Goal: Task Accomplishment & Management: Manage account settings

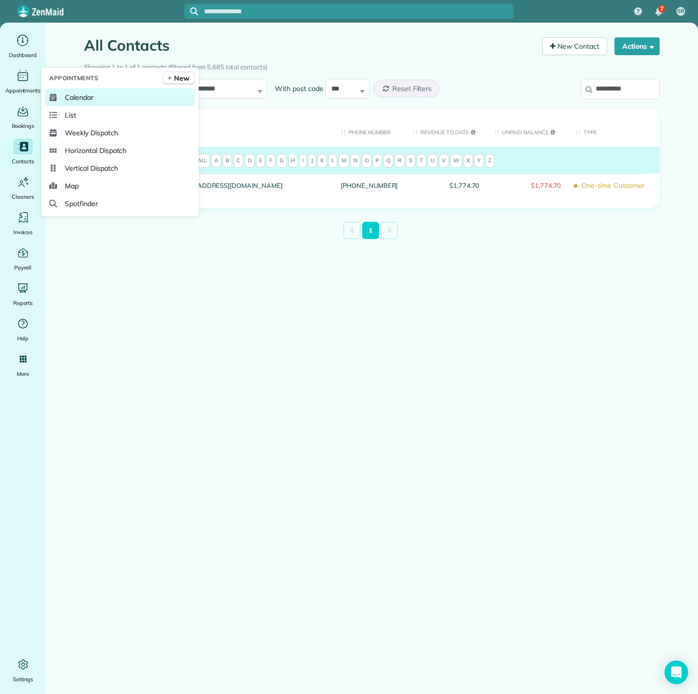
click at [62, 93] on link "Calendar" at bounding box center [120, 98] width 150 height 18
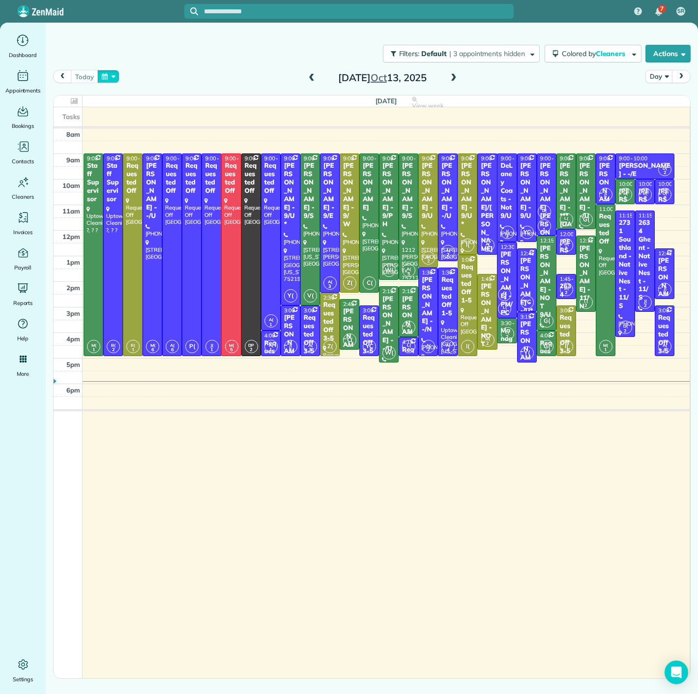
click at [104, 75] on button "button" at bounding box center [108, 76] width 23 height 13
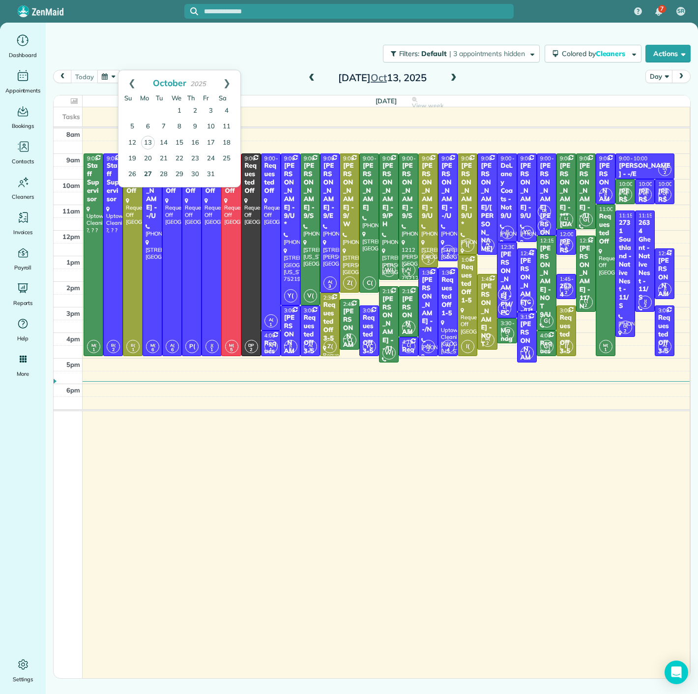
click at [143, 170] on link "27" at bounding box center [148, 175] width 16 height 16
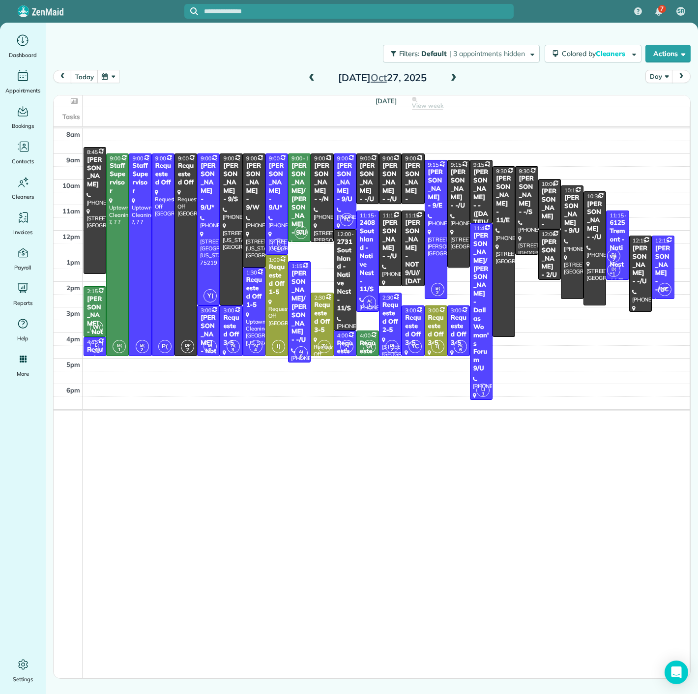
click at [102, 79] on button "button" at bounding box center [108, 76] width 23 height 13
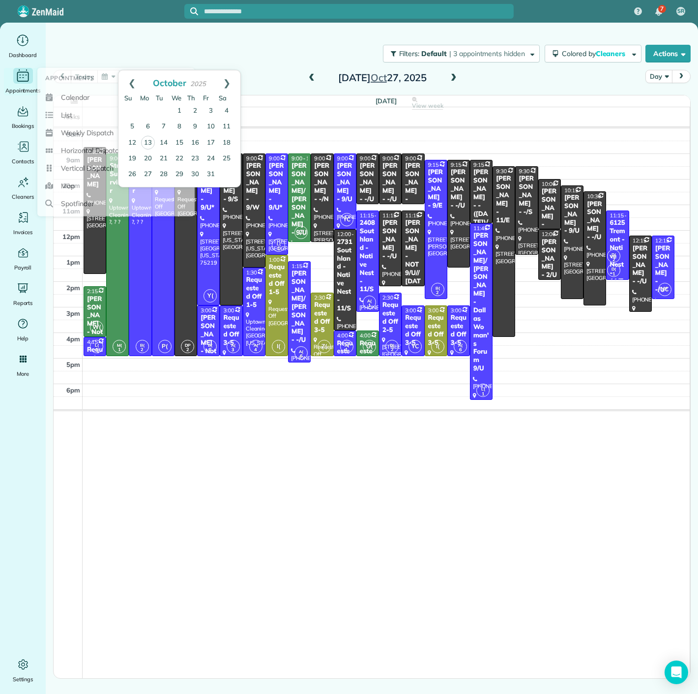
click at [26, 82] on icon "Main" at bounding box center [22, 75] width 15 height 15
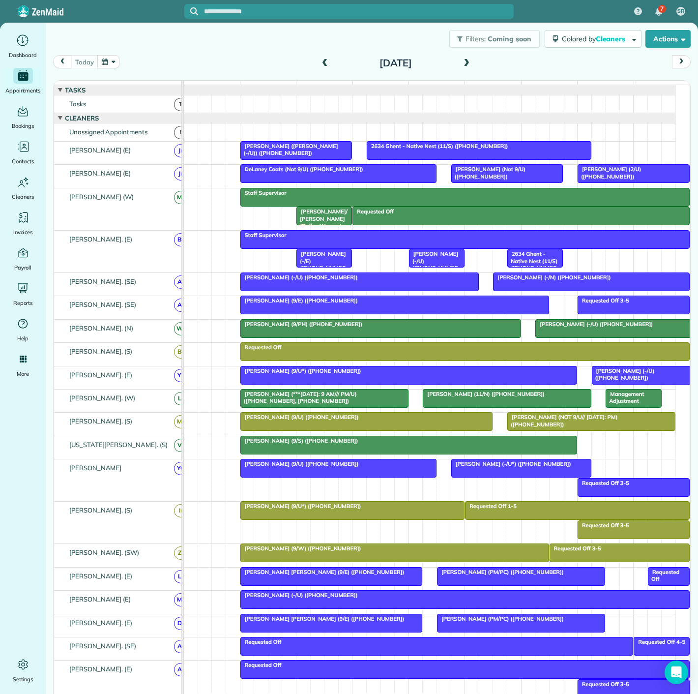
click at [109, 62] on button "button" at bounding box center [108, 61] width 23 height 13
click at [149, 160] on link "27" at bounding box center [148, 160] width 16 height 16
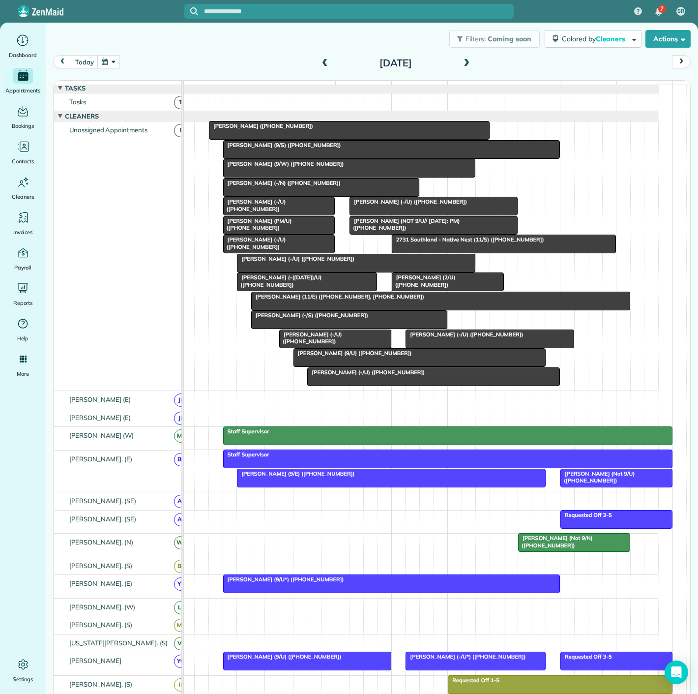
scroll to position [2, 0]
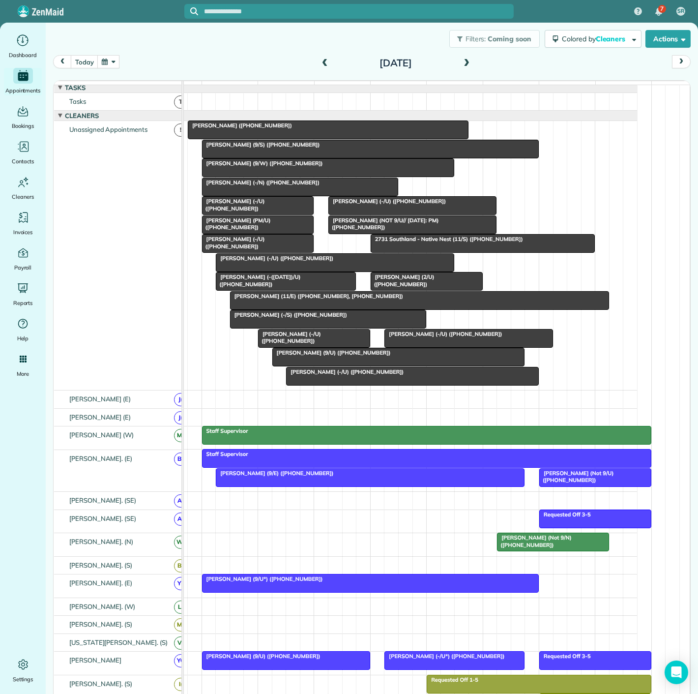
click at [112, 65] on button "button" at bounding box center [108, 61] width 23 height 13
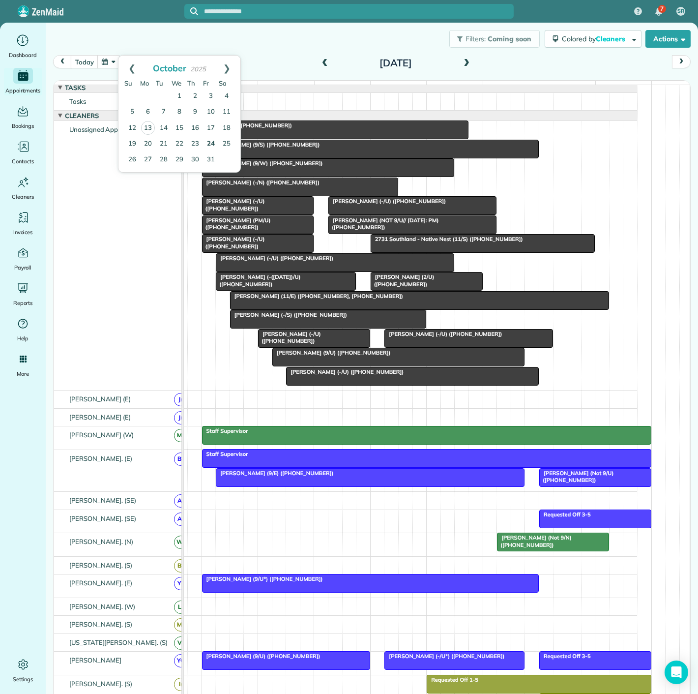
click at [208, 145] on link "24" at bounding box center [211, 144] width 16 height 16
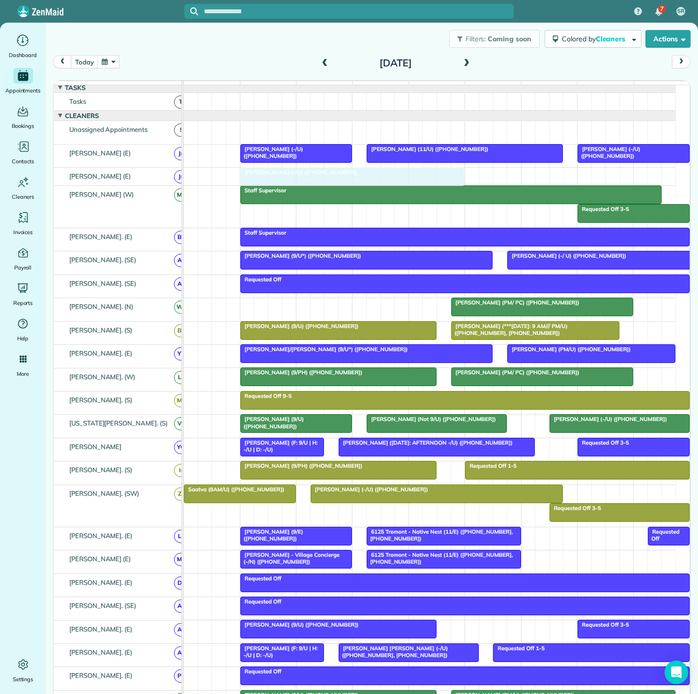
drag, startPoint x: 326, startPoint y: 133, endPoint x: 313, endPoint y: 173, distance: 41.8
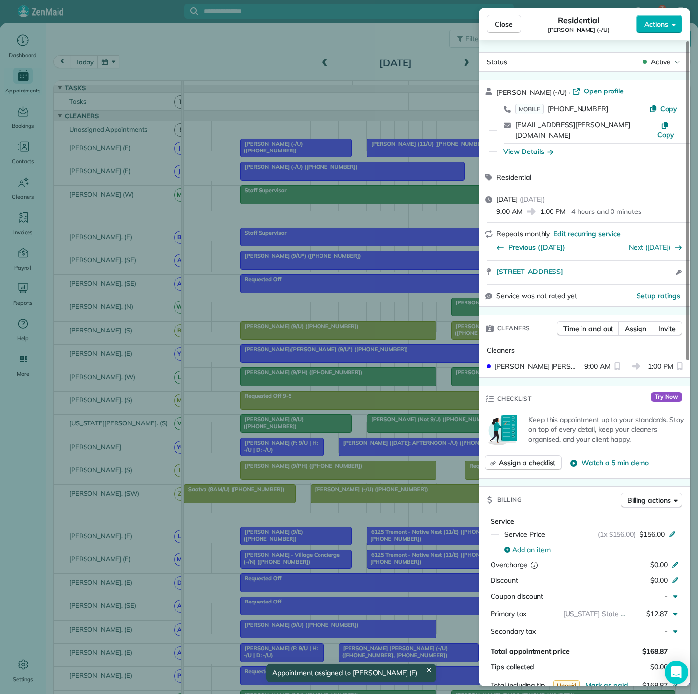
click at [313, 176] on div "Close Residential [PERSON_NAME] (-/U) Actions Status Active [PERSON_NAME] (-/U)…" at bounding box center [349, 347] width 698 height 694
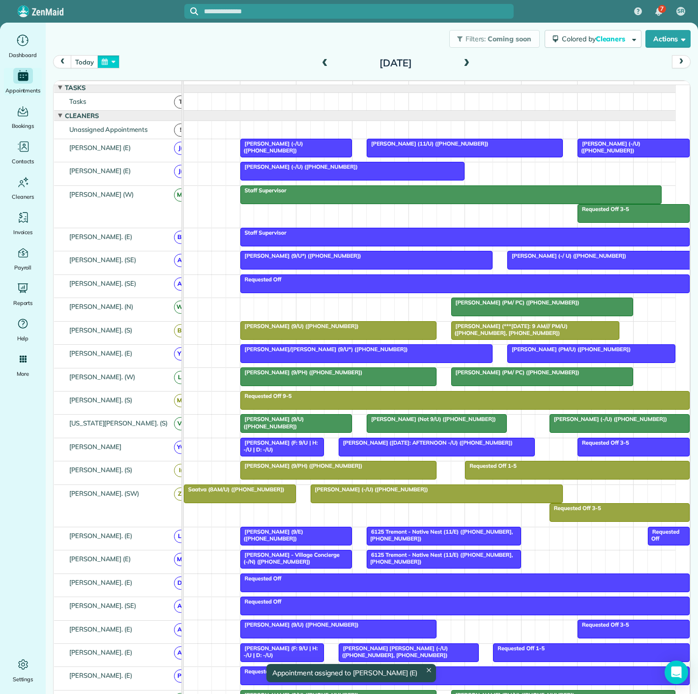
click at [115, 60] on button "button" at bounding box center [108, 61] width 23 height 13
click at [144, 161] on link "27" at bounding box center [148, 160] width 16 height 16
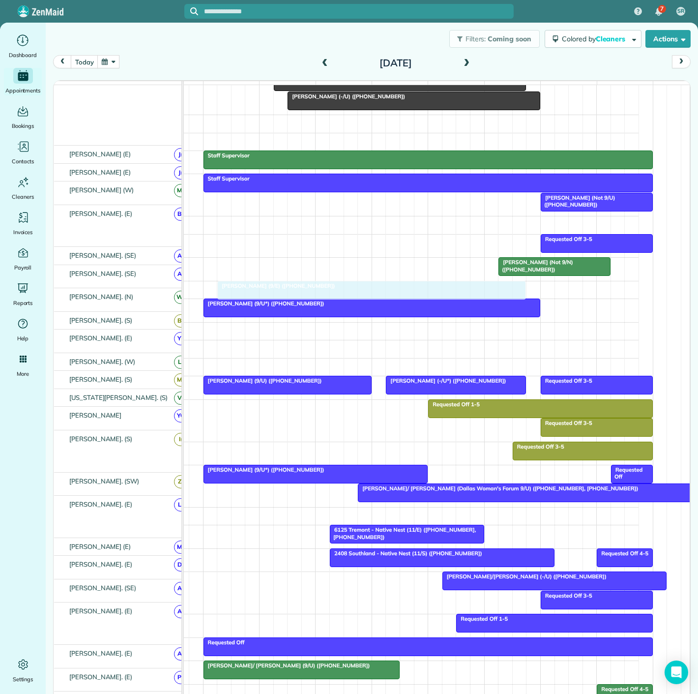
scroll to position [278, 0]
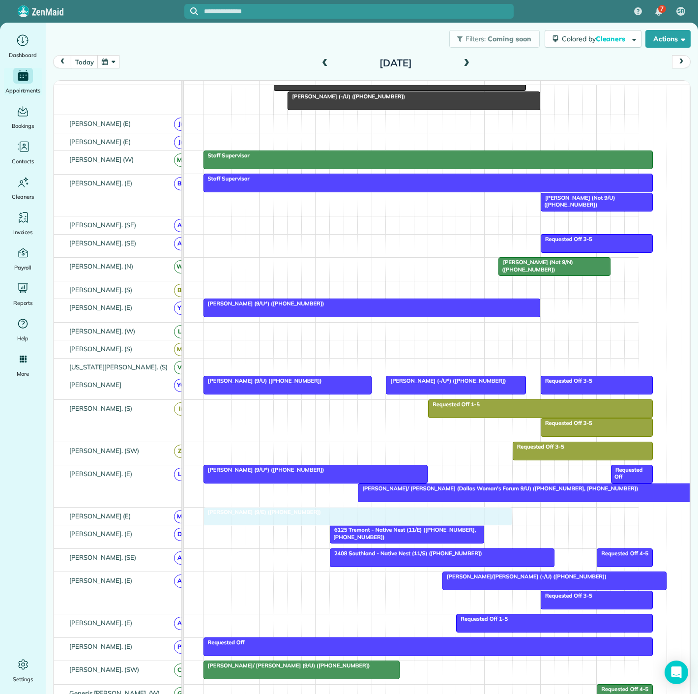
drag, startPoint x: 270, startPoint y: 322, endPoint x: 260, endPoint y: 516, distance: 195.0
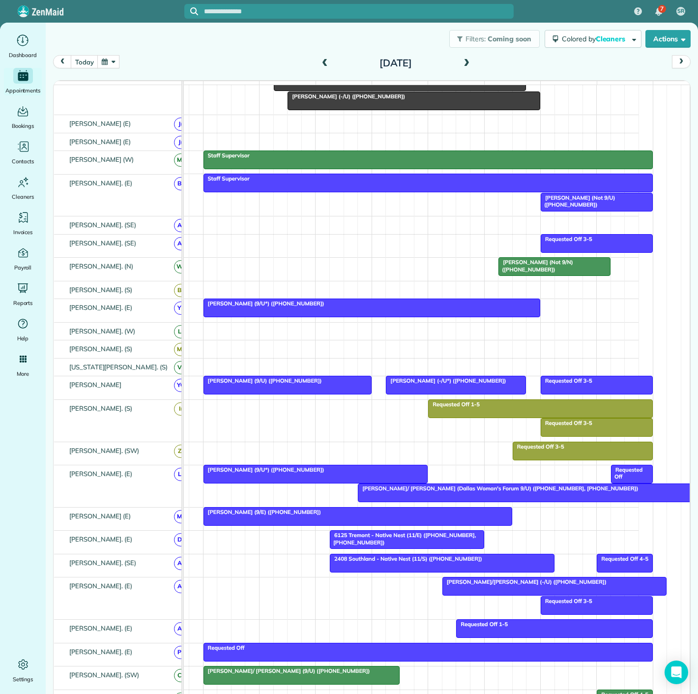
click at [260, 515] on span "[PERSON_NAME] (9/E) ([PHONE_NUMBER])" at bounding box center [262, 512] width 119 height 7
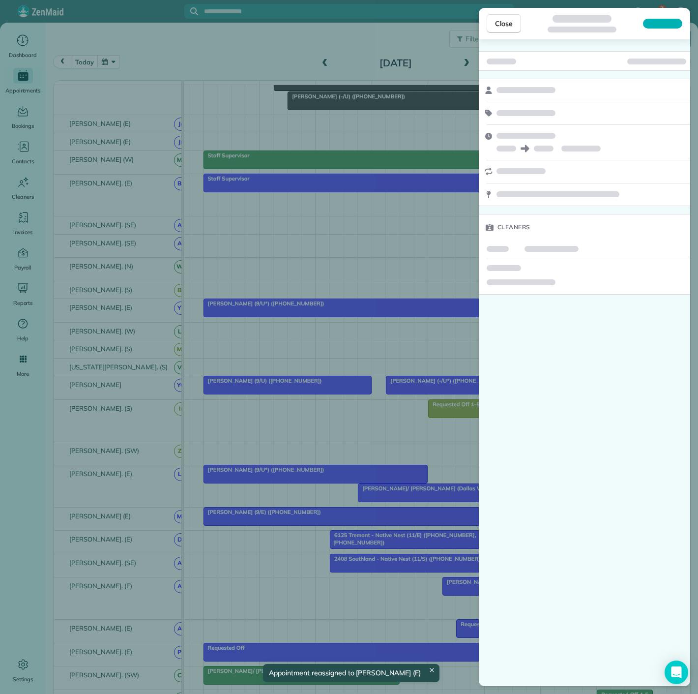
click at [260, 519] on div "Close Cleaners" at bounding box center [349, 347] width 698 height 694
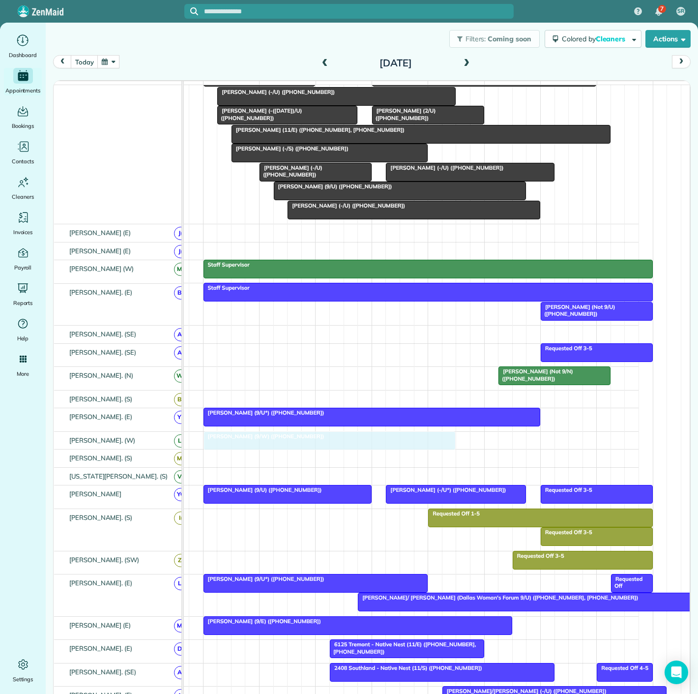
drag, startPoint x: 282, startPoint y: 172, endPoint x: 285, endPoint y: 448, distance: 275.4
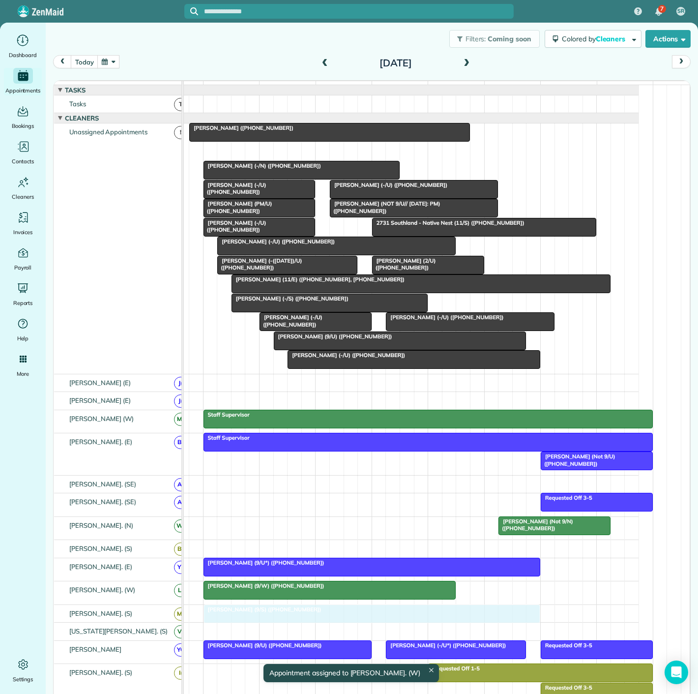
drag, startPoint x: 273, startPoint y: 160, endPoint x: 269, endPoint y: 625, distance: 464.3
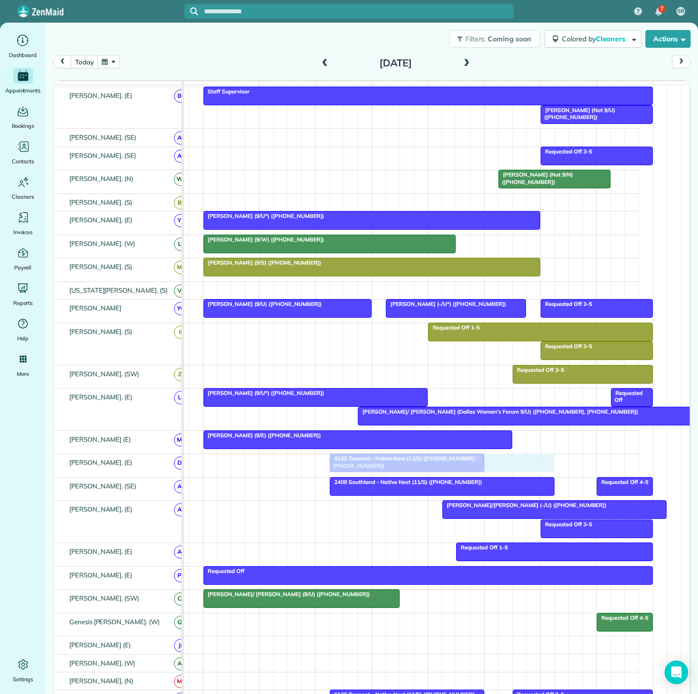
drag, startPoint x: 448, startPoint y: 217, endPoint x: 407, endPoint y: 473, distance: 259.4
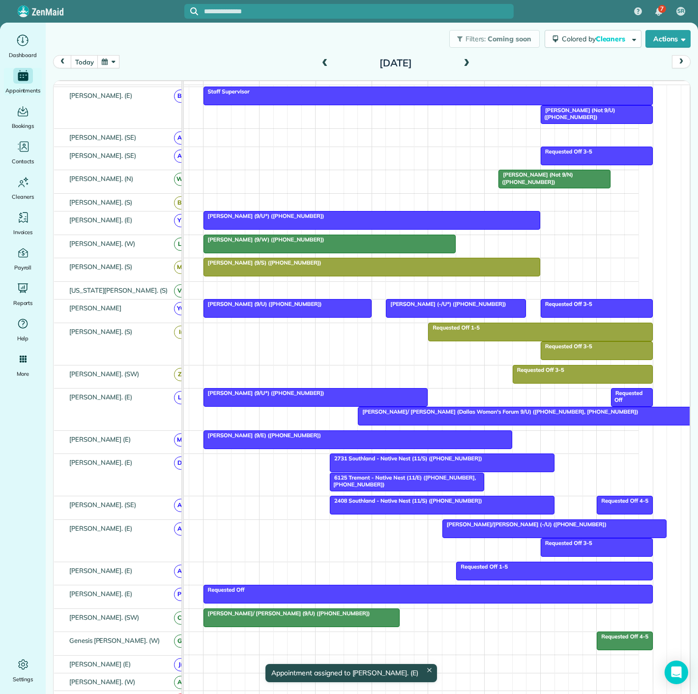
click at [396, 478] on span "6125 Tremont - Native Nest (11/E) ([PHONE_NUMBER], [PHONE_NUMBER])" at bounding box center [403, 481] width 147 height 14
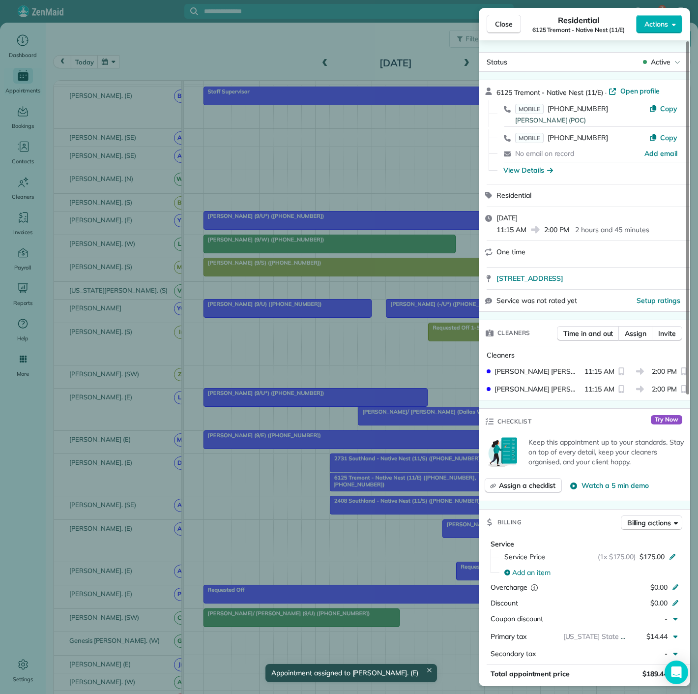
click at [391, 486] on div "Close Residential 6125 Tremont - Native Nest (11/E) Actions Status Active 6125 …" at bounding box center [349, 347] width 698 height 694
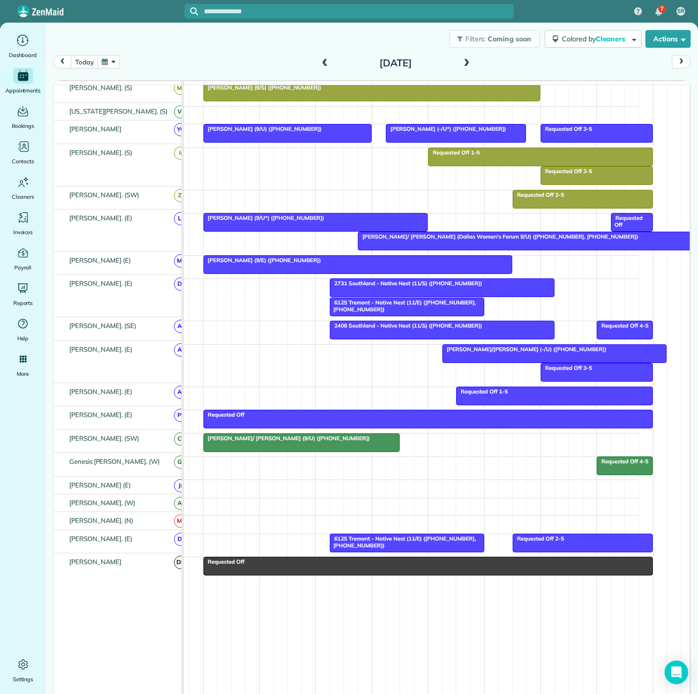
click at [392, 286] on span "2731 Southland - Native Nest (11/S) ([PHONE_NUMBER])" at bounding box center [406, 283] width 153 height 7
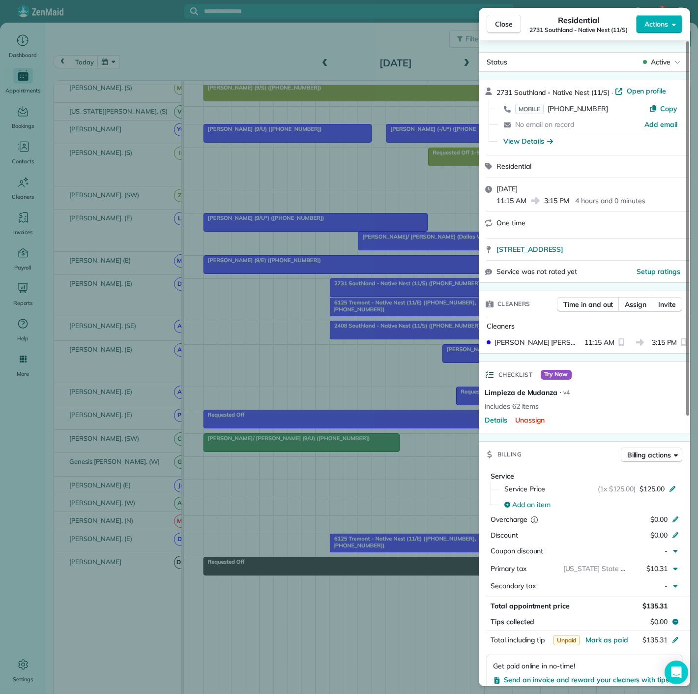
click at [392, 286] on div "Close Residential 2731 Southland - Native Nest (11/S) Actions Status Active [ST…" at bounding box center [349, 347] width 698 height 694
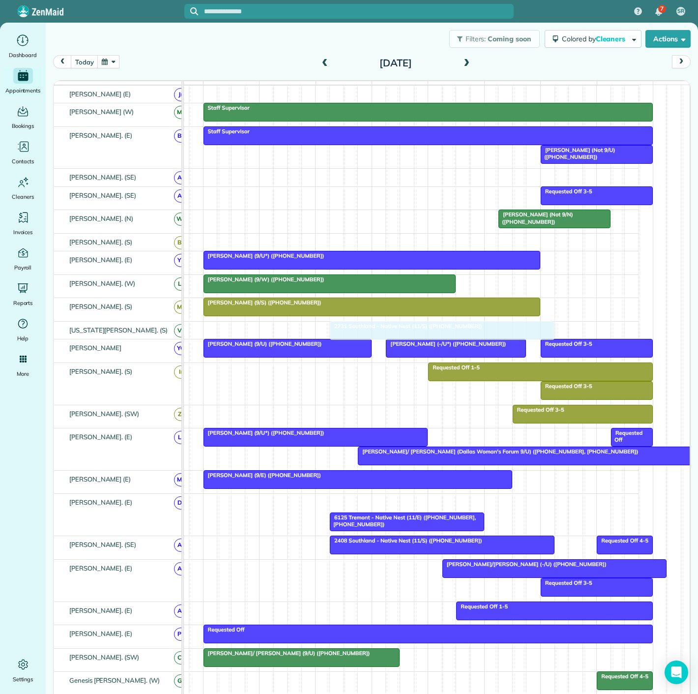
drag, startPoint x: 393, startPoint y: 283, endPoint x: 396, endPoint y: 330, distance: 47.3
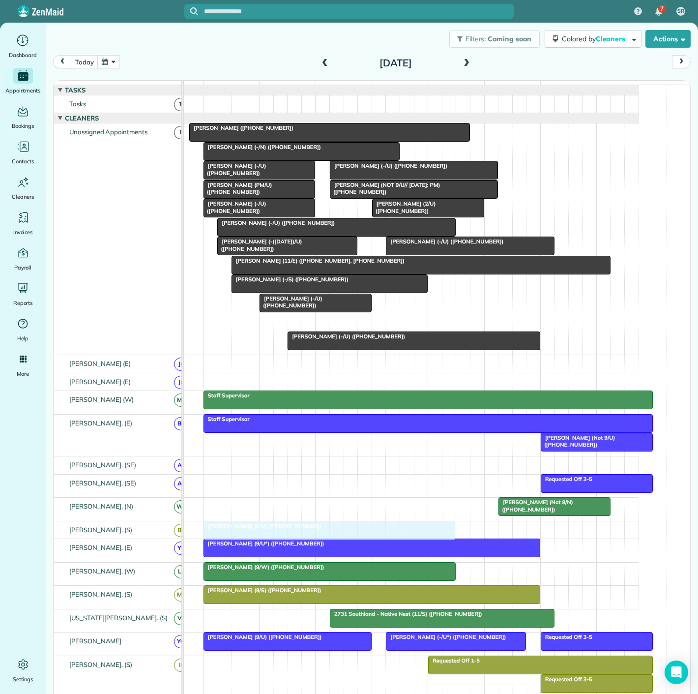
drag, startPoint x: 360, startPoint y: 328, endPoint x: 288, endPoint y: 532, distance: 216.5
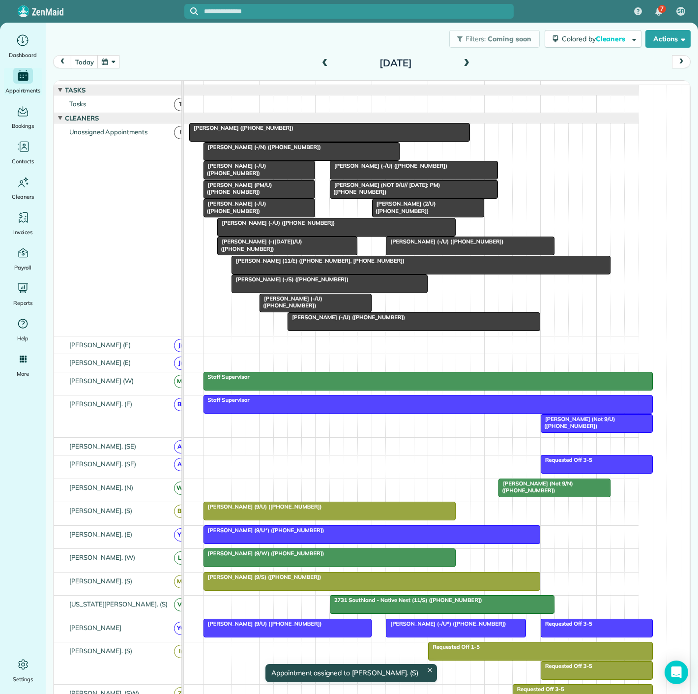
click at [351, 516] on div at bounding box center [330, 511] width 252 height 18
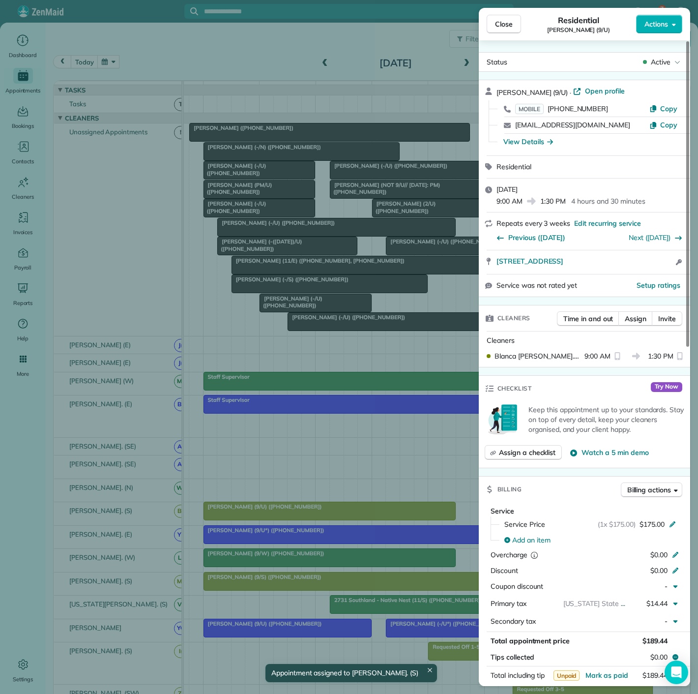
click at [351, 516] on div "Close Residential [PERSON_NAME] (9/U) Actions Status Active [PERSON_NAME] (9/U)…" at bounding box center [349, 347] width 698 height 694
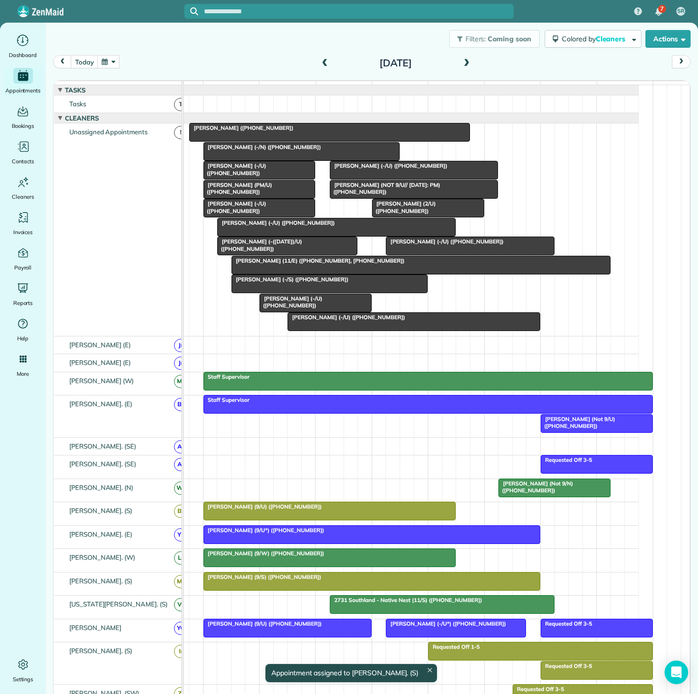
click at [394, 179] on div at bounding box center [413, 170] width 167 height 18
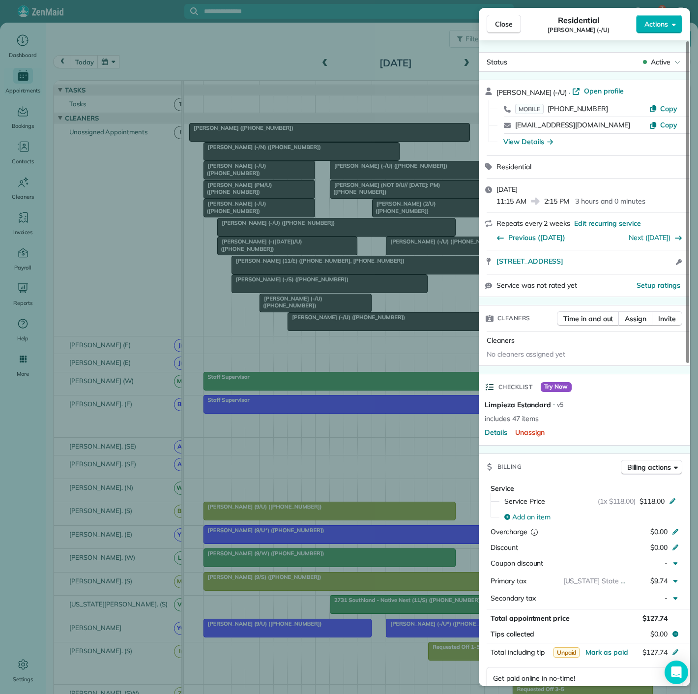
click at [394, 179] on div "Close Residential [PERSON_NAME] (-/U) Actions Status Active [PERSON_NAME] (-/U)…" at bounding box center [349, 347] width 698 height 694
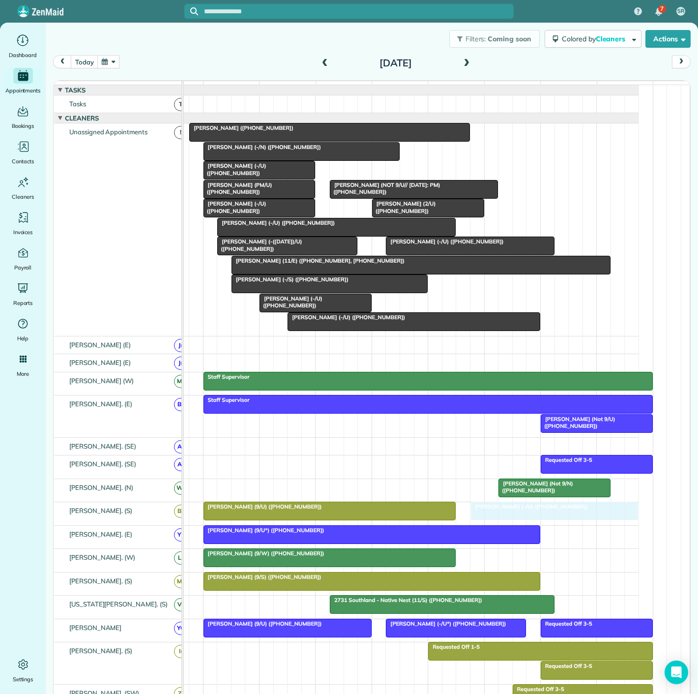
drag, startPoint x: 394, startPoint y: 179, endPoint x: 531, endPoint y: 529, distance: 375.9
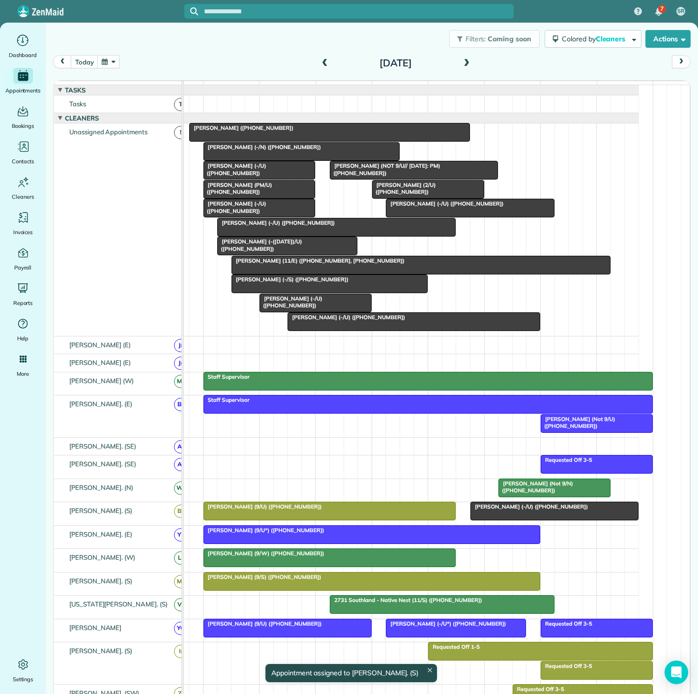
click at [268, 557] on span "[PERSON_NAME] (9/W) ([PHONE_NUMBER])" at bounding box center [264, 553] width 122 height 7
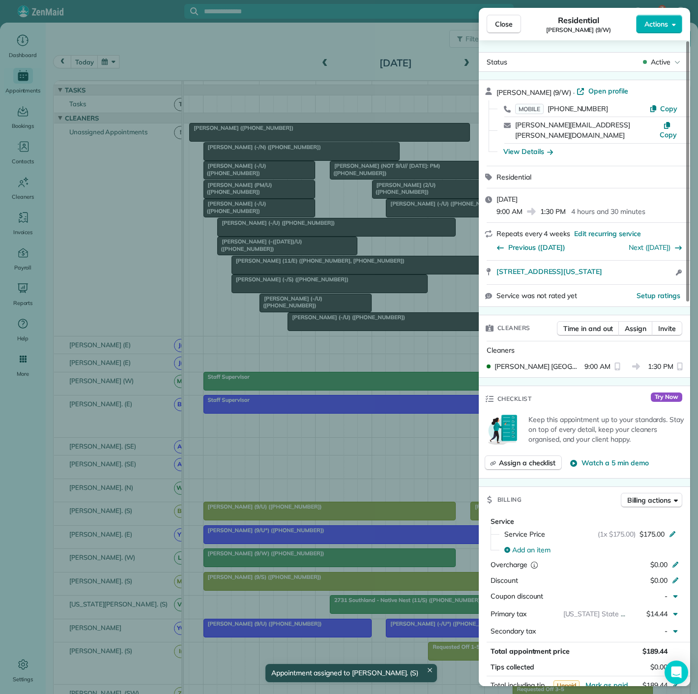
click at [268, 562] on div "Close Residential [PERSON_NAME] (9/W) Actions Status Active [PERSON_NAME] (9/W)…" at bounding box center [349, 347] width 698 height 694
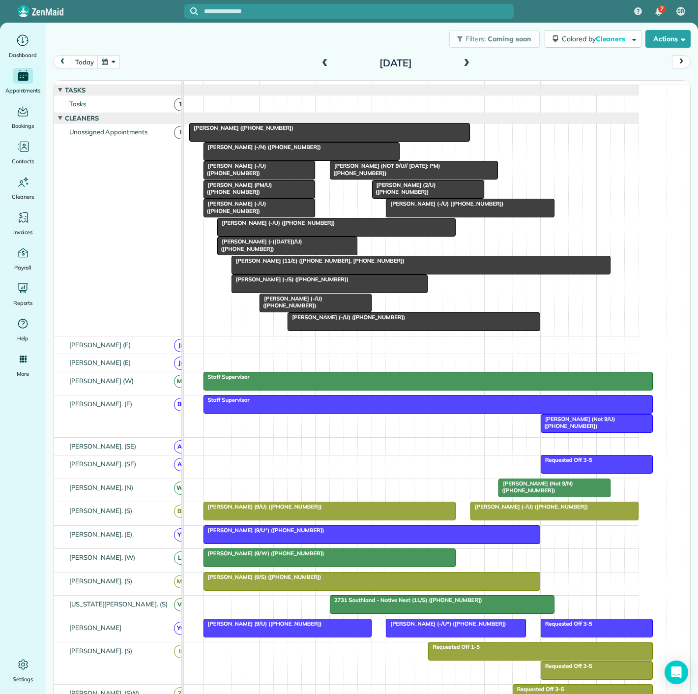
click at [408, 197] on div at bounding box center [428, 189] width 111 height 18
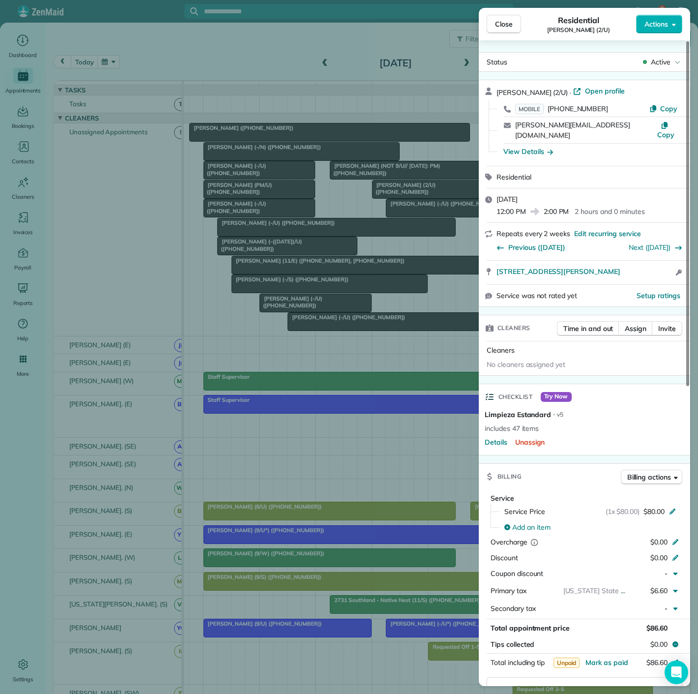
click at [408, 197] on div "Close Residential [PERSON_NAME] (2/U) Actions Status Active [PERSON_NAME] (2/U)…" at bounding box center [349, 347] width 698 height 694
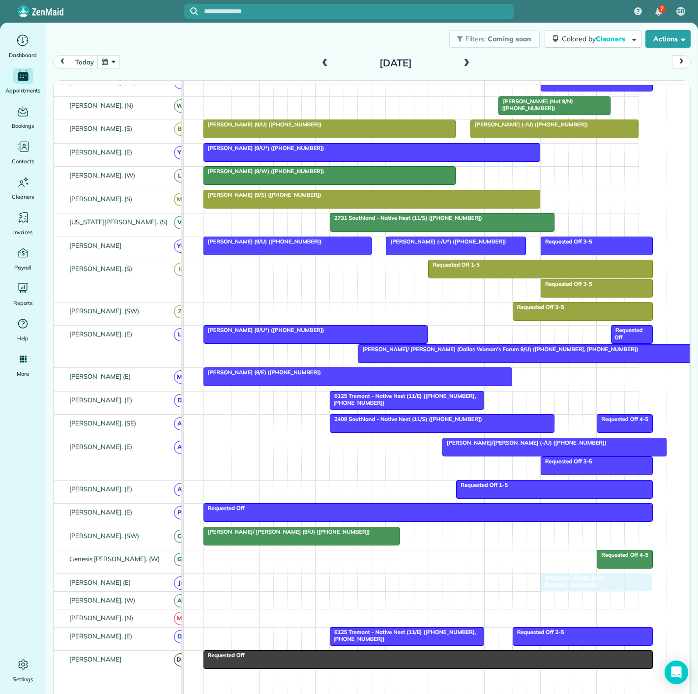
drag, startPoint x: 407, startPoint y: 199, endPoint x: 558, endPoint y: 532, distance: 366.0
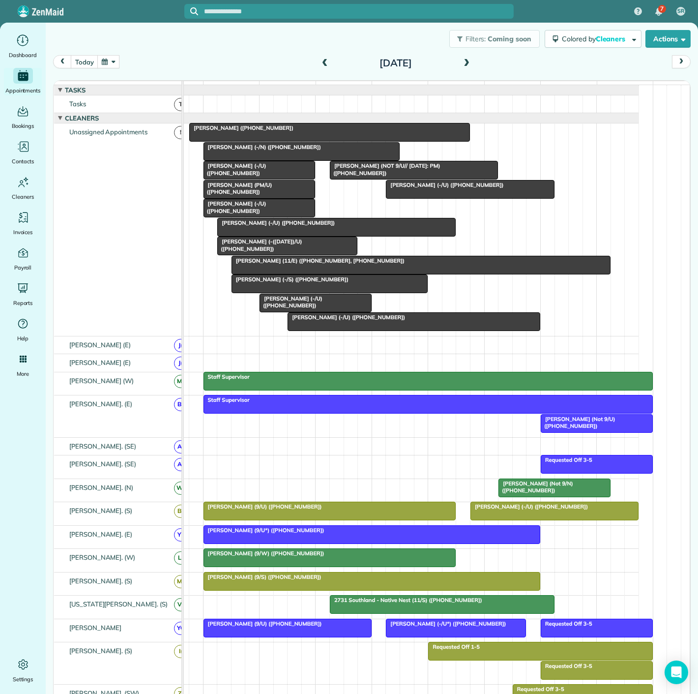
click at [262, 264] on span "[PERSON_NAME] (11/E) ([PHONE_NUMBER], [PHONE_NUMBER])" at bounding box center [318, 260] width 174 height 7
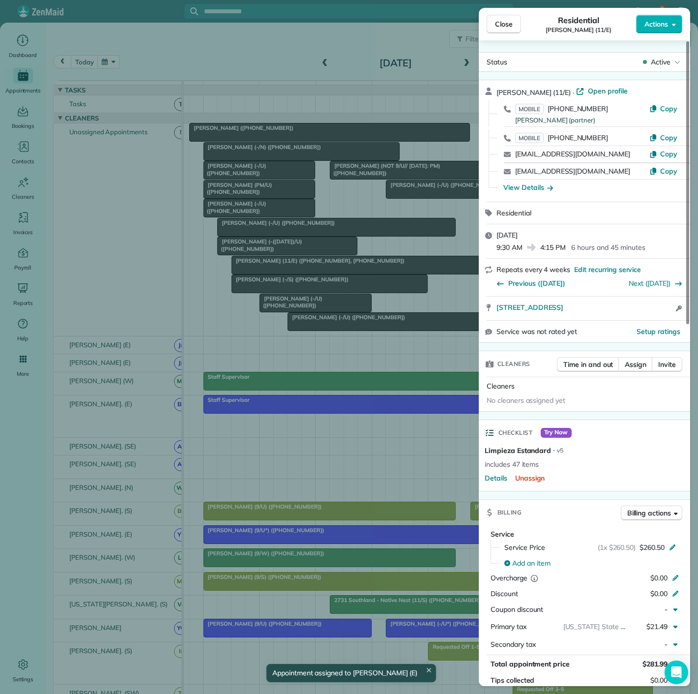
click at [262, 269] on div "Close Residential [PERSON_NAME] (11/E) Actions Status Active [PERSON_NAME] (11/…" at bounding box center [349, 347] width 698 height 694
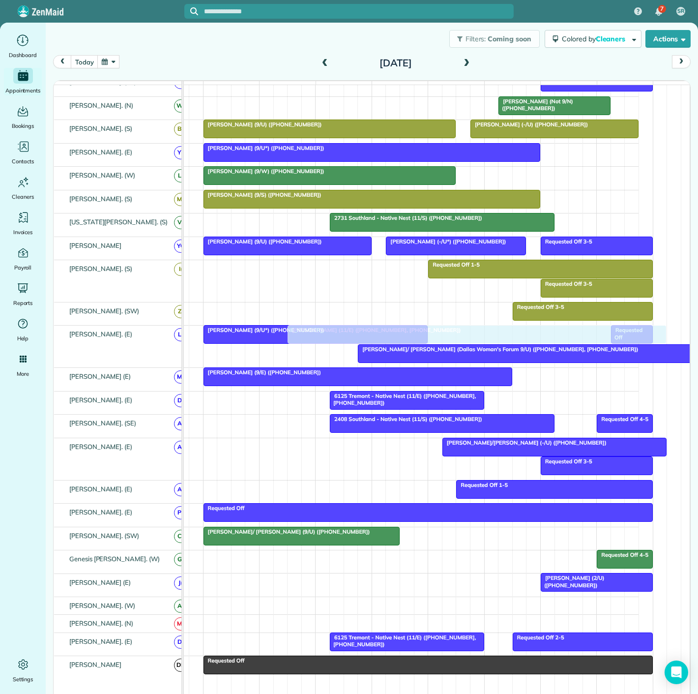
drag, startPoint x: 262, startPoint y: 269, endPoint x: 313, endPoint y: 355, distance: 99.7
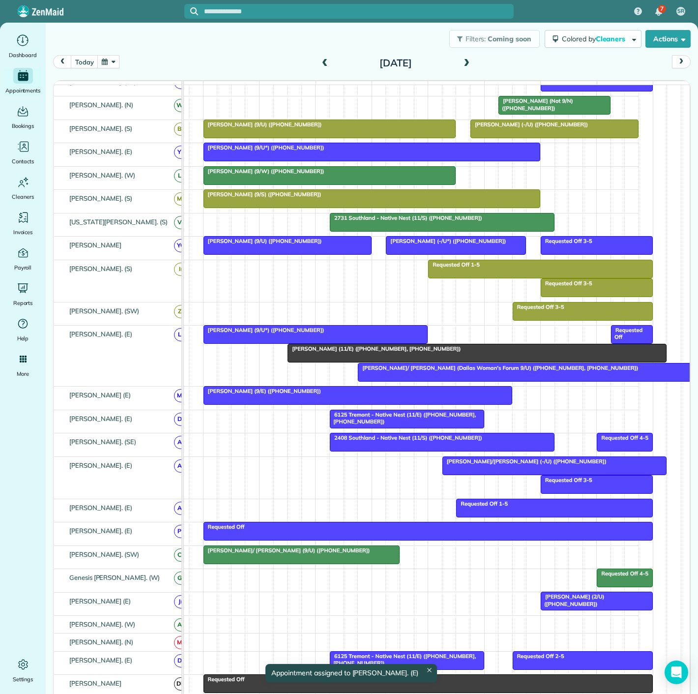
click at [244, 343] on div at bounding box center [316, 335] width 224 height 18
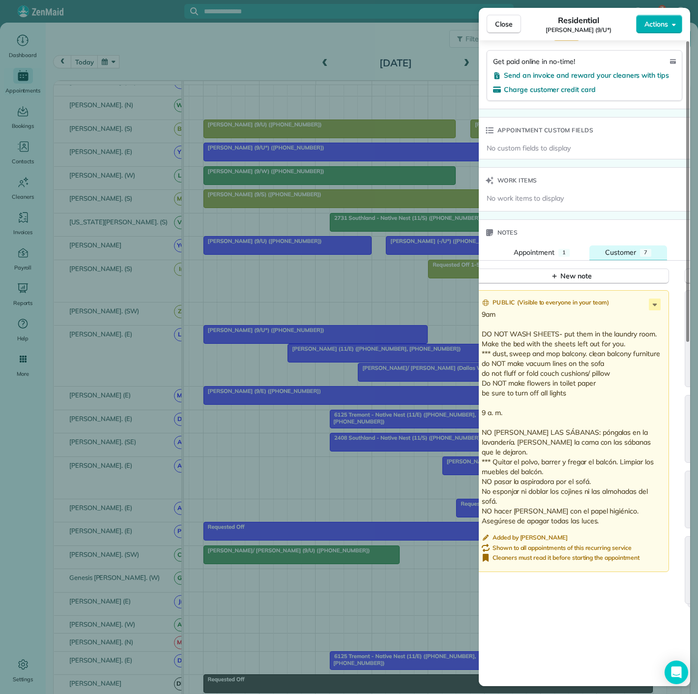
click at [631, 248] on span "Customer" at bounding box center [620, 252] width 31 height 9
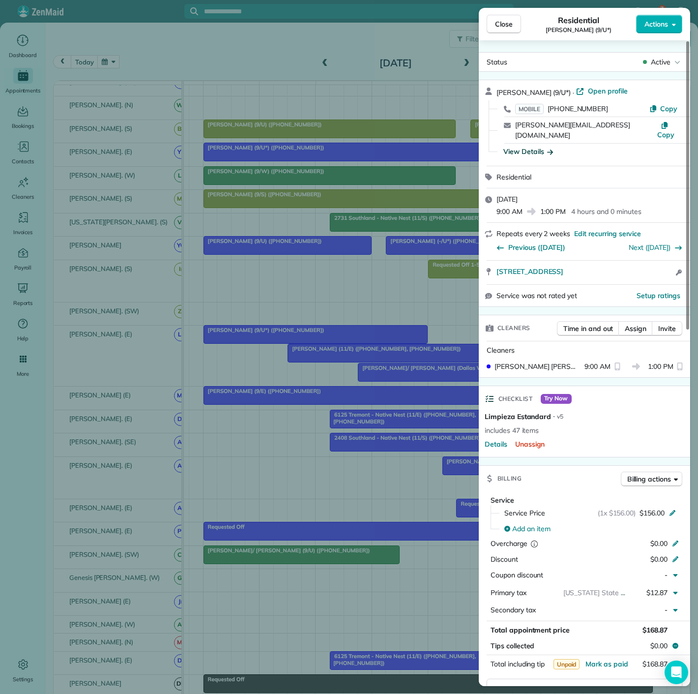
click at [540, 147] on div "View Details" at bounding box center [529, 152] width 50 height 10
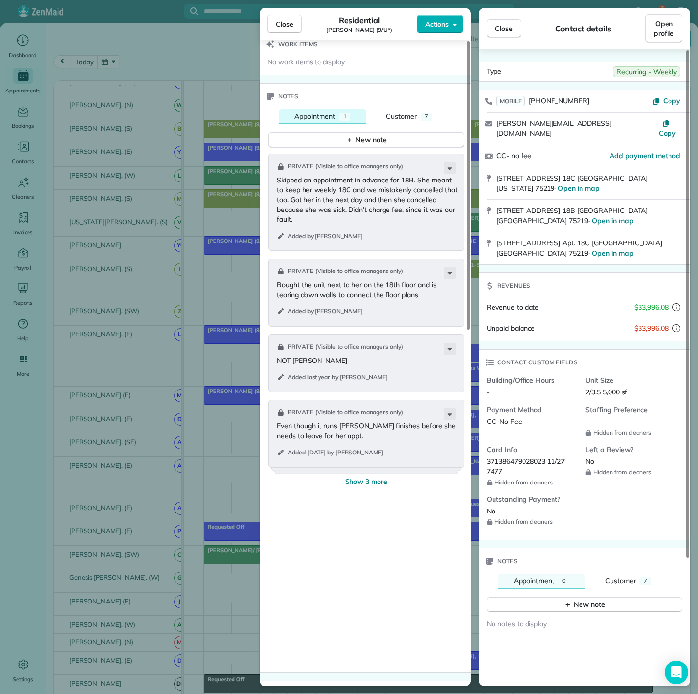
click at [309, 112] on span "Appointment" at bounding box center [315, 116] width 41 height 9
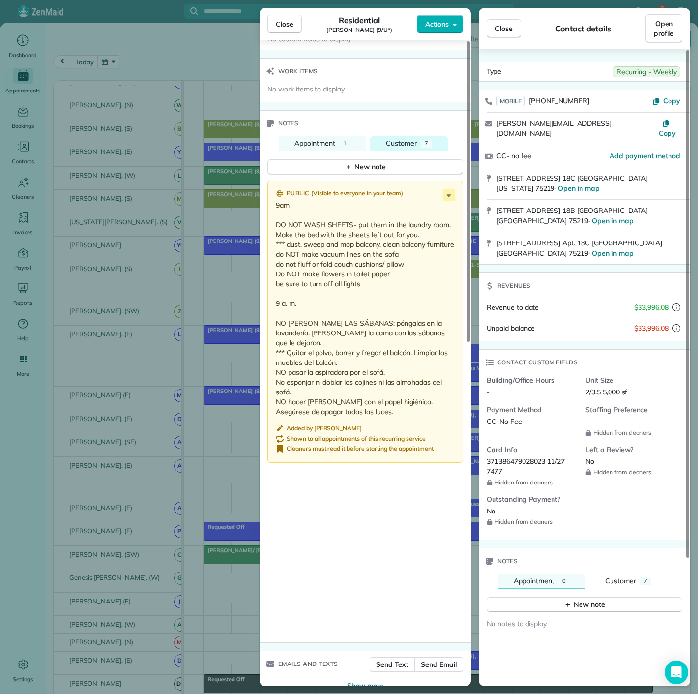
click at [400, 136] on button "Customer 7" at bounding box center [409, 143] width 78 height 15
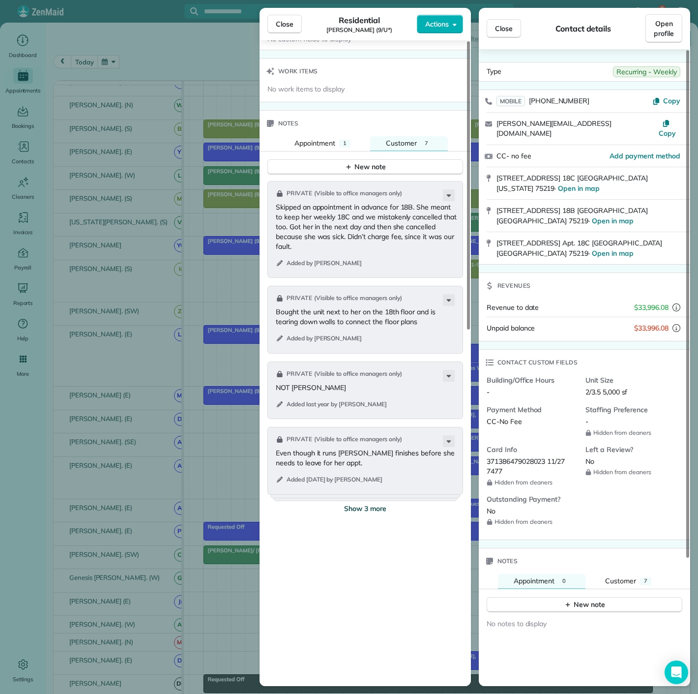
click at [378, 504] on span "Show 3 more" at bounding box center [365, 509] width 42 height 10
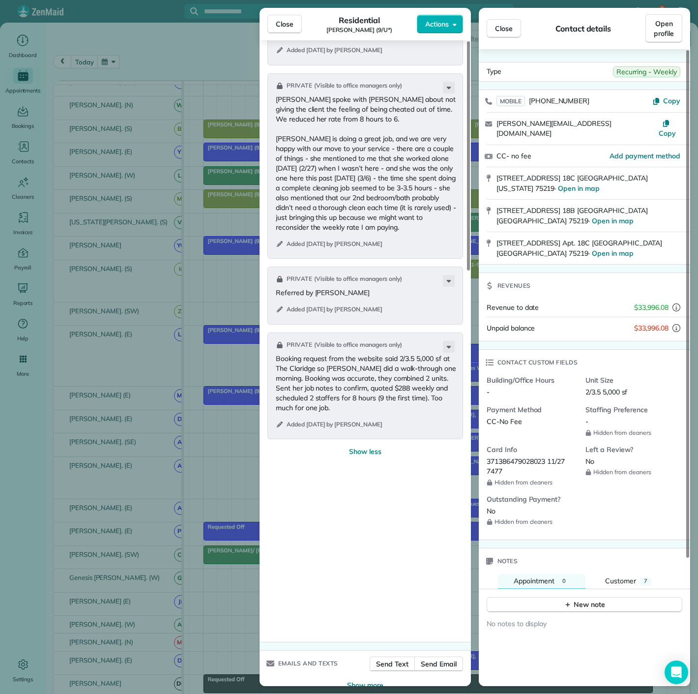
click at [173, 370] on div "Close Residential [PERSON_NAME] (9/U*) Actions Status Active [PERSON_NAME] (9/U…" at bounding box center [349, 347] width 698 height 694
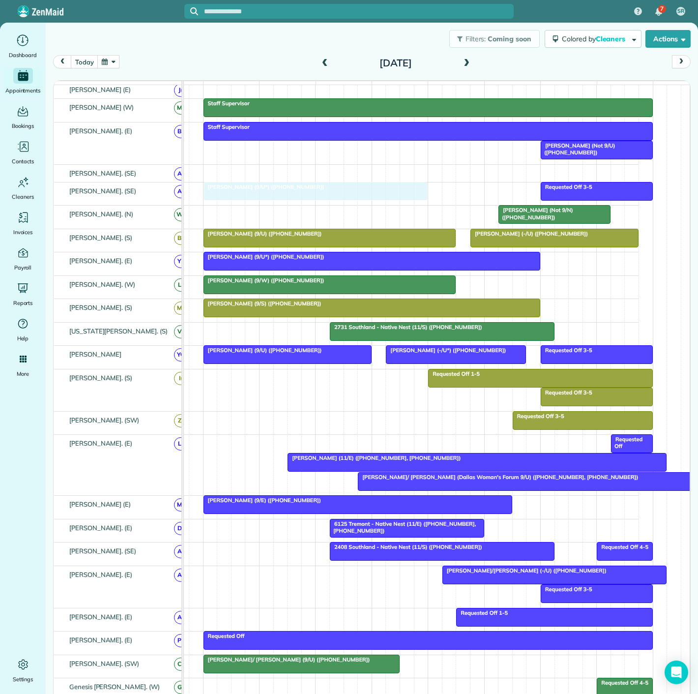
drag, startPoint x: 295, startPoint y: 342, endPoint x: 294, endPoint y: 205, distance: 137.2
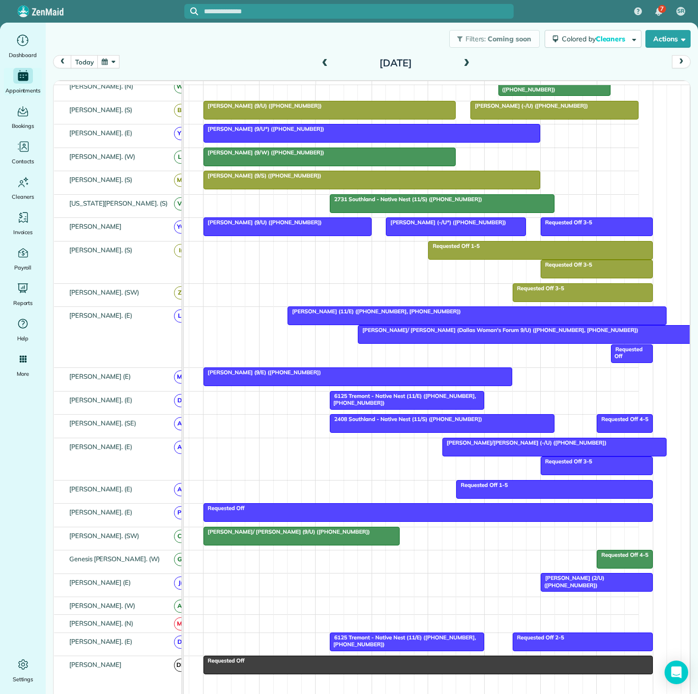
click at [317, 325] on div at bounding box center [477, 316] width 378 height 18
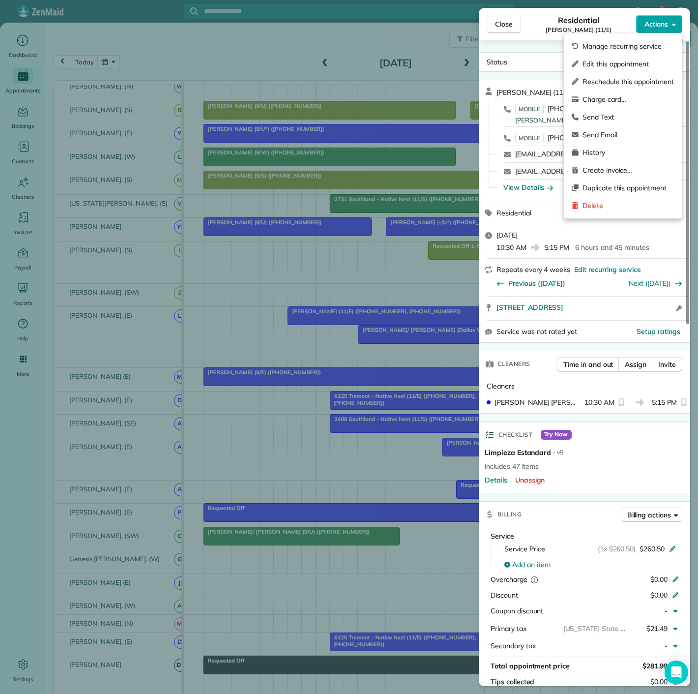
click at [651, 30] on button "Actions" at bounding box center [659, 24] width 46 height 19
click at [630, 60] on span "Edit this appointment" at bounding box center [628, 64] width 91 height 10
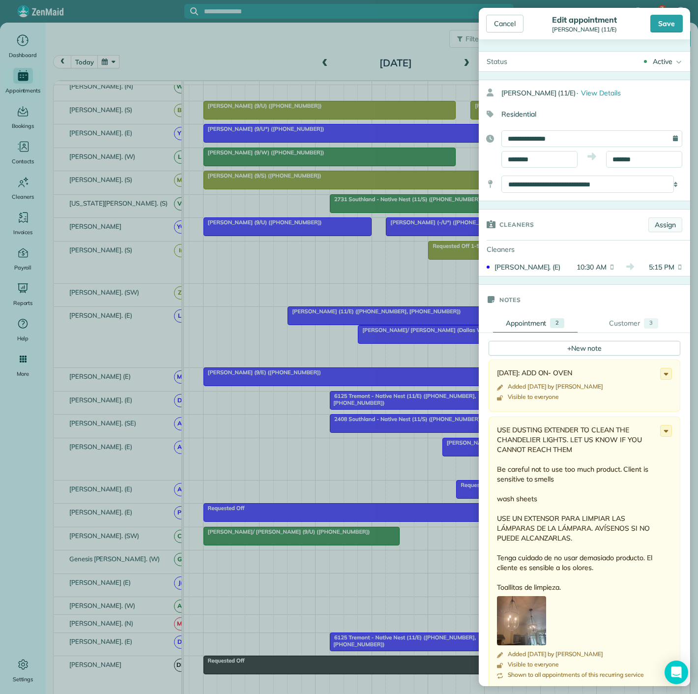
click at [649, 230] on link "Assign" at bounding box center [666, 224] width 34 height 15
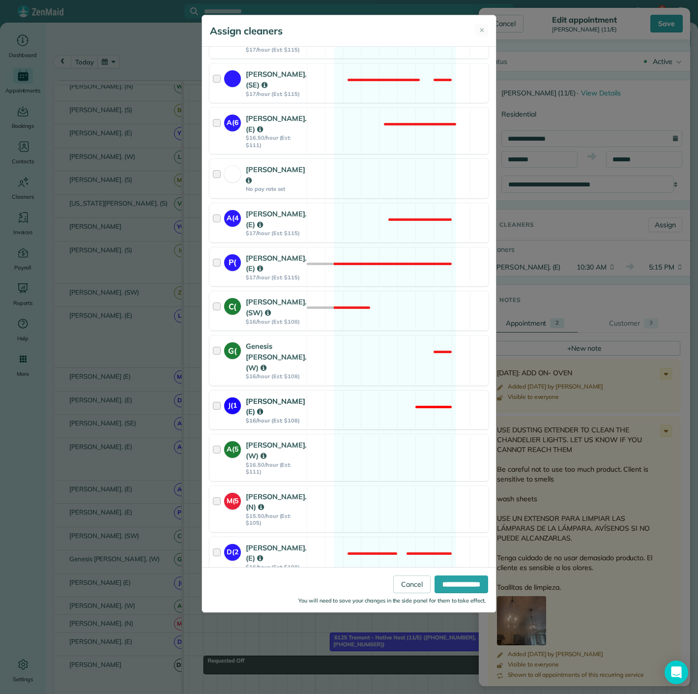
click at [221, 403] on div at bounding box center [218, 410] width 11 height 29
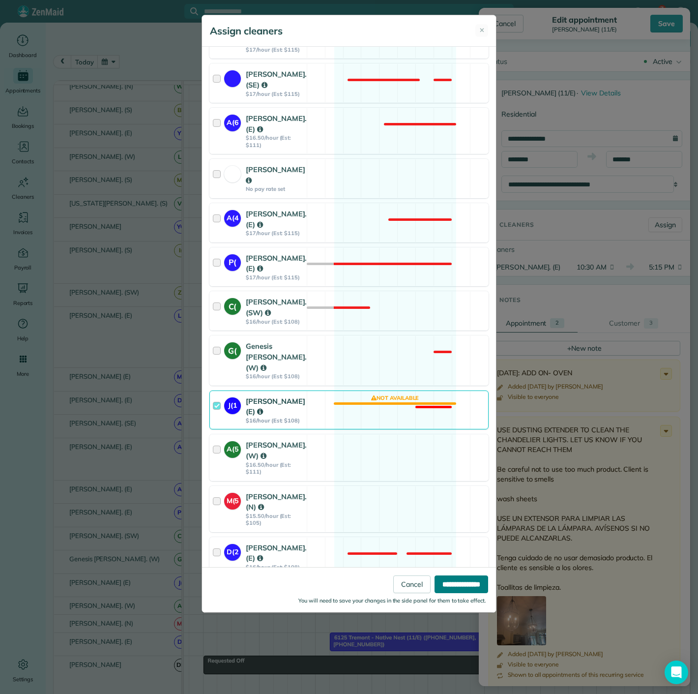
click at [466, 586] on input "**********" at bounding box center [462, 584] width 54 height 18
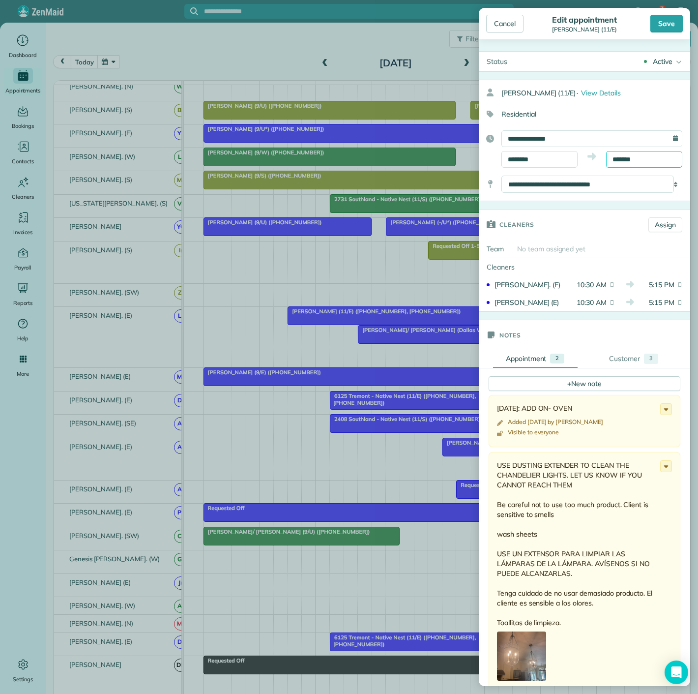
click at [625, 153] on input "*******" at bounding box center [644, 159] width 76 height 17
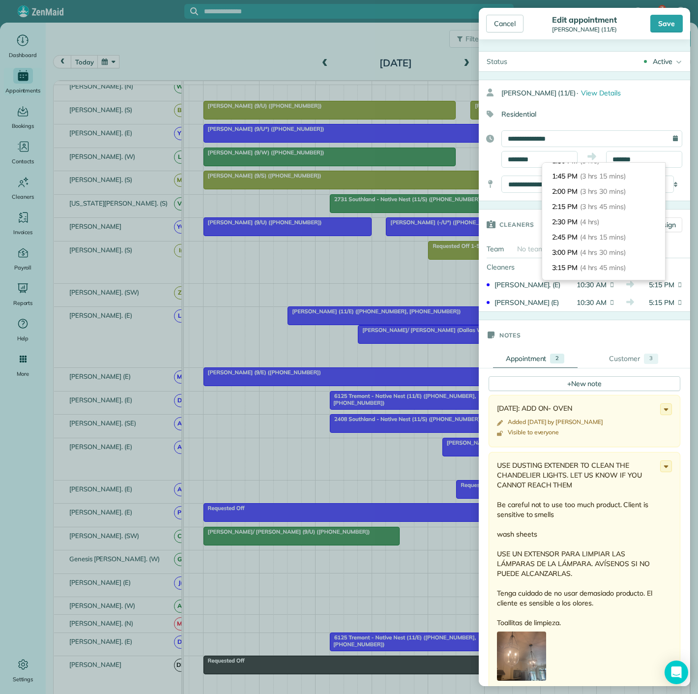
scroll to position [178, 0]
type input "*******"
click at [596, 202] on span "(3 hrs 30 mins)" at bounding box center [603, 206] width 46 height 9
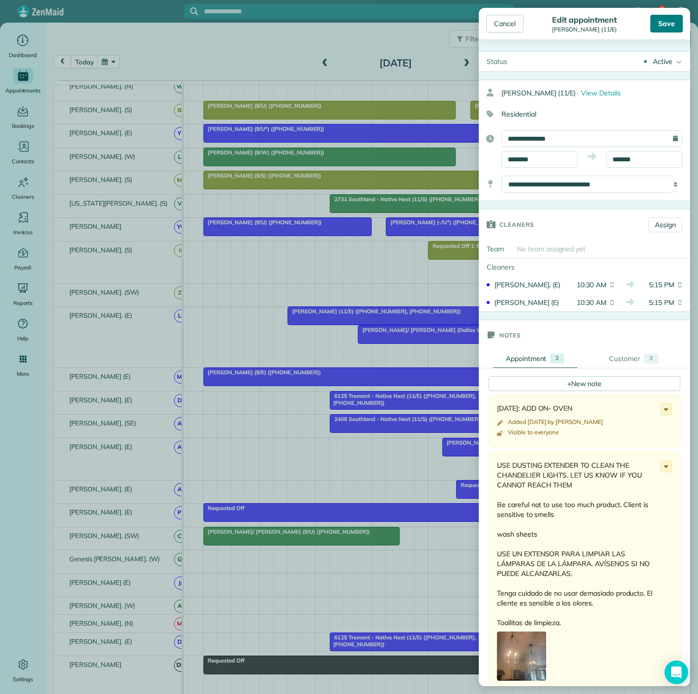
click at [664, 26] on div "Save" at bounding box center [667, 24] width 32 height 18
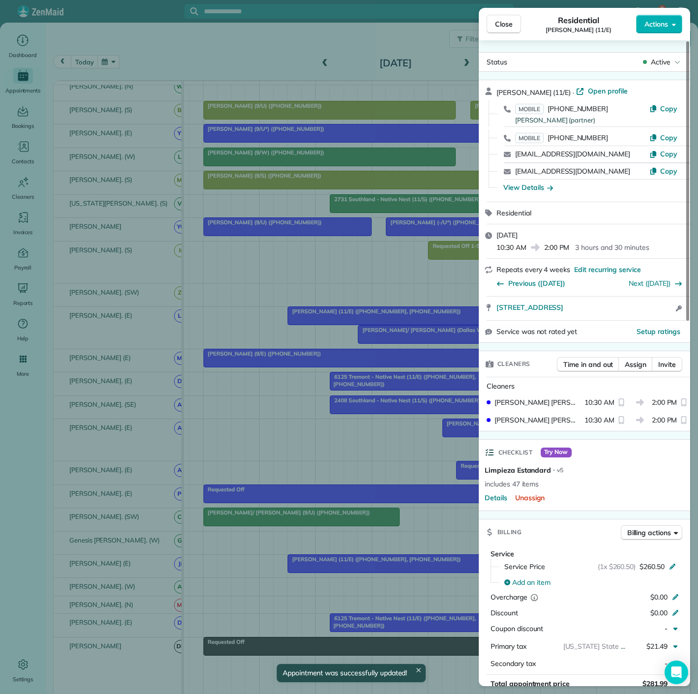
click at [407, 319] on div "Close Residential [PERSON_NAME] (11/E) Actions Status Active [PERSON_NAME] (11/…" at bounding box center [349, 347] width 698 height 694
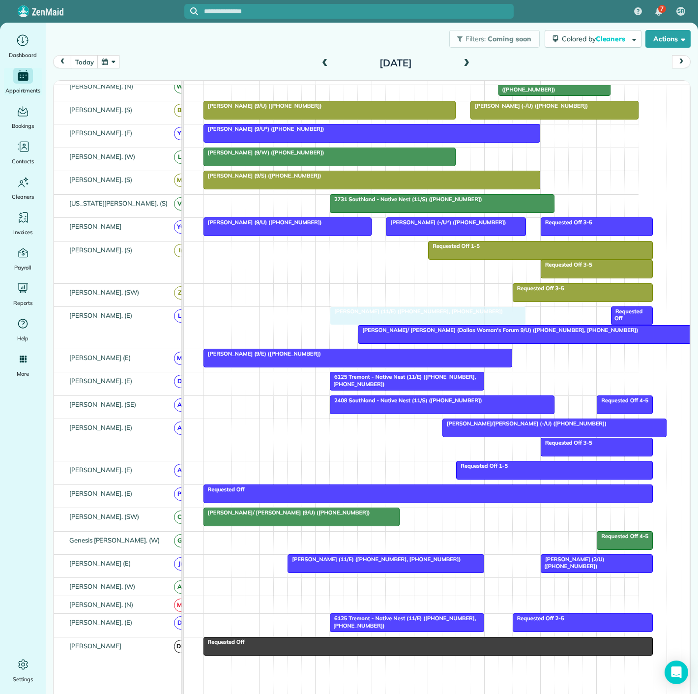
drag, startPoint x: 318, startPoint y: 318, endPoint x: 354, endPoint y: 320, distance: 35.5
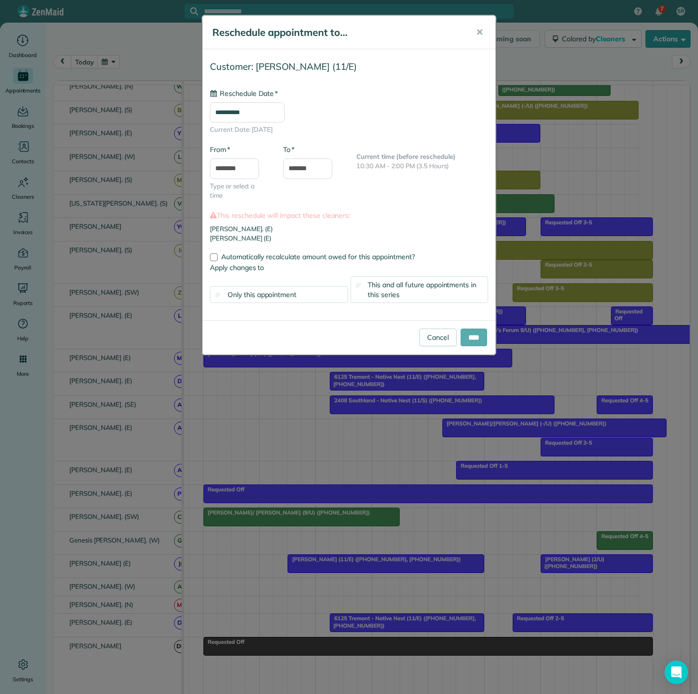
type input "**********"
click at [474, 332] on input "****" at bounding box center [474, 338] width 27 height 18
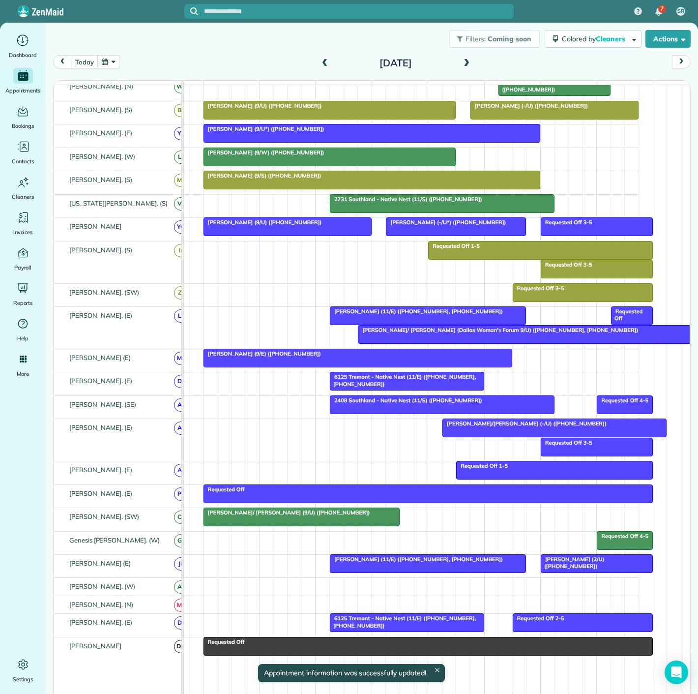
click at [434, 572] on div at bounding box center [427, 564] width 195 height 18
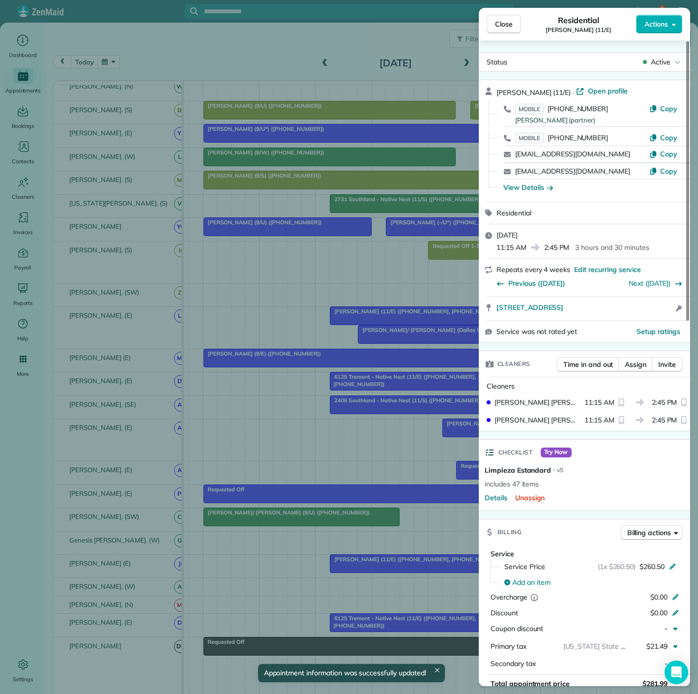
drag, startPoint x: 438, startPoint y: 567, endPoint x: 442, endPoint y: 561, distance: 7.1
click at [442, 561] on div "Close Residential [PERSON_NAME] (11/E) Actions Status Active [PERSON_NAME] (11/…" at bounding box center [349, 347] width 698 height 694
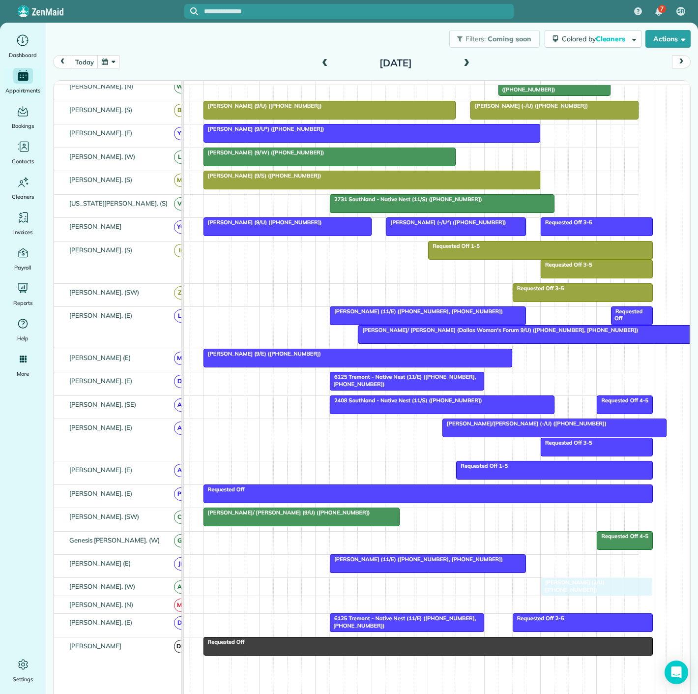
drag, startPoint x: 573, startPoint y: 564, endPoint x: 570, endPoint y: 581, distance: 17.1
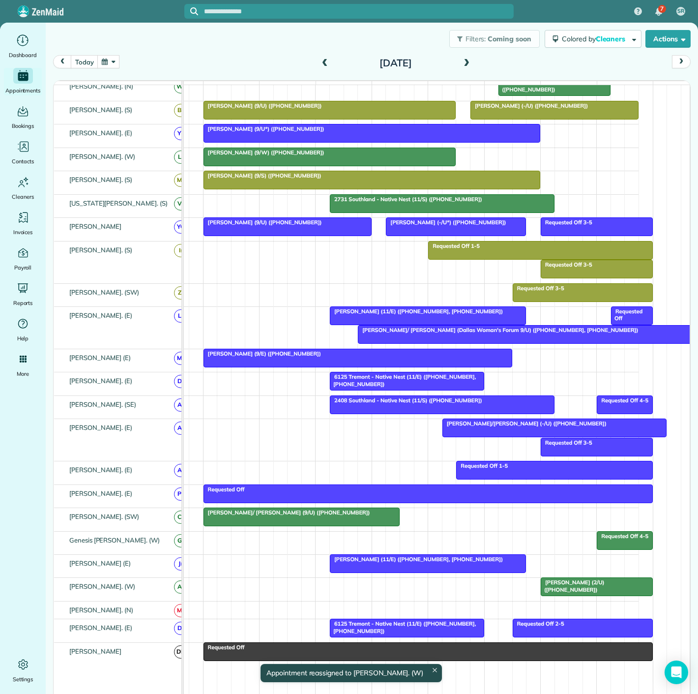
click at [386, 333] on span "[PERSON_NAME]/ [PERSON_NAME] (Dallas Woman's Forum 9/U) ([PHONE_NUMBER], [PHONE…" at bounding box center [498, 330] width 281 height 7
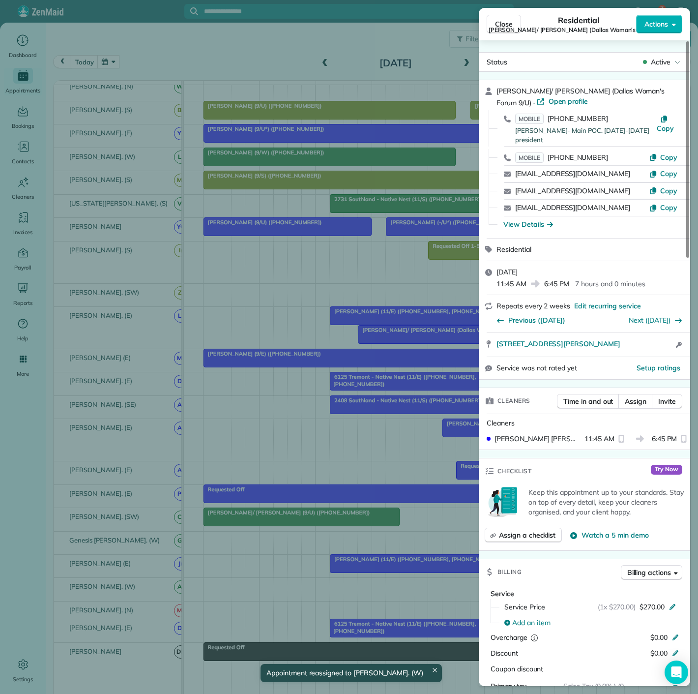
click at [389, 361] on div "Close Residential [PERSON_NAME]/ [PERSON_NAME] (Dallas Woman's Forum 9/U) Actio…" at bounding box center [349, 347] width 698 height 694
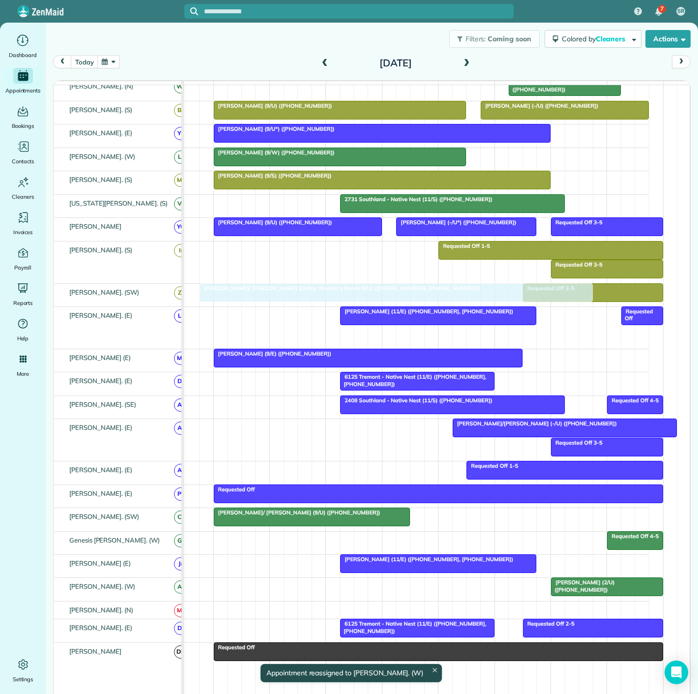
scroll to position [0, 21]
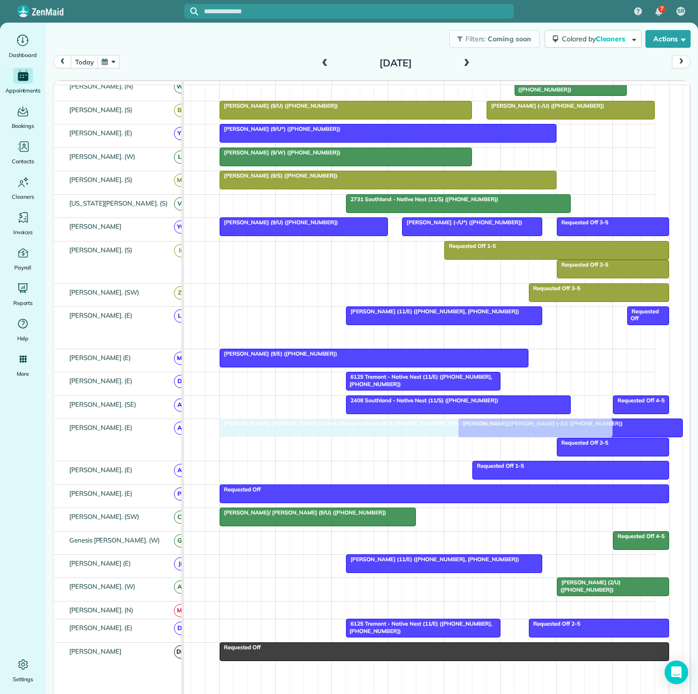
drag, startPoint x: 367, startPoint y: 337, endPoint x: 226, endPoint y: 432, distance: 169.4
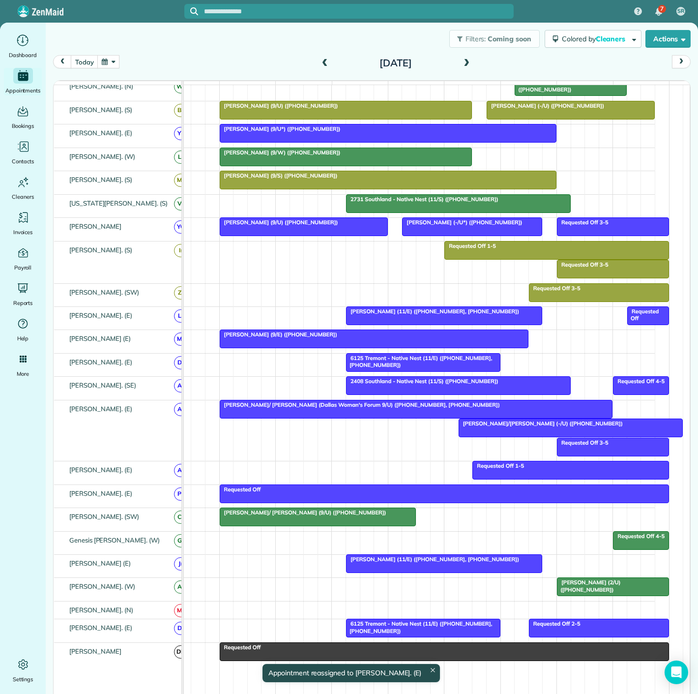
click at [229, 408] on span "[PERSON_NAME]/ [PERSON_NAME] (Dallas Woman's Forum 9/U) ([PHONE_NUMBER], [PHONE…" at bounding box center [359, 404] width 281 height 7
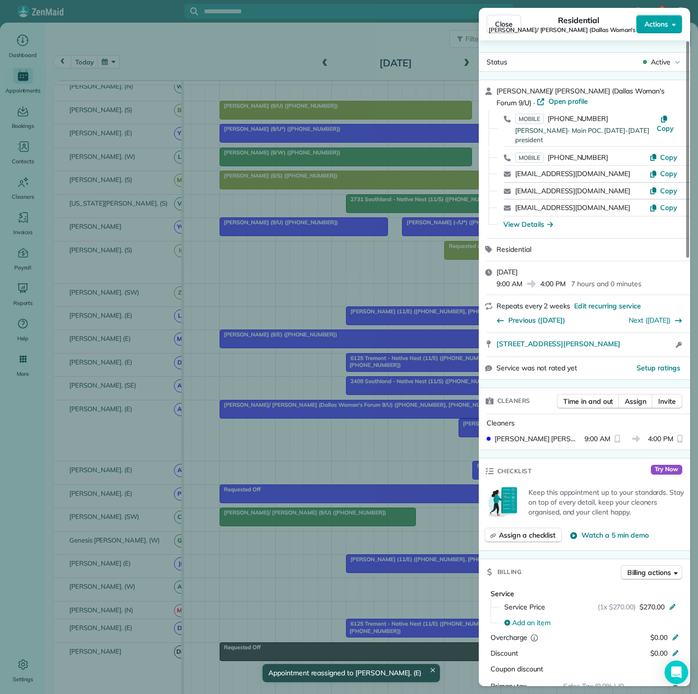
click at [664, 23] on span "Actions" at bounding box center [657, 24] width 24 height 10
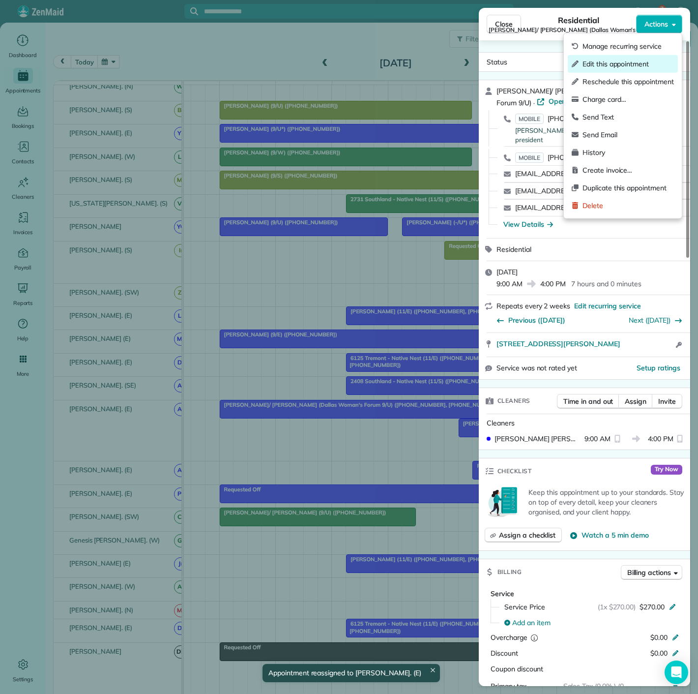
click at [590, 69] on div "Edit this appointment" at bounding box center [623, 64] width 110 height 18
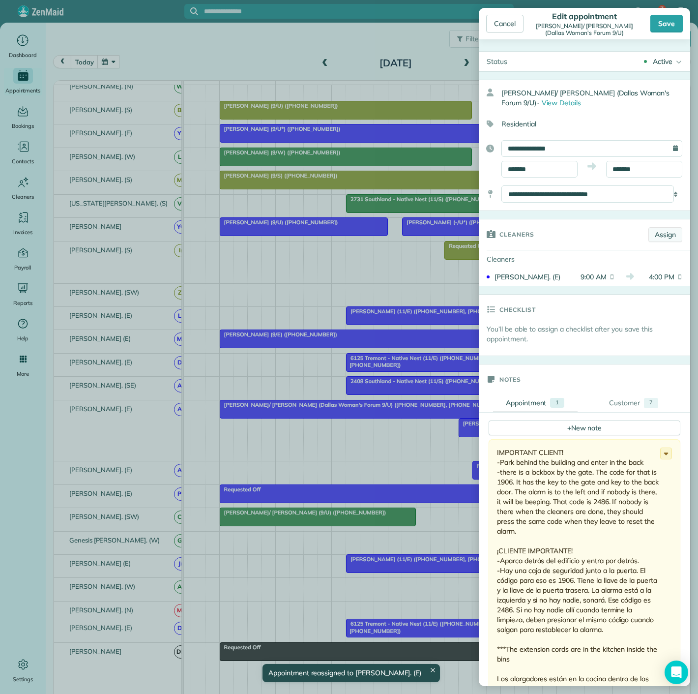
click at [649, 231] on link "Assign" at bounding box center [666, 234] width 34 height 15
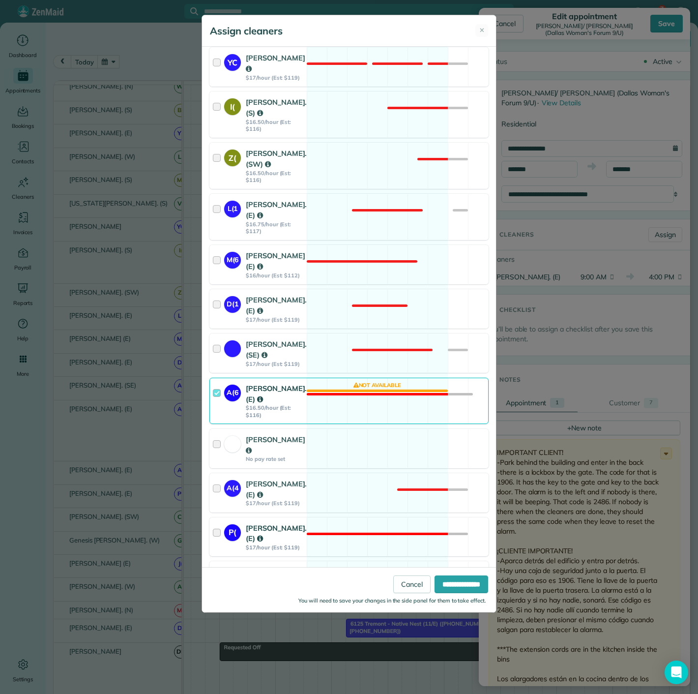
scroll to position [819, 0]
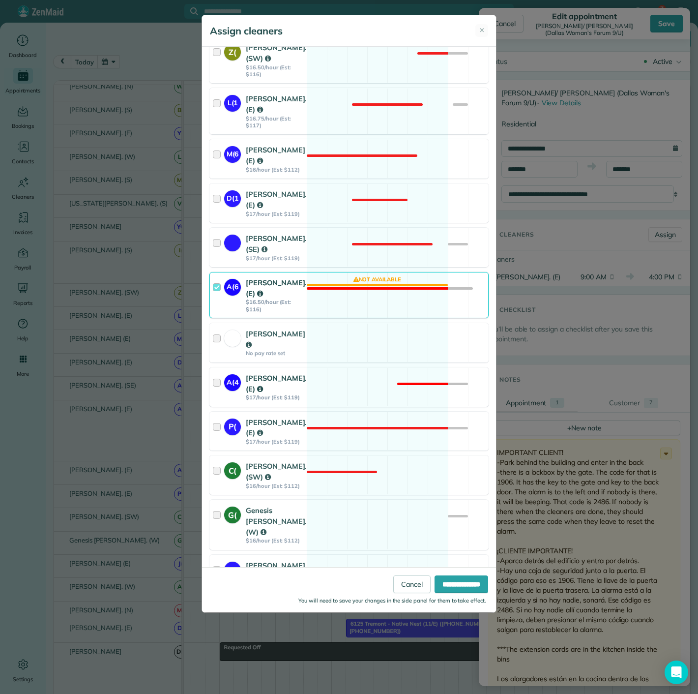
click at [229, 376] on div "A(4" at bounding box center [235, 387] width 22 height 29
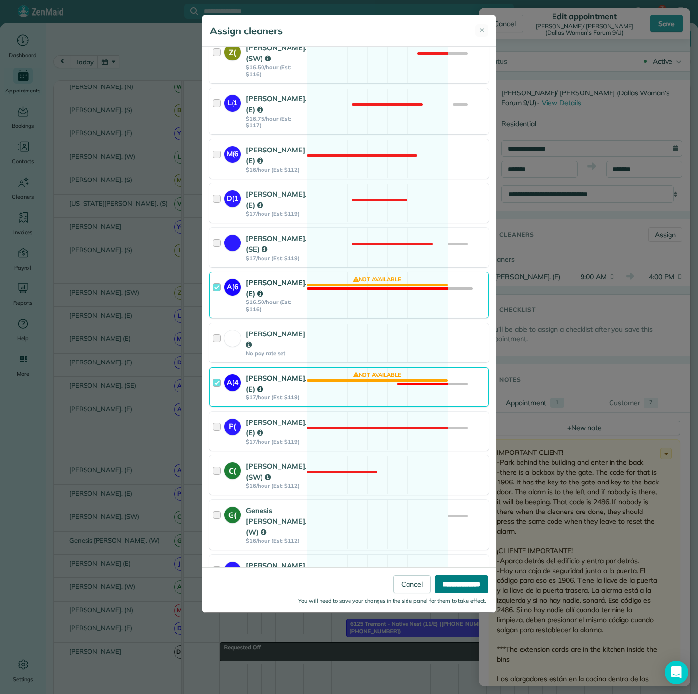
click at [473, 584] on input "**********" at bounding box center [462, 584] width 54 height 18
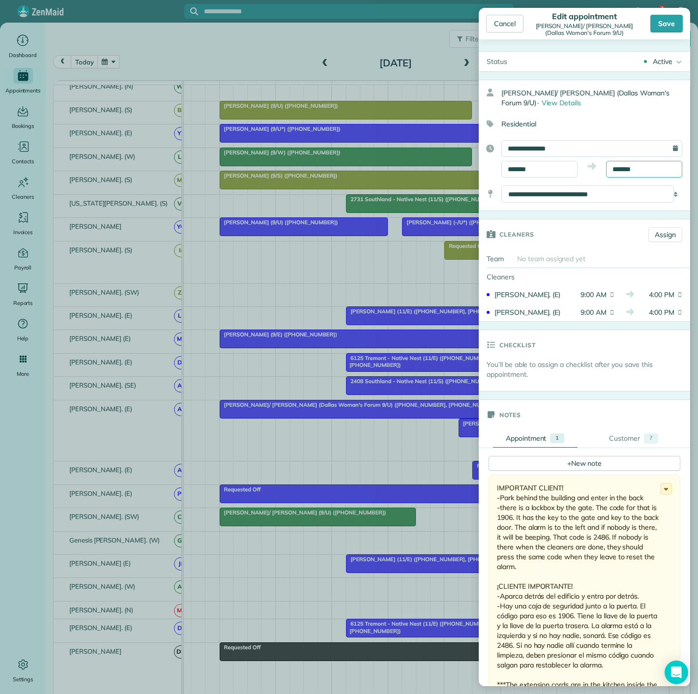
click at [638, 162] on input "*******" at bounding box center [644, 169] width 76 height 17
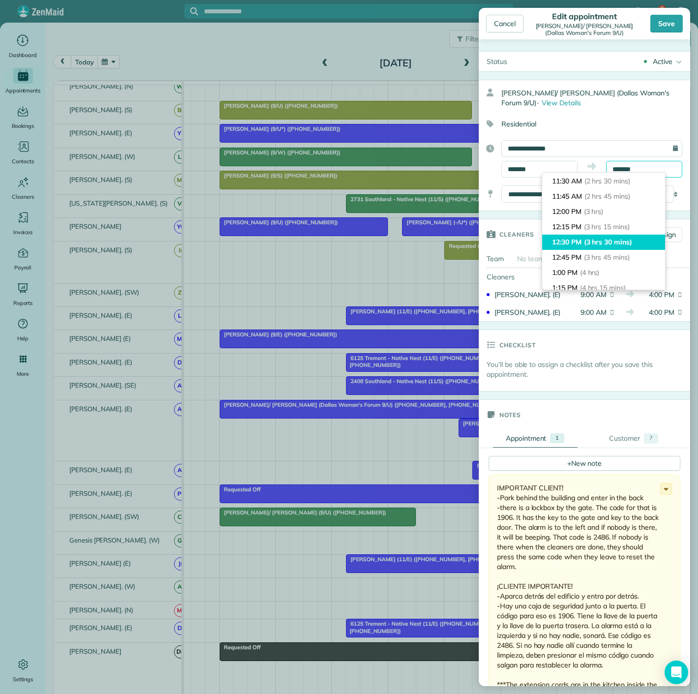
scroll to position [138, 0]
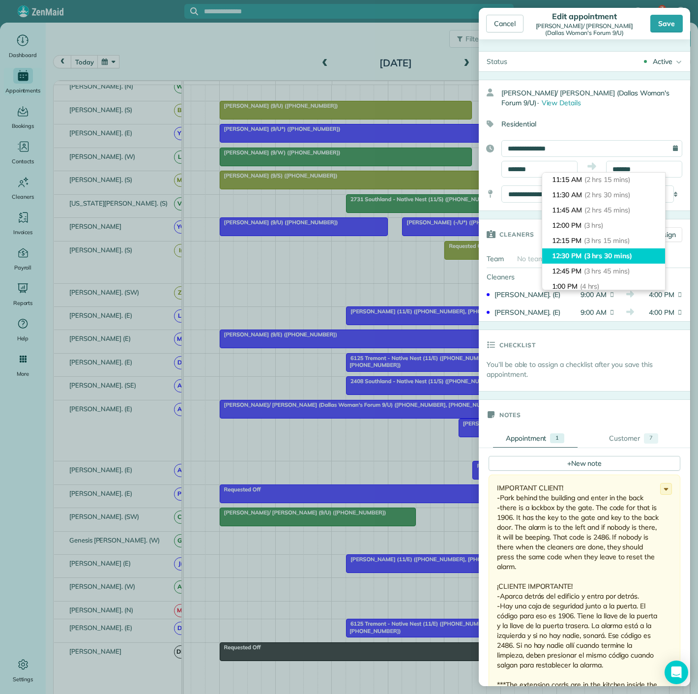
type input "********"
click at [613, 258] on span "(3 hrs 30 mins)" at bounding box center [608, 255] width 48 height 9
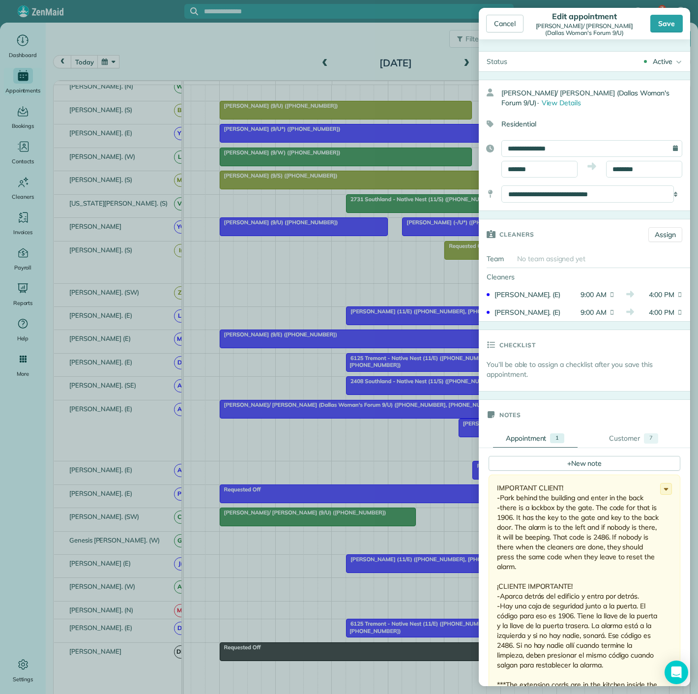
click at [686, 10] on div "Cancel Edit appointment [PERSON_NAME]/ [PERSON_NAME] (Dallas Woman's Forum 9/U)…" at bounding box center [584, 23] width 211 height 31
click at [662, 28] on div "Save" at bounding box center [667, 24] width 32 height 18
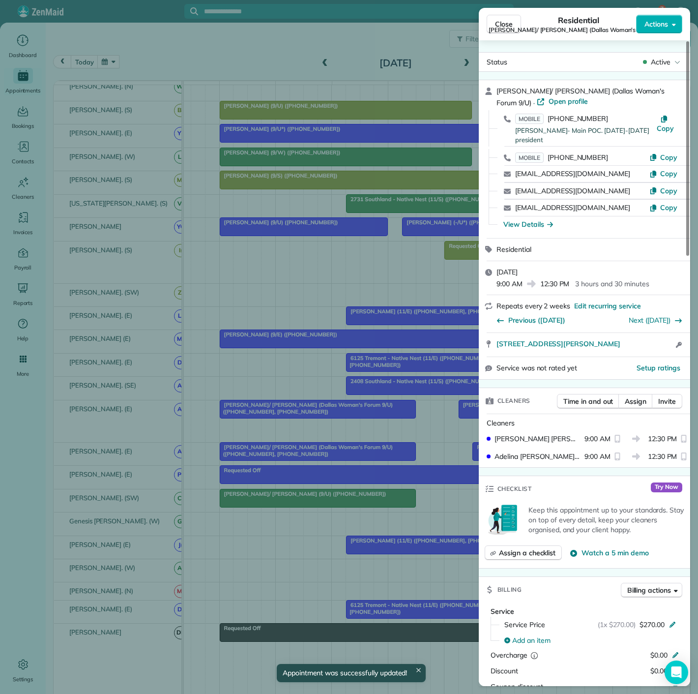
click at [322, 420] on div "Close Residential [PERSON_NAME]/ [PERSON_NAME] (Dallas Woman's Forum 9/U) Actio…" at bounding box center [349, 347] width 698 height 694
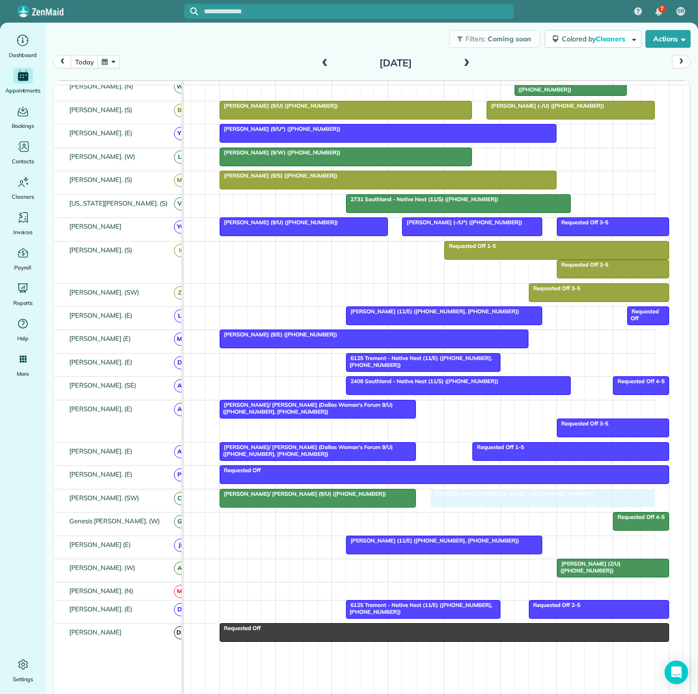
drag, startPoint x: 494, startPoint y: 415, endPoint x: 465, endPoint y: 510, distance: 99.7
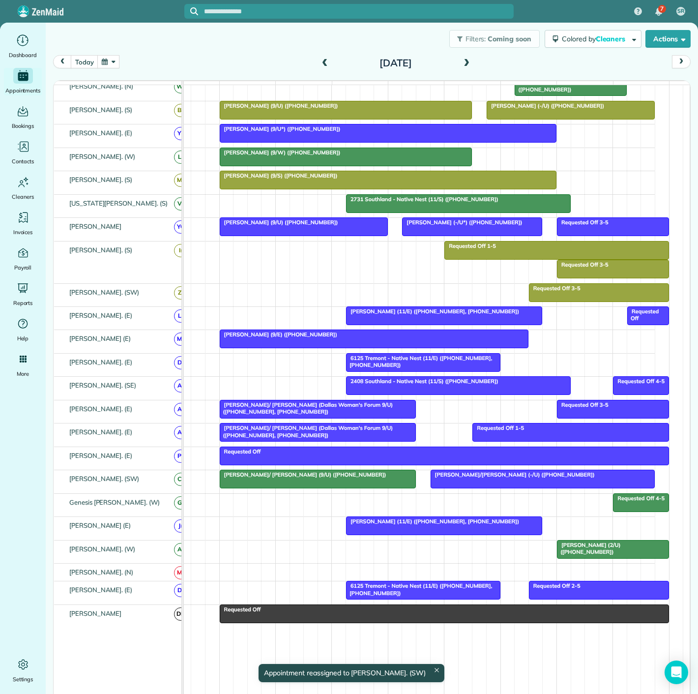
click at [337, 483] on div at bounding box center [317, 479] width 195 height 18
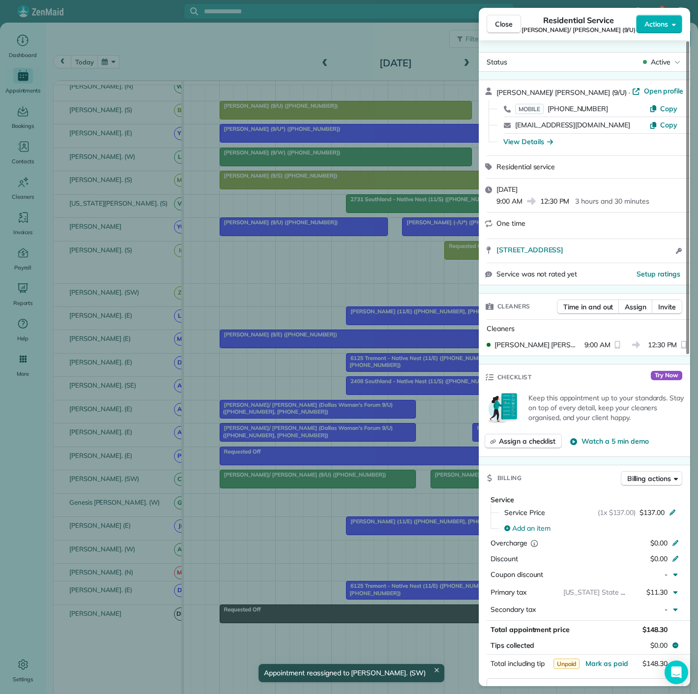
click at [337, 483] on div "Close Residential Service [PERSON_NAME]/ [PERSON_NAME] (9/U) Actions Status Act…" at bounding box center [349, 347] width 698 height 694
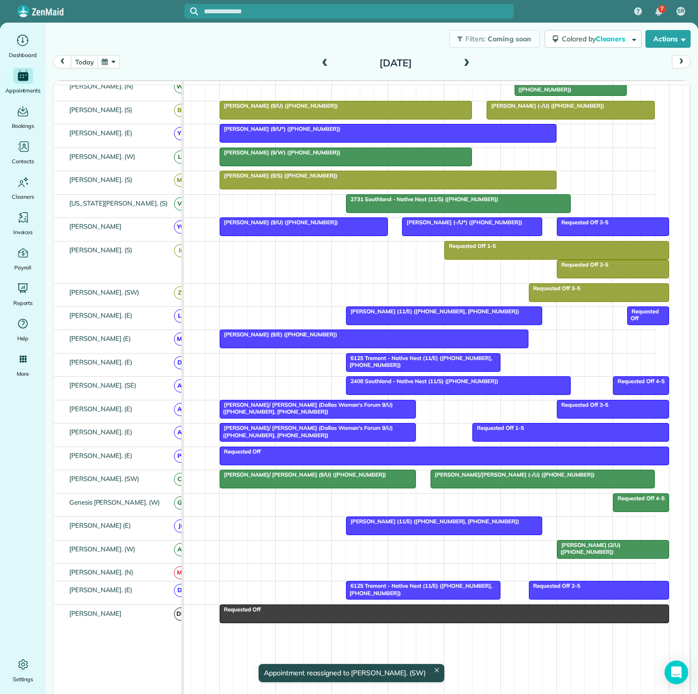
click at [448, 482] on div at bounding box center [543, 479] width 224 height 18
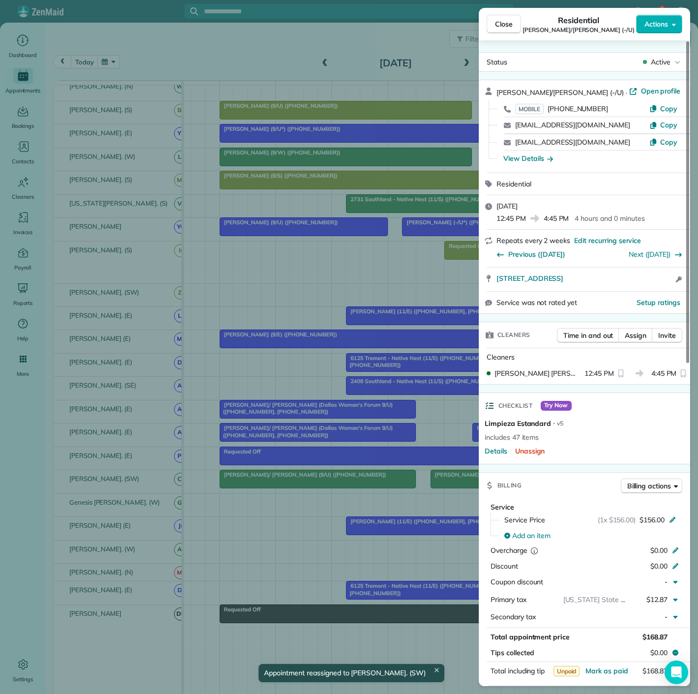
click at [448, 482] on div "Close Residential [PERSON_NAME]/[PERSON_NAME] (-/U) Actions Status Active [PERS…" at bounding box center [349, 347] width 698 height 694
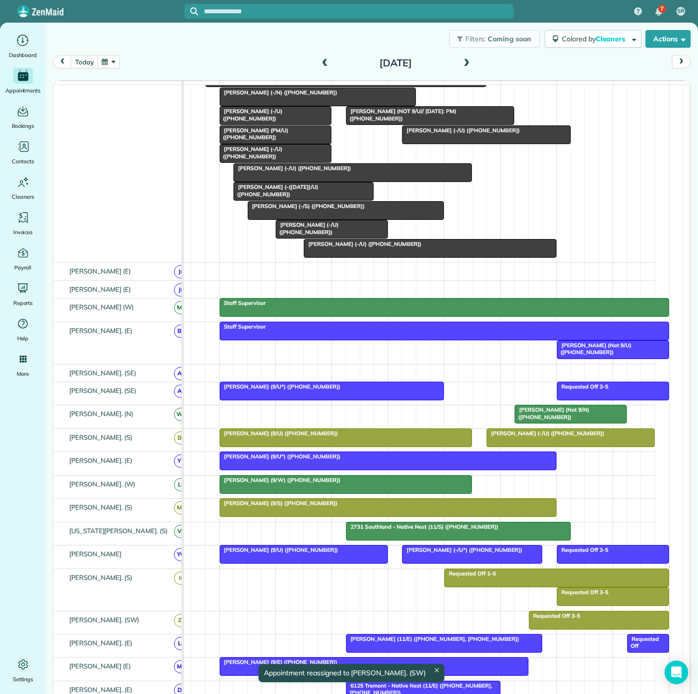
scroll to position [23, 0]
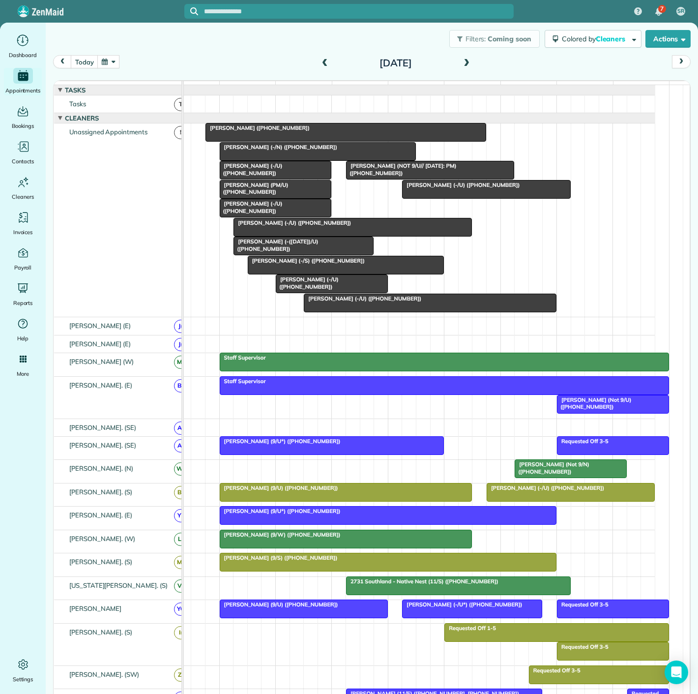
click at [284, 264] on span "[PERSON_NAME] (-/S) ([PHONE_NUMBER])" at bounding box center [306, 260] width 118 height 7
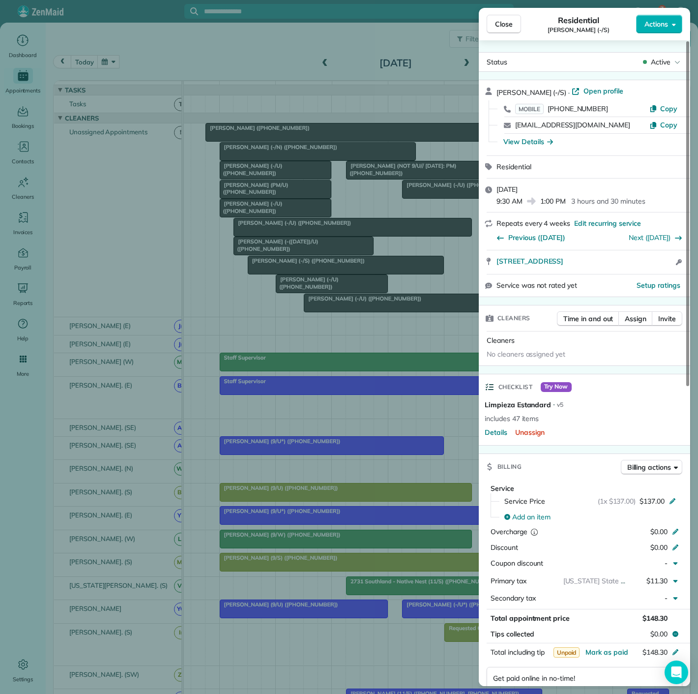
click at [284, 270] on div "Close Residential [PERSON_NAME] (-/S) Actions Status Active [PERSON_NAME] (-/S)…" at bounding box center [349, 347] width 698 height 694
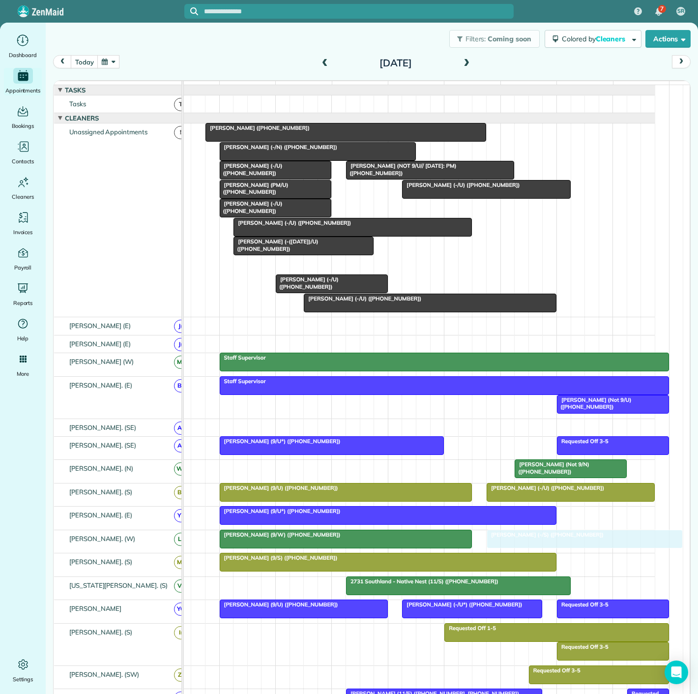
scroll to position [55, 0]
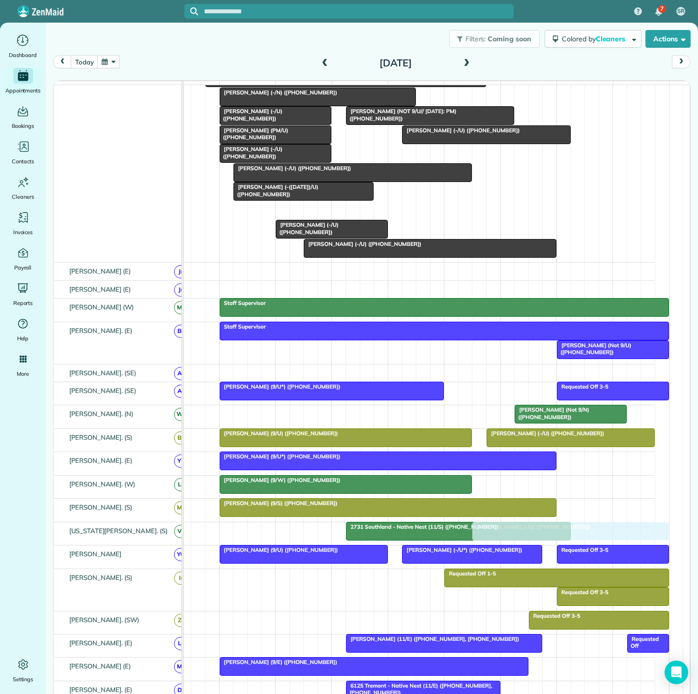
drag, startPoint x: 284, startPoint y: 270, endPoint x: 504, endPoint y: 530, distance: 341.3
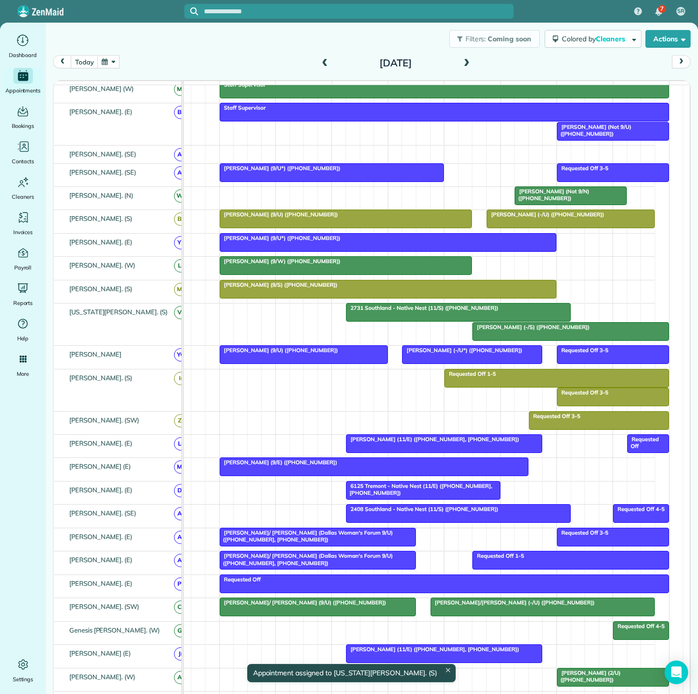
scroll to position [254, 0]
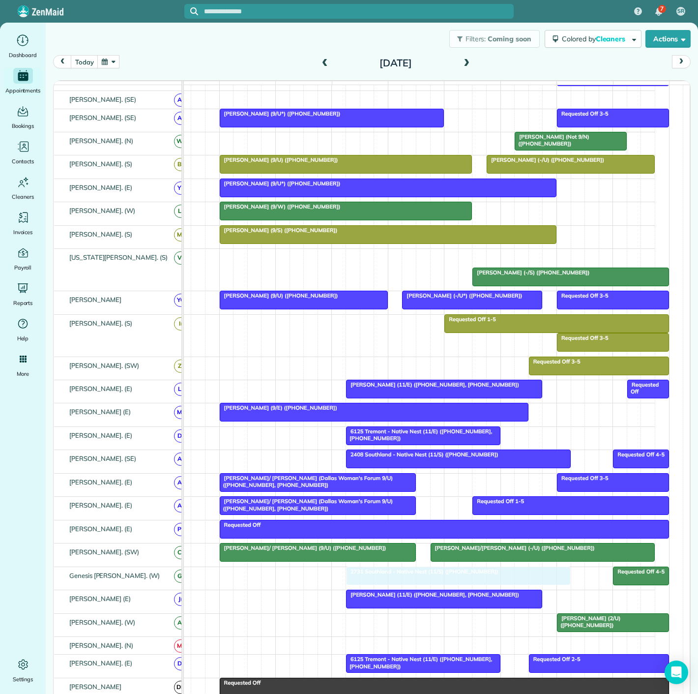
drag, startPoint x: 394, startPoint y: 262, endPoint x: 391, endPoint y: 581, distance: 319.7
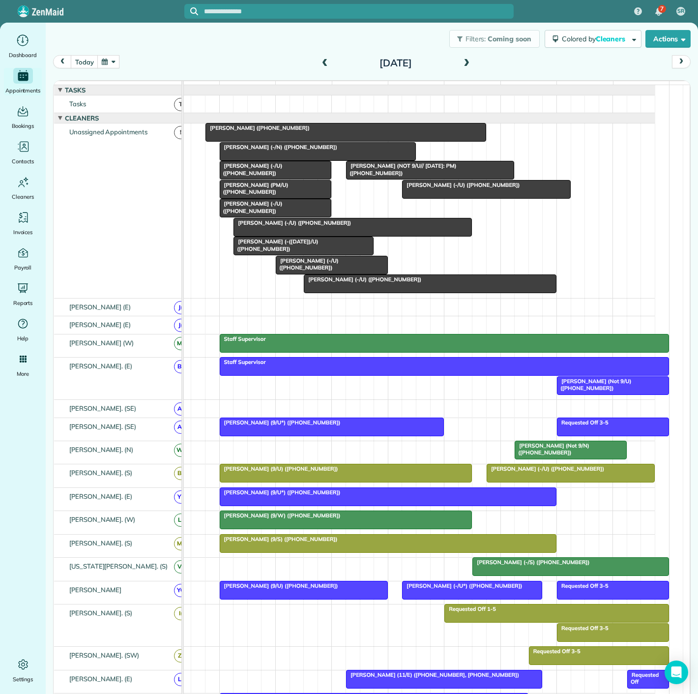
click at [531, 456] on span "[PERSON_NAME] (Not 9/N) ([PHONE_NUMBER])" at bounding box center [551, 449] width 75 height 14
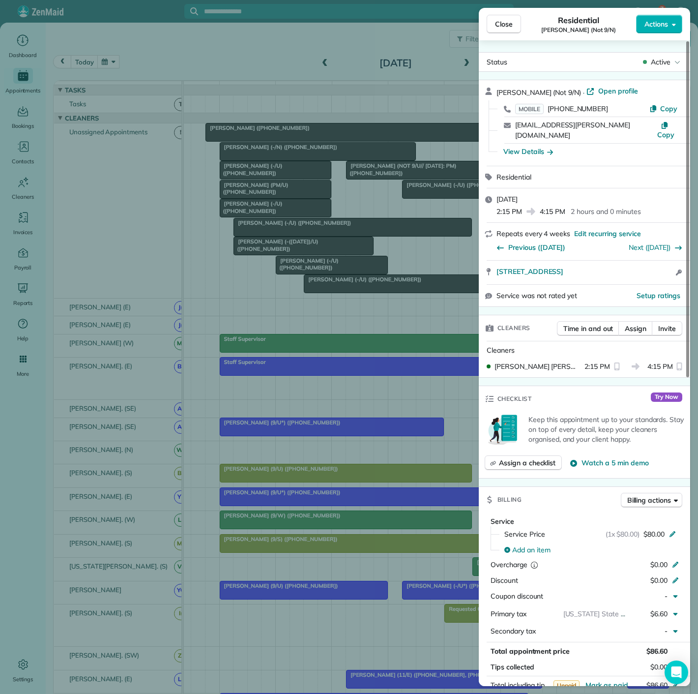
click at [425, 446] on div "Close Residential [PERSON_NAME] (Not 9/N) Actions Status Active Divvayya [PERSO…" at bounding box center [349, 347] width 698 height 694
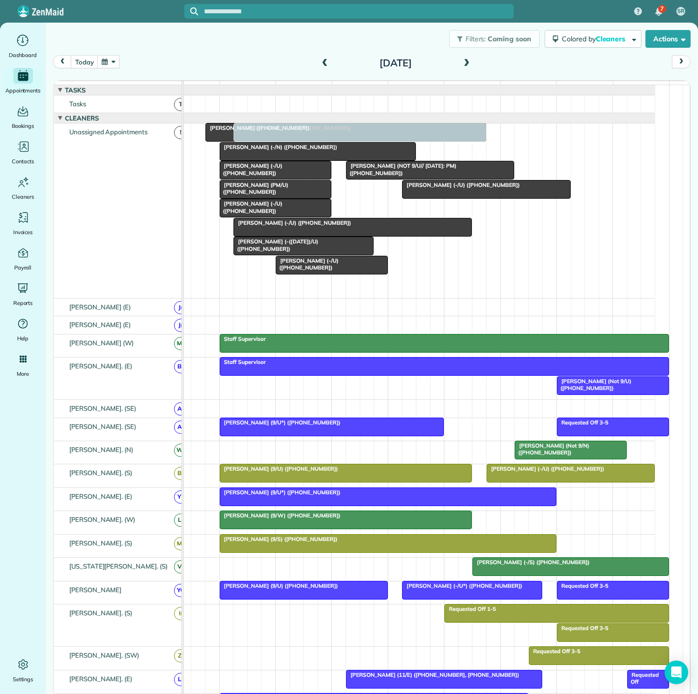
drag, startPoint x: 355, startPoint y: 293, endPoint x: 291, endPoint y: 269, distance: 68.6
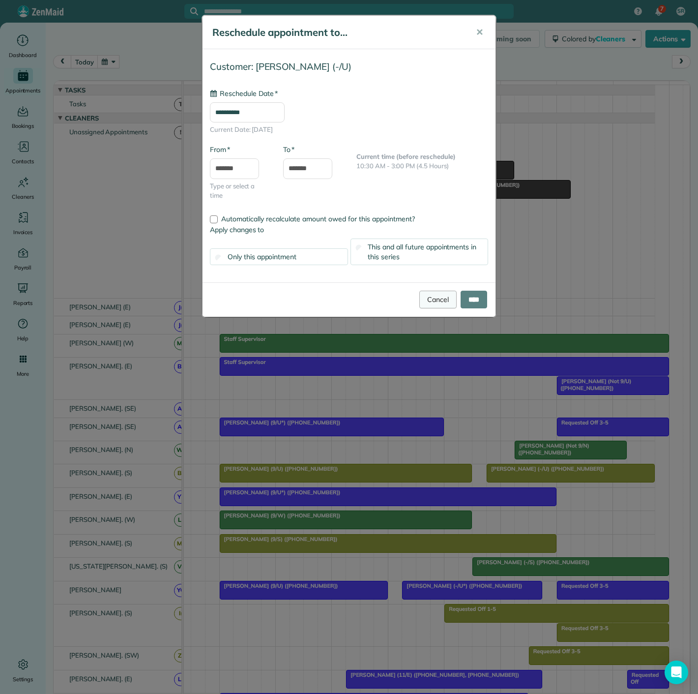
type input "**********"
click at [420, 294] on link "Cancel" at bounding box center [438, 300] width 37 height 18
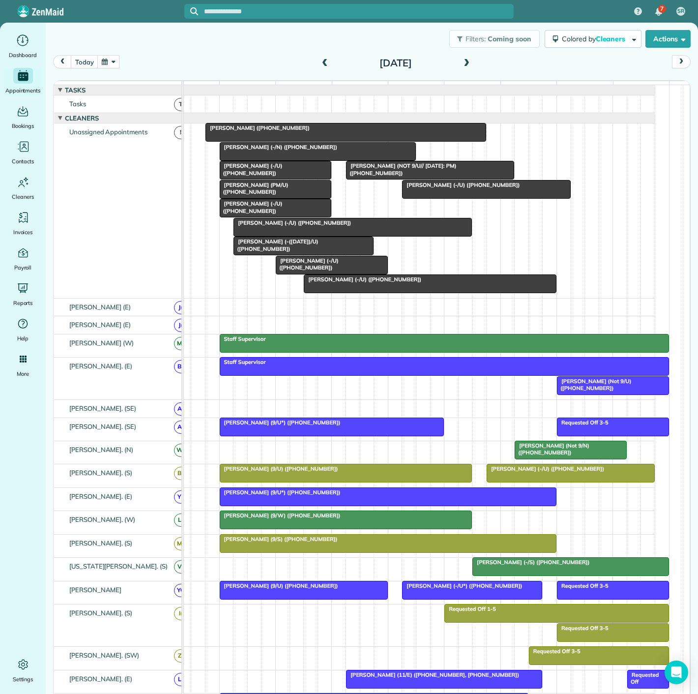
click at [272, 159] on div at bounding box center [317, 152] width 195 height 18
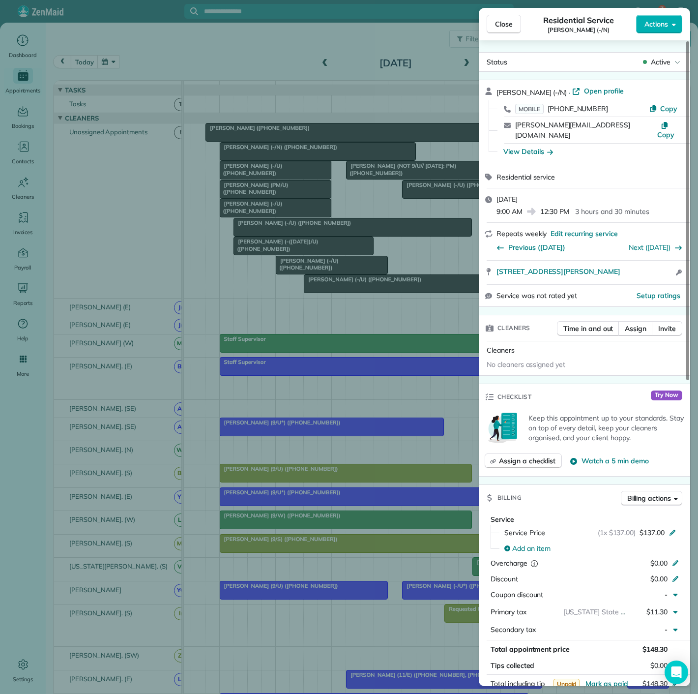
click at [272, 159] on div "Close Residential Service [PERSON_NAME] (-/N) Actions Status Active [PERSON_NAM…" at bounding box center [349, 347] width 698 height 694
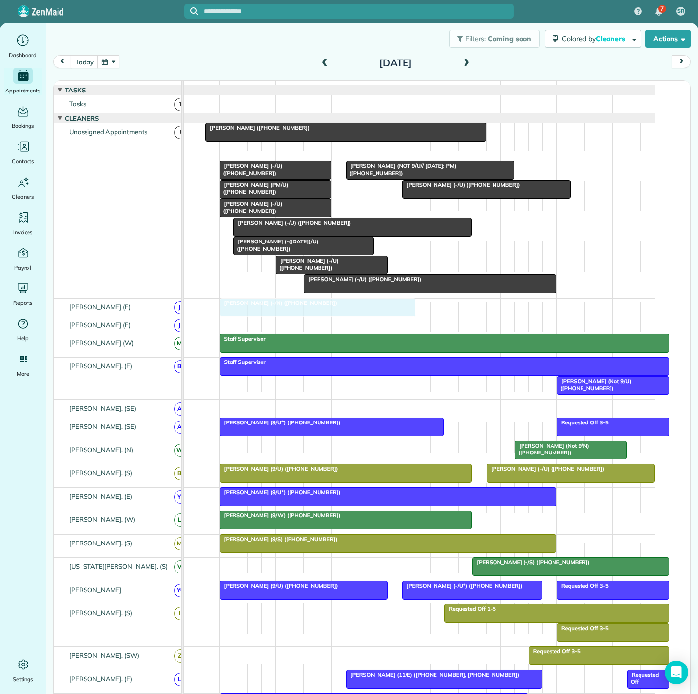
drag, startPoint x: 273, startPoint y: 159, endPoint x: 278, endPoint y: 308, distance: 149.1
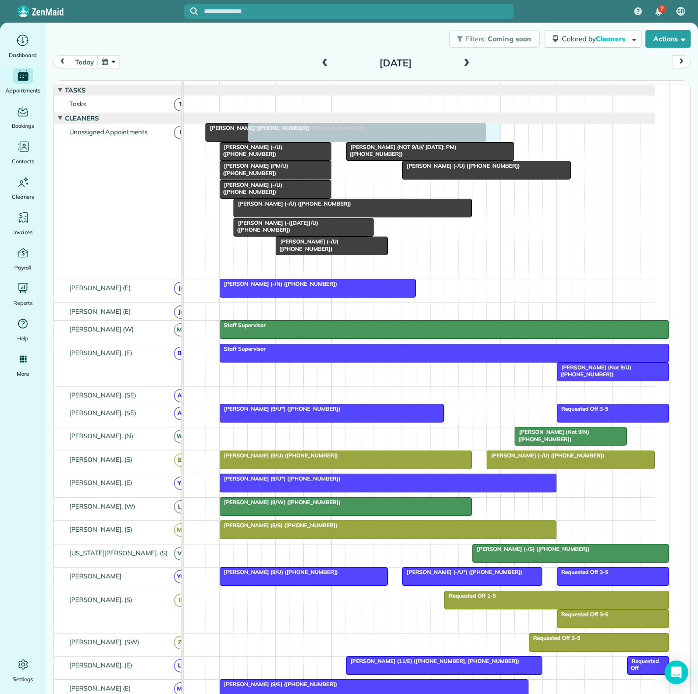
drag, startPoint x: 396, startPoint y: 270, endPoint x: 334, endPoint y: 225, distance: 76.6
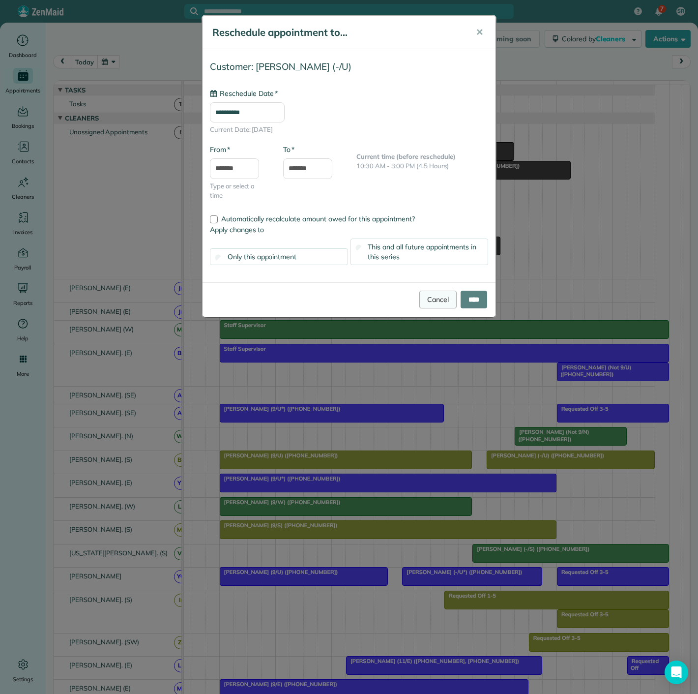
type input "**********"
click at [424, 294] on link "Cancel" at bounding box center [438, 300] width 37 height 18
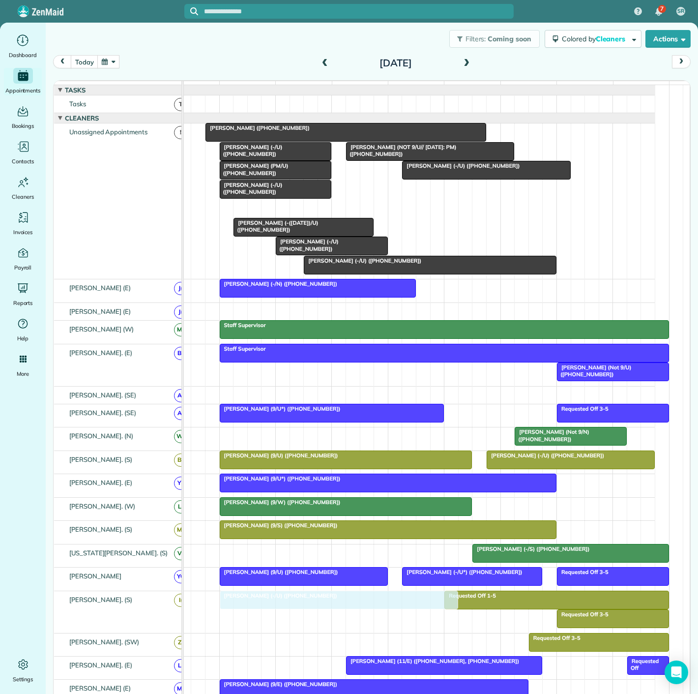
drag, startPoint x: 341, startPoint y: 214, endPoint x: 325, endPoint y: 630, distance: 415.9
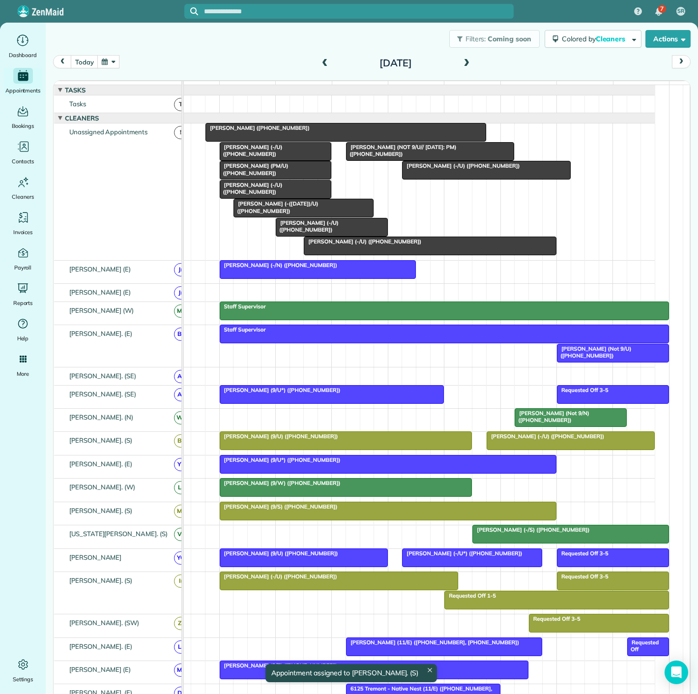
click at [237, 588] on div at bounding box center [339, 581] width 238 height 18
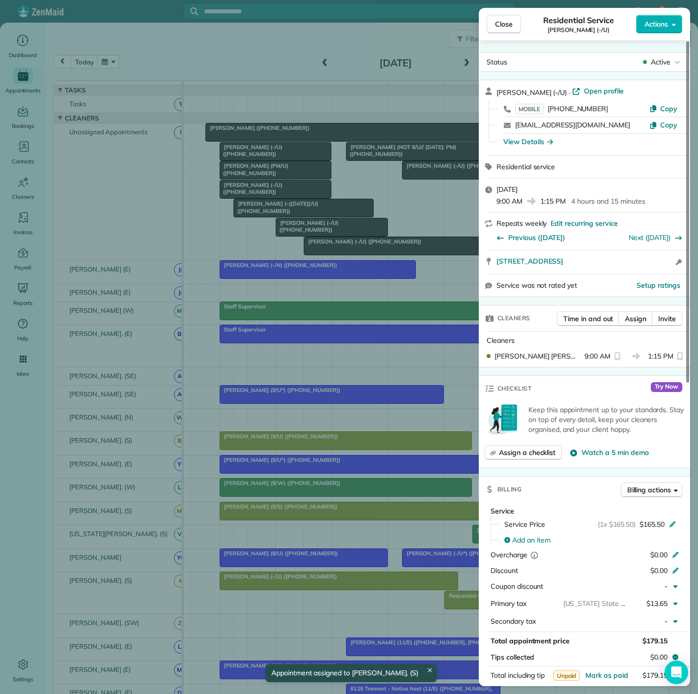
click at [237, 588] on div "Close Residential Service [PERSON_NAME] (-/[GEOGRAPHIC_DATA]) Actions Status Ac…" at bounding box center [349, 347] width 698 height 694
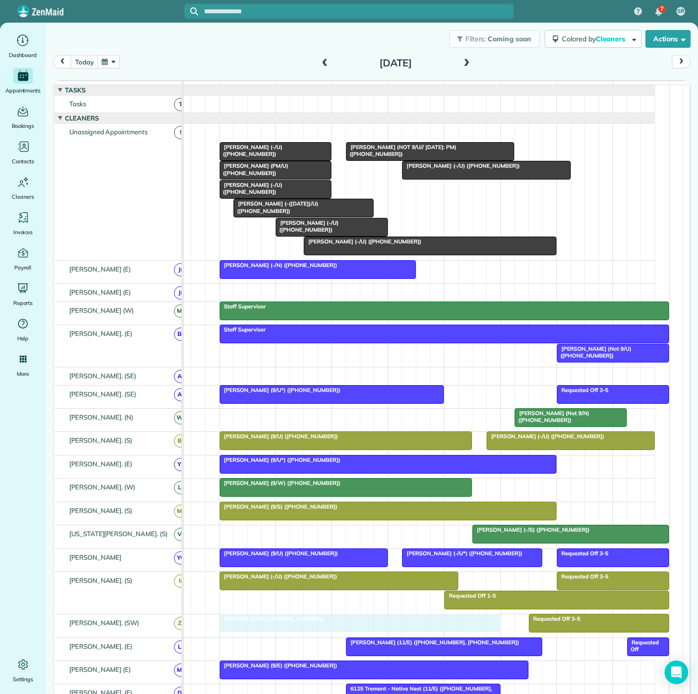
drag, startPoint x: 329, startPoint y: 141, endPoint x: 343, endPoint y: 634, distance: 494.0
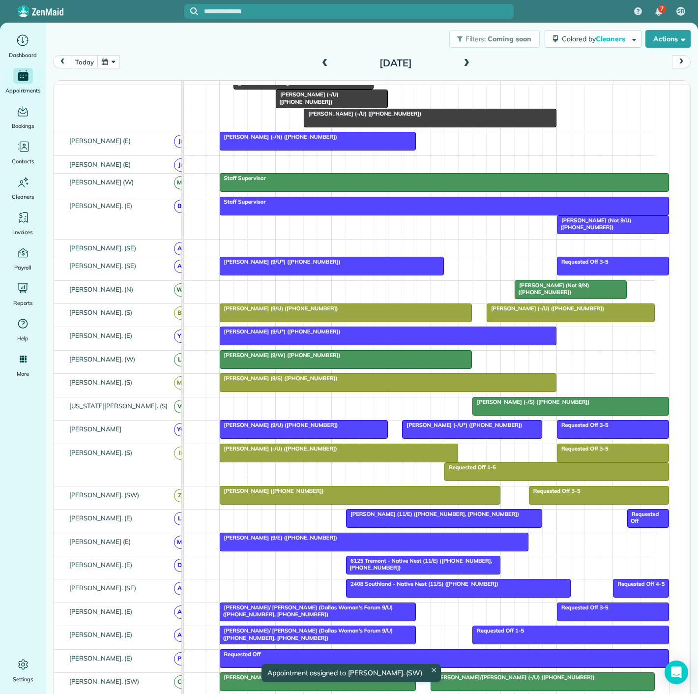
click at [314, 501] on div at bounding box center [360, 495] width 280 height 18
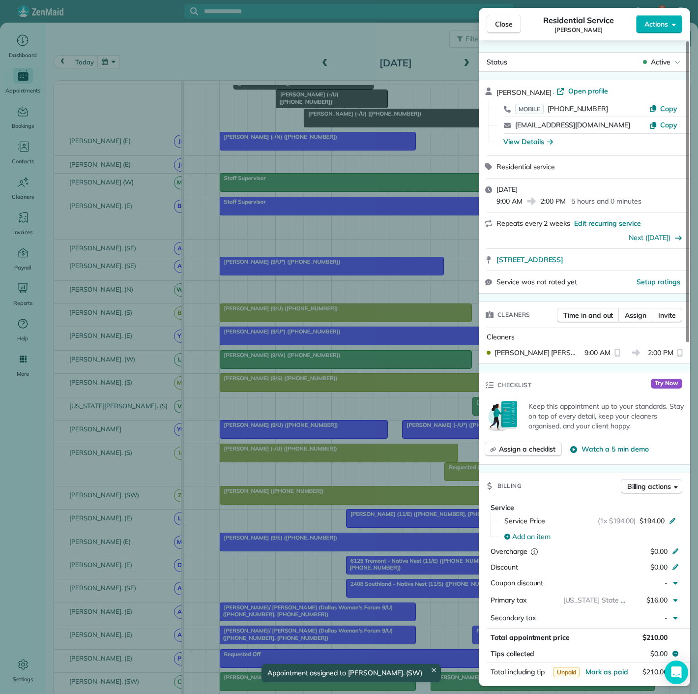
click at [314, 502] on div "Close Residential Service [PERSON_NAME] Actions Status Active [PERSON_NAME] · O…" at bounding box center [349, 347] width 698 height 694
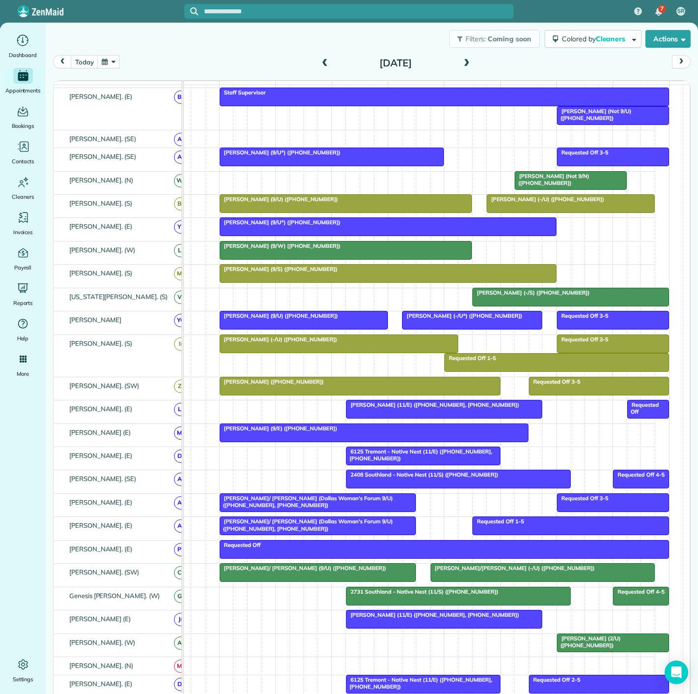
click at [357, 511] on div at bounding box center [317, 503] width 195 height 18
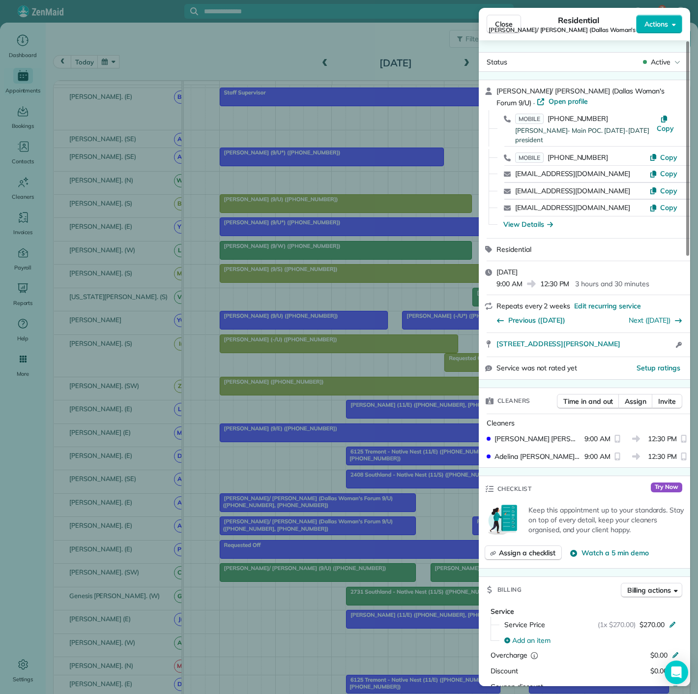
click at [357, 513] on div "Close Residential [PERSON_NAME]/ [PERSON_NAME] (Dallas Woman's Forum 9/U) Actio…" at bounding box center [349, 347] width 698 height 694
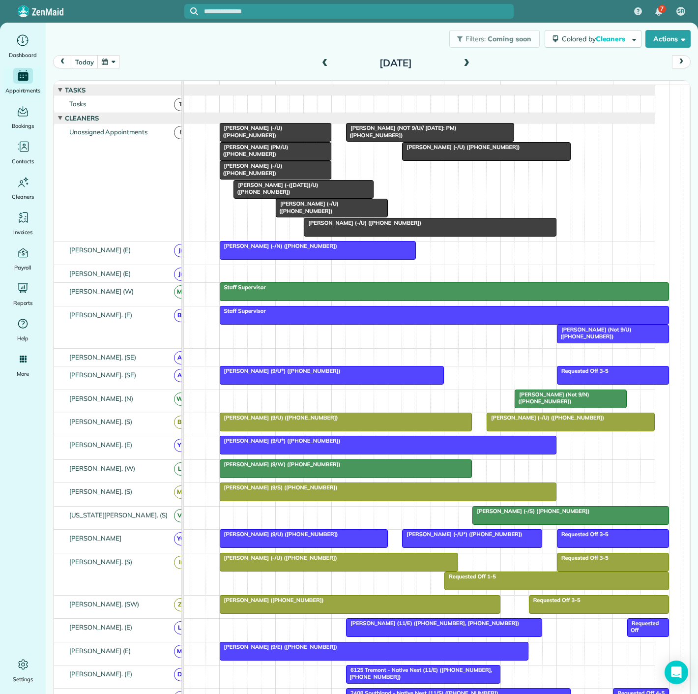
click at [261, 160] on div at bounding box center [275, 152] width 111 height 18
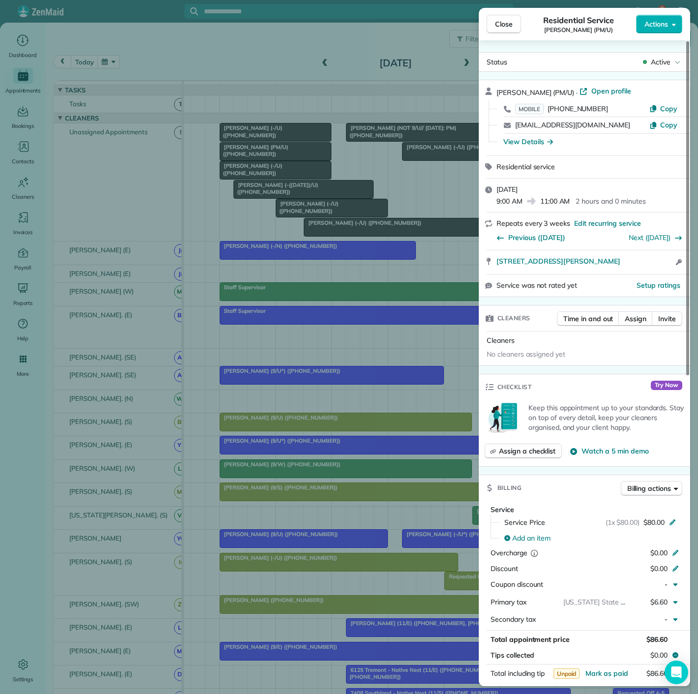
click at [261, 160] on div "Close Residential Service [PERSON_NAME] (PM/U) Actions Status Active [PERSON_NA…" at bounding box center [349, 347] width 698 height 694
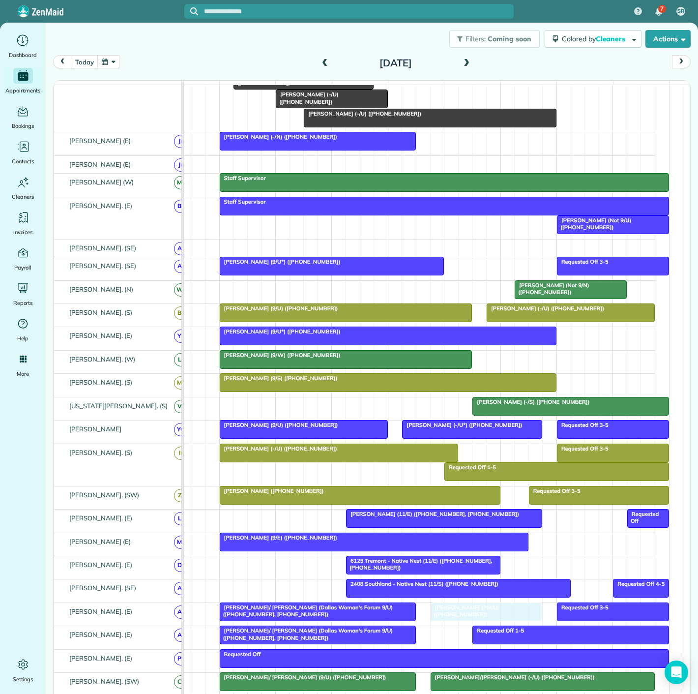
drag, startPoint x: 261, startPoint y: 160, endPoint x: 479, endPoint y: 623, distance: 511.5
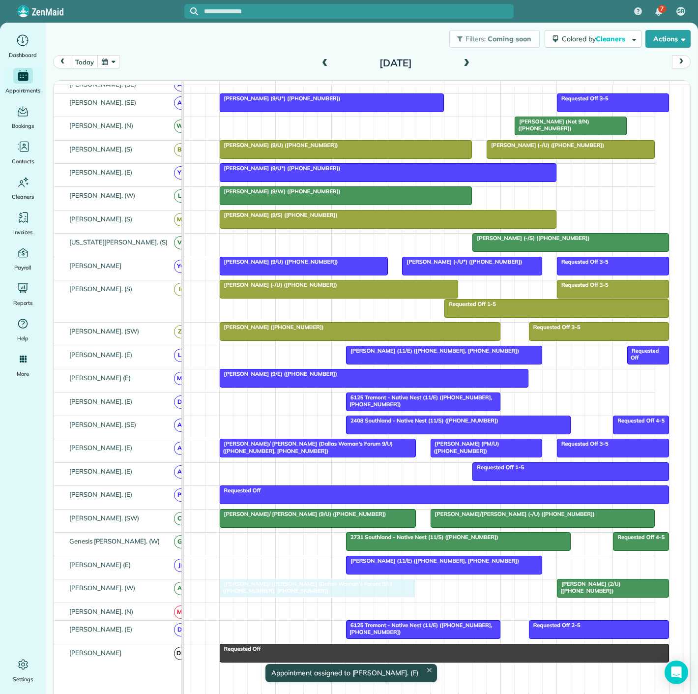
drag, startPoint x: 321, startPoint y: 472, endPoint x: 319, endPoint y: 600, distance: 128.4
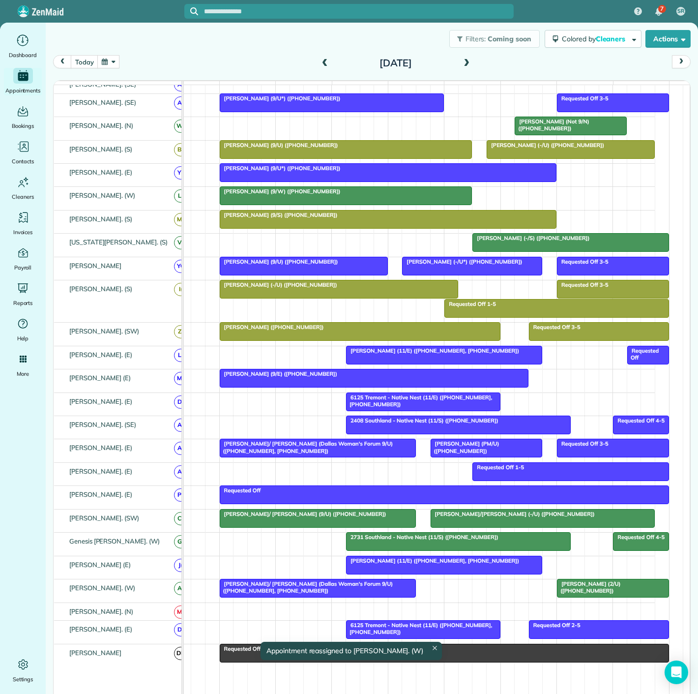
click at [313, 595] on div "[PERSON_NAME]/ [PERSON_NAME] (Dallas Woman's Forum 9/U) ([PHONE_NUMBER], [PHONE…" at bounding box center [318, 587] width 190 height 14
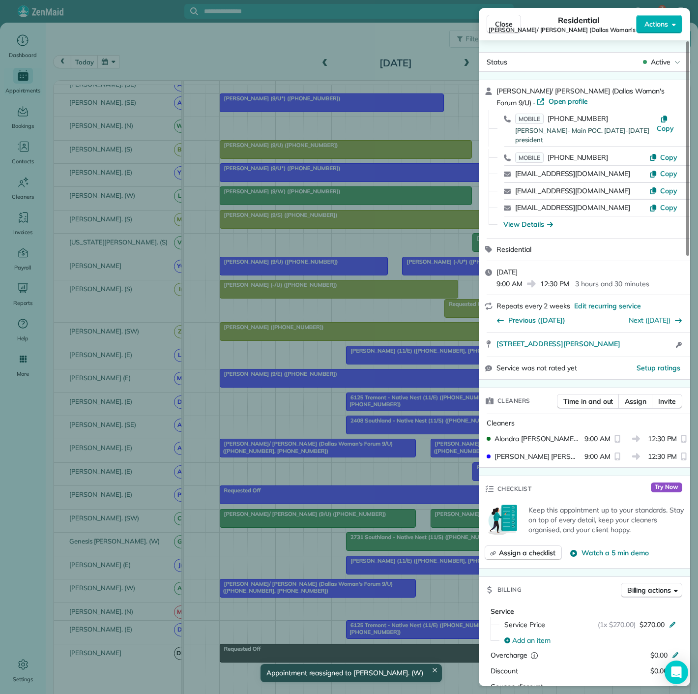
click at [313, 596] on div "Close Residential [PERSON_NAME]/ [PERSON_NAME] (Dallas Woman's Forum 9/U) Actio…" at bounding box center [349, 347] width 698 height 694
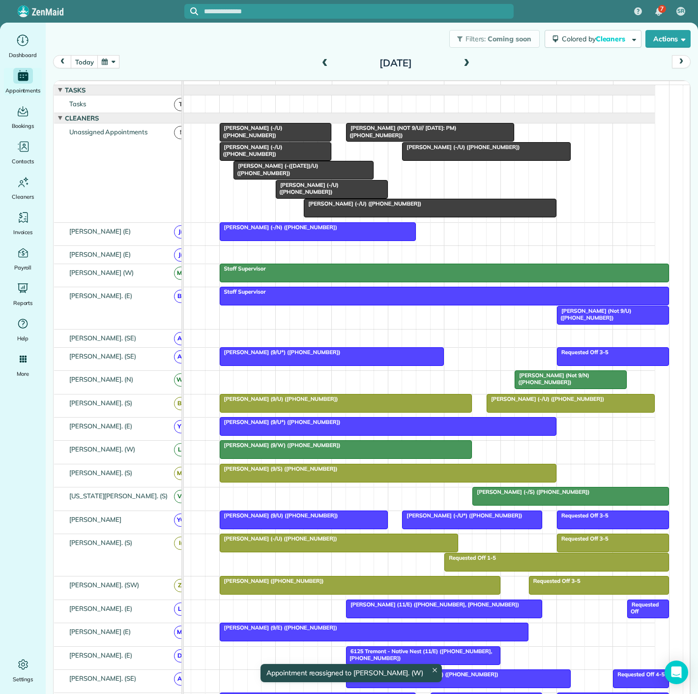
click at [301, 196] on div at bounding box center [331, 189] width 111 height 18
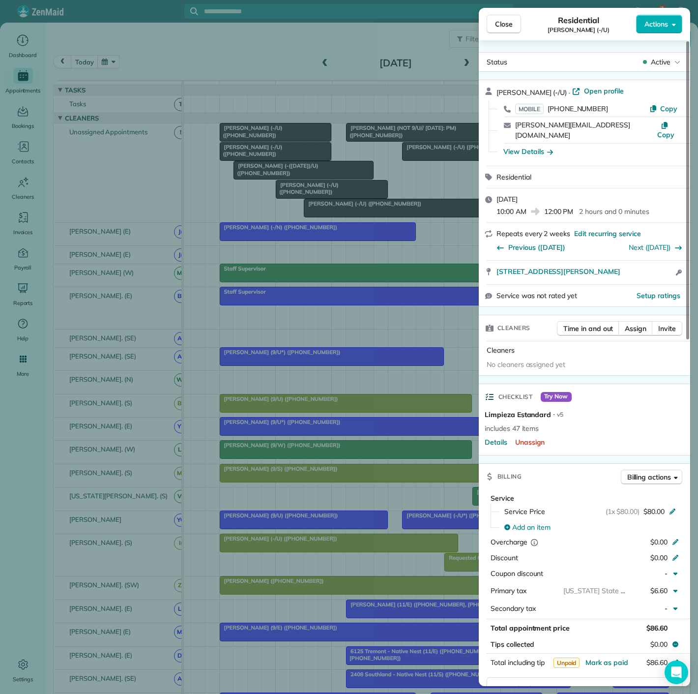
click at [301, 196] on div "Close Residential [PERSON_NAME] (-/U) Actions Status Active [PERSON_NAME] (-/U)…" at bounding box center [349, 347] width 698 height 694
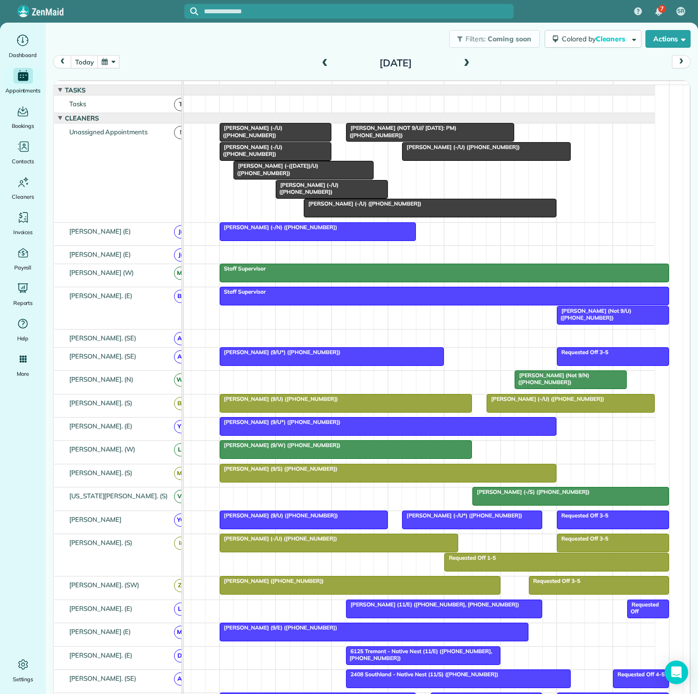
click at [263, 159] on div at bounding box center [275, 152] width 111 height 18
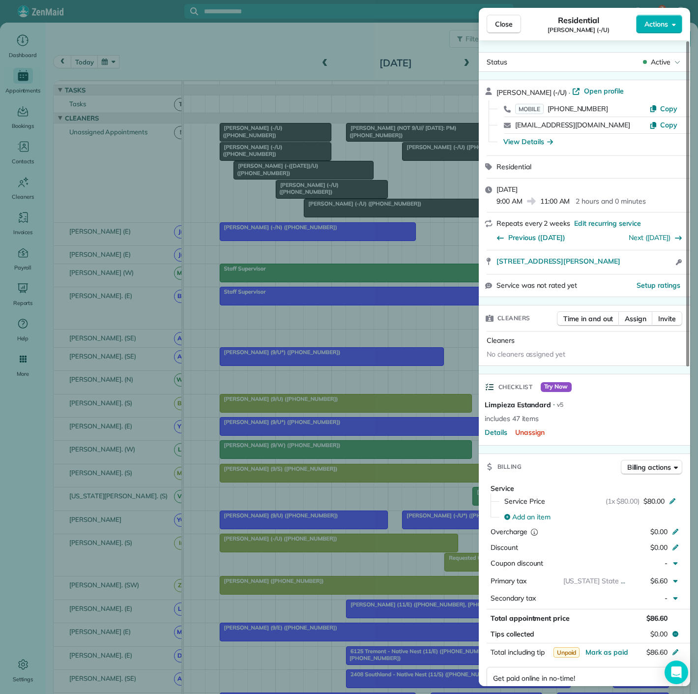
click at [263, 159] on div "Close Residential [PERSON_NAME] (-/U) Actions Status Active [PERSON_NAME] (-/[G…" at bounding box center [349, 347] width 698 height 694
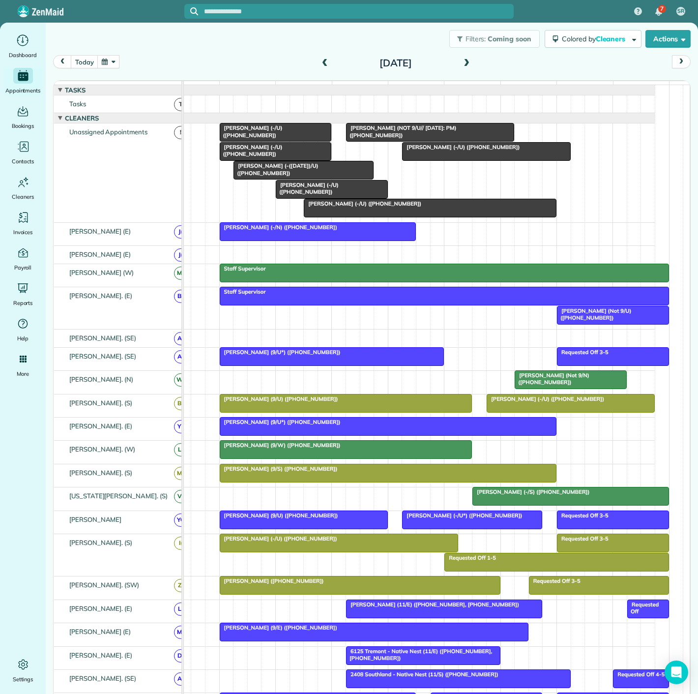
click at [267, 140] on div at bounding box center [275, 132] width 111 height 18
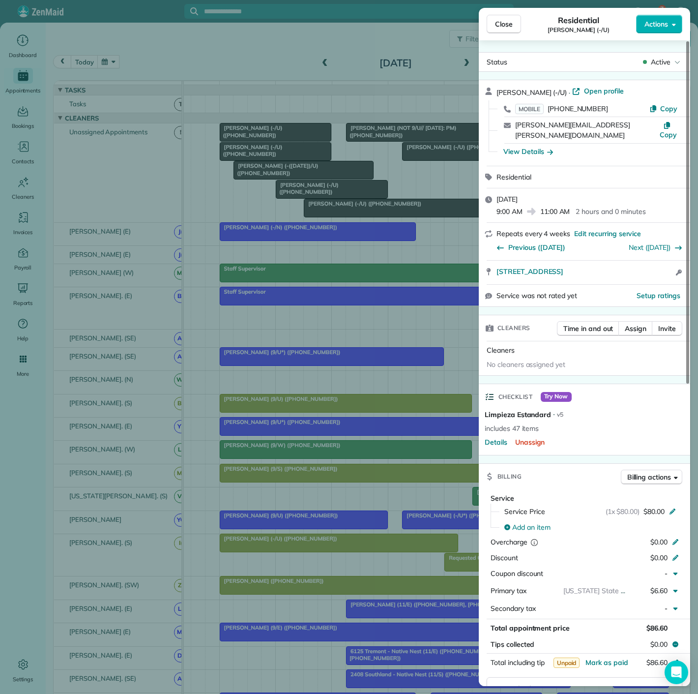
click at [267, 140] on div "Close Residential [PERSON_NAME] (-/U) Actions Status Active [PERSON_NAME] (-/U)…" at bounding box center [349, 347] width 698 height 694
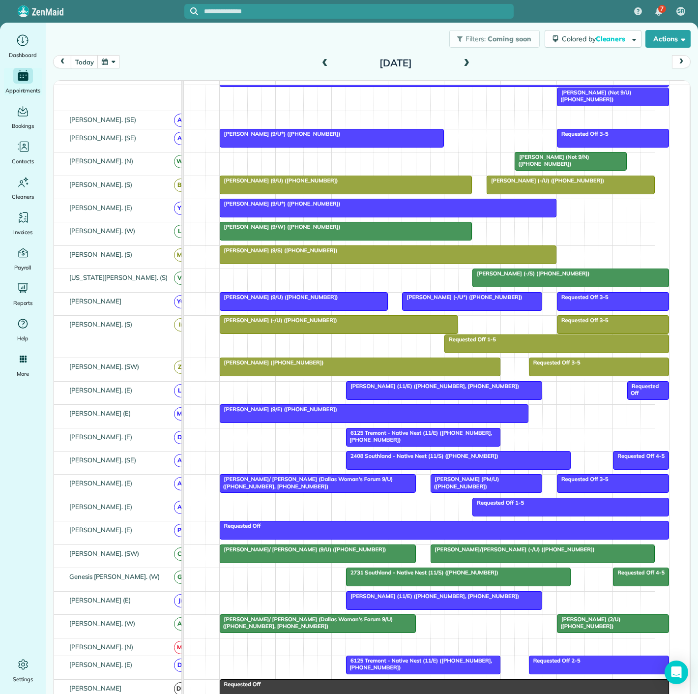
click at [577, 631] on div at bounding box center [613, 624] width 111 height 18
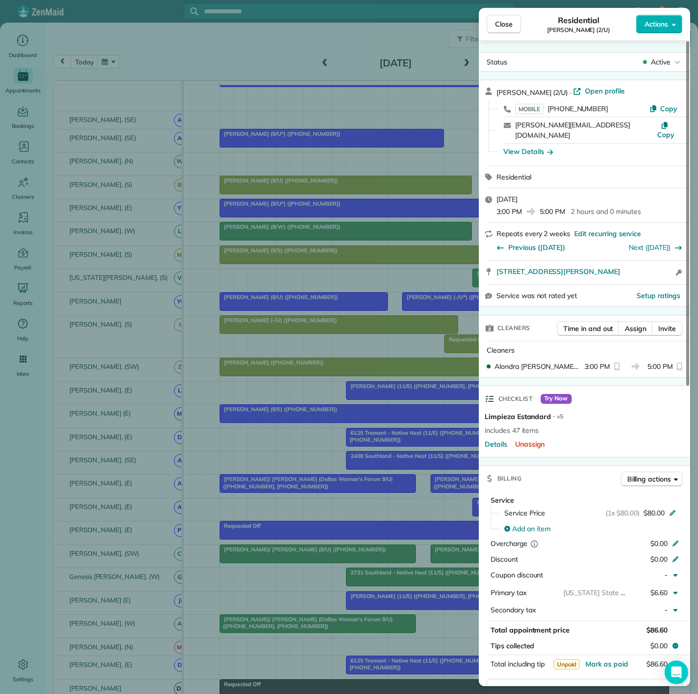
click at [350, 440] on div "Close Residential [PERSON_NAME] (2/U) Actions Status Active [PERSON_NAME] (2/U)…" at bounding box center [349, 347] width 698 height 694
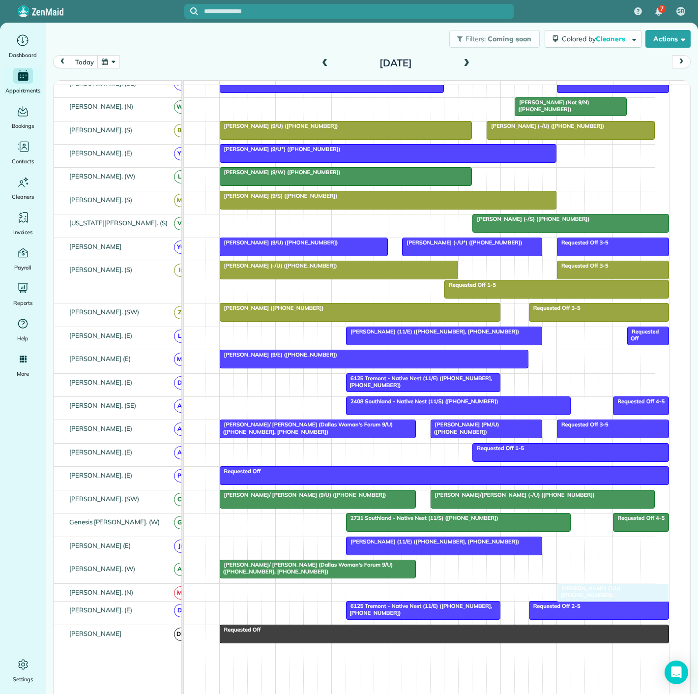
drag, startPoint x: 567, startPoint y: 569, endPoint x: 569, endPoint y: 584, distance: 15.3
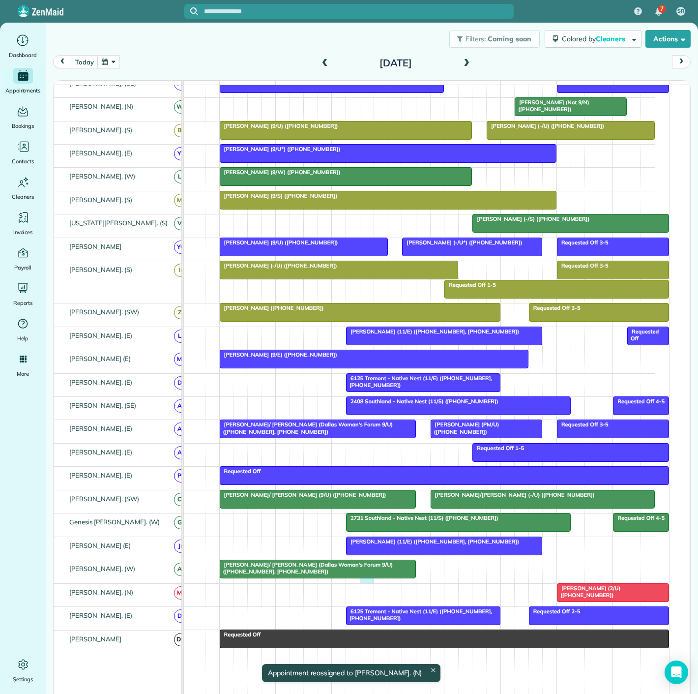
click at [364, 582] on div "[PERSON_NAME]/ [PERSON_NAME] (Dallas Woman's Forum 9/U) ([PHONE_NUMBER], [PHONE…" at bounding box center [409, 571] width 492 height 23
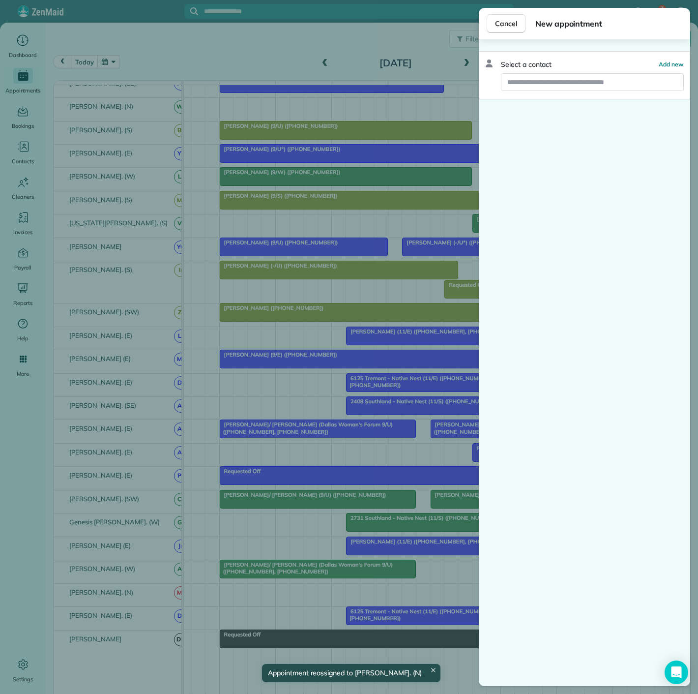
click at [364, 579] on div "Cancel New appointment Select a contact Add new" at bounding box center [349, 347] width 698 height 694
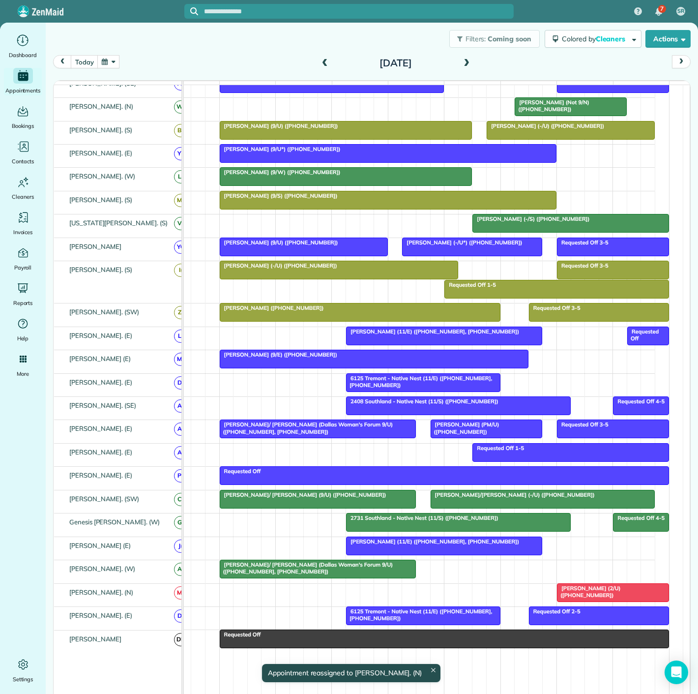
click at [366, 574] on div "[PERSON_NAME]/ [PERSON_NAME] (Dallas Woman's Forum 9/U) ([PHONE_NUMBER], [PHONE…" at bounding box center [318, 568] width 190 height 14
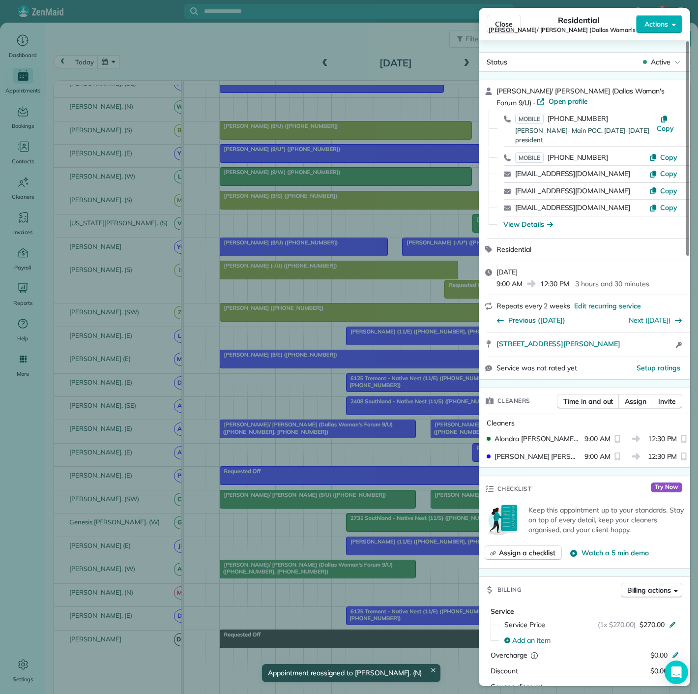
click at [366, 574] on div "Close Residential [PERSON_NAME]/ [PERSON_NAME] (Dallas Woman's Forum 9/U) Actio…" at bounding box center [349, 347] width 698 height 694
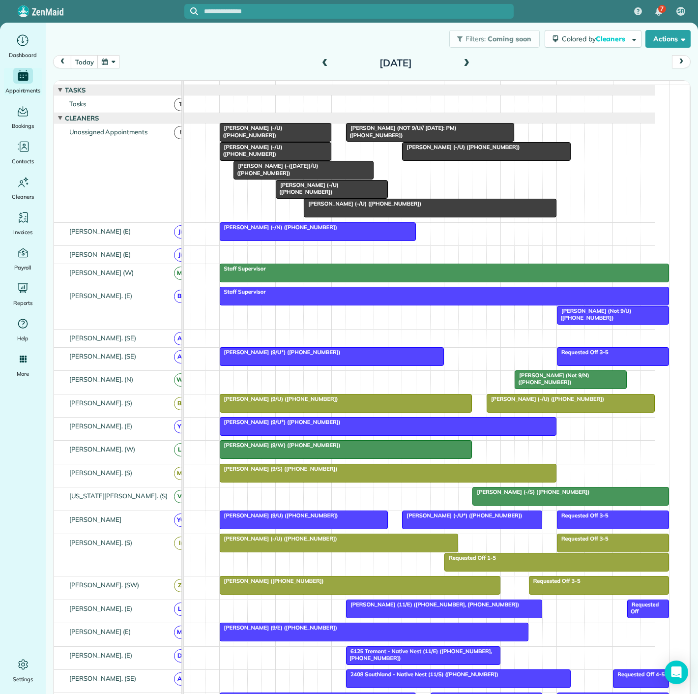
click at [428, 160] on div at bounding box center [486, 152] width 167 height 18
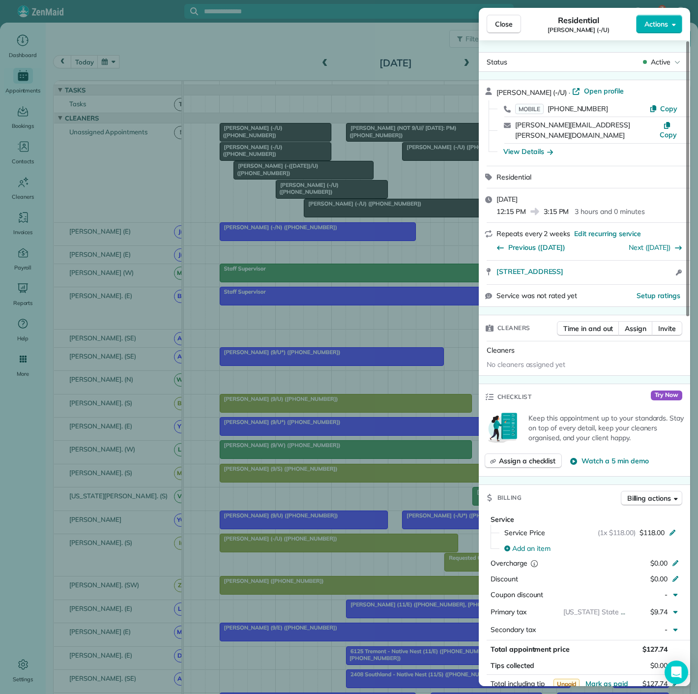
click at [425, 163] on div "Close Residential [PERSON_NAME] (-/U) Actions Status Active [PERSON_NAME] (-/U)…" at bounding box center [349, 347] width 698 height 694
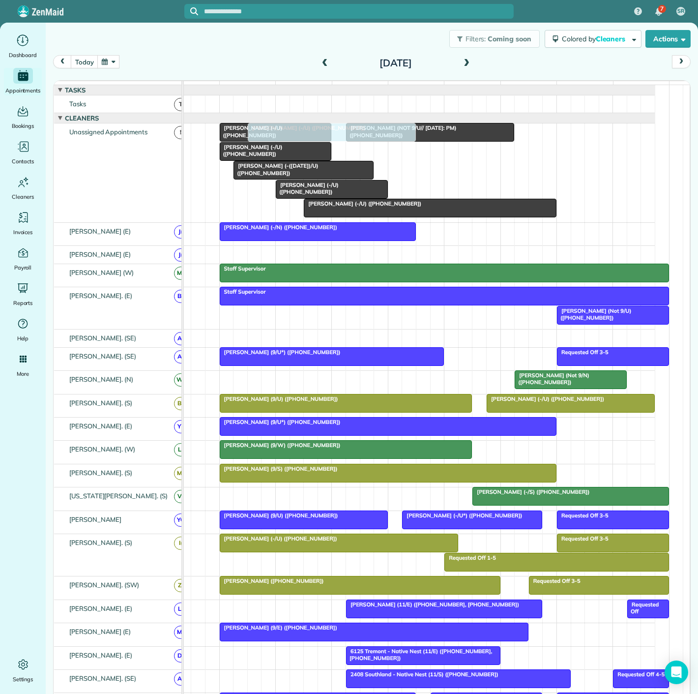
drag, startPoint x: 451, startPoint y: 153, endPoint x: 300, endPoint y: 173, distance: 151.8
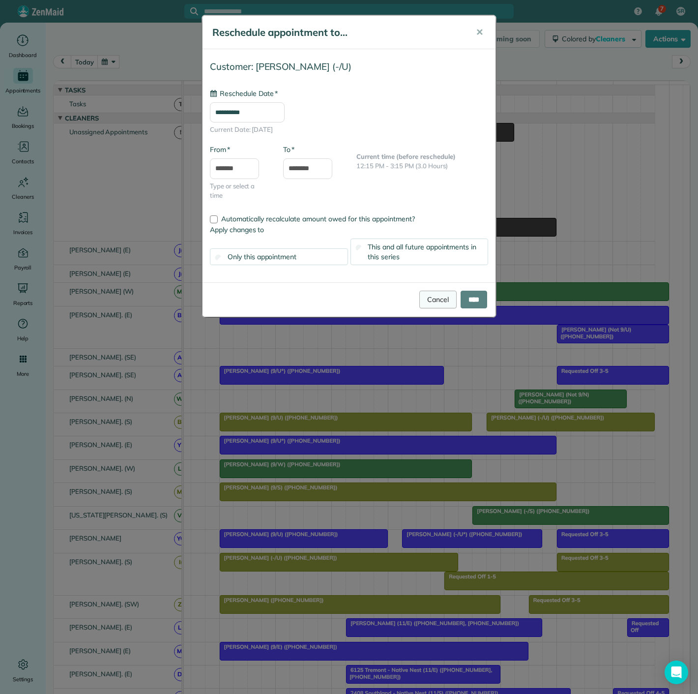
type input "**********"
click at [424, 294] on link "Cancel" at bounding box center [438, 300] width 37 height 18
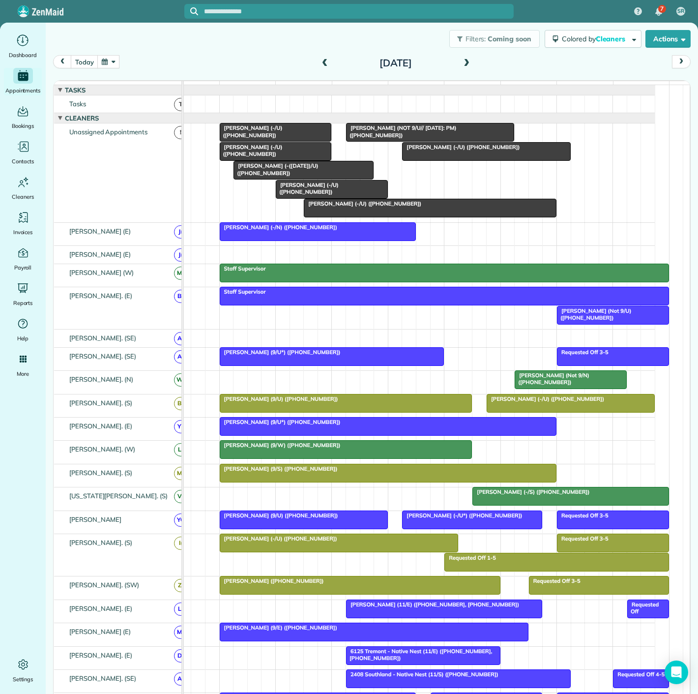
click at [269, 137] on span "[PERSON_NAME] (-/U) ([PHONE_NUMBER])" at bounding box center [250, 131] width 63 height 14
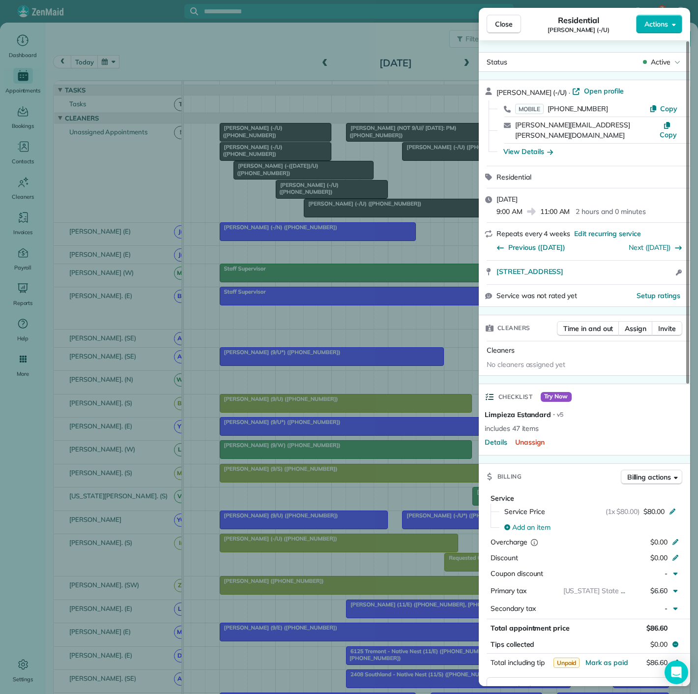
click at [269, 137] on div "Close Residential [PERSON_NAME] (-/U) Actions Status Active [PERSON_NAME] (-/U)…" at bounding box center [349, 347] width 698 height 694
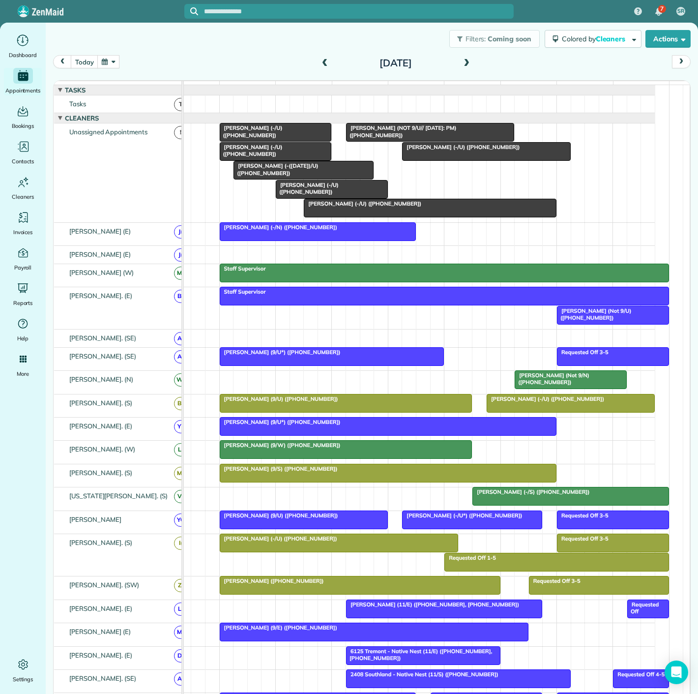
click at [263, 154] on span "[PERSON_NAME] (-/U) ([PHONE_NUMBER])" at bounding box center [250, 151] width 63 height 14
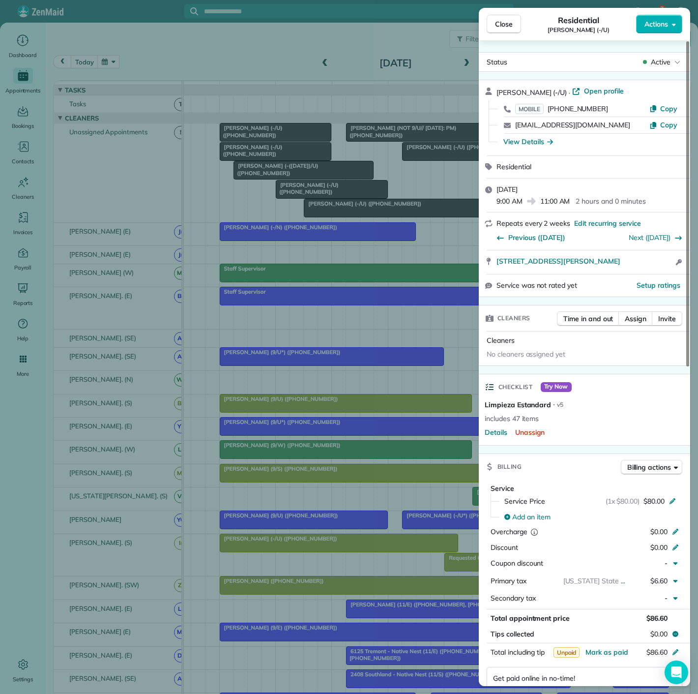
click at [263, 154] on div "Close Residential [PERSON_NAME] (-/U) Actions Status Active [PERSON_NAME] (-/[G…" at bounding box center [349, 347] width 698 height 694
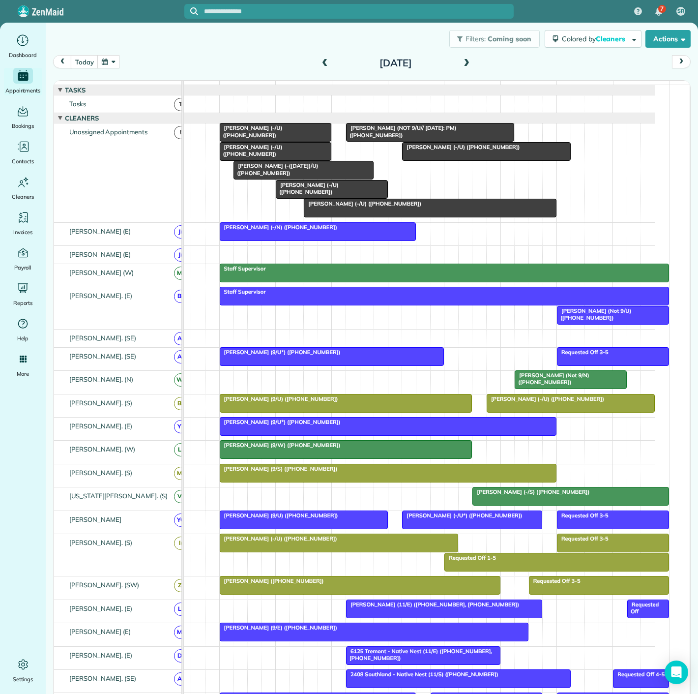
click at [281, 179] on div at bounding box center [303, 170] width 139 height 18
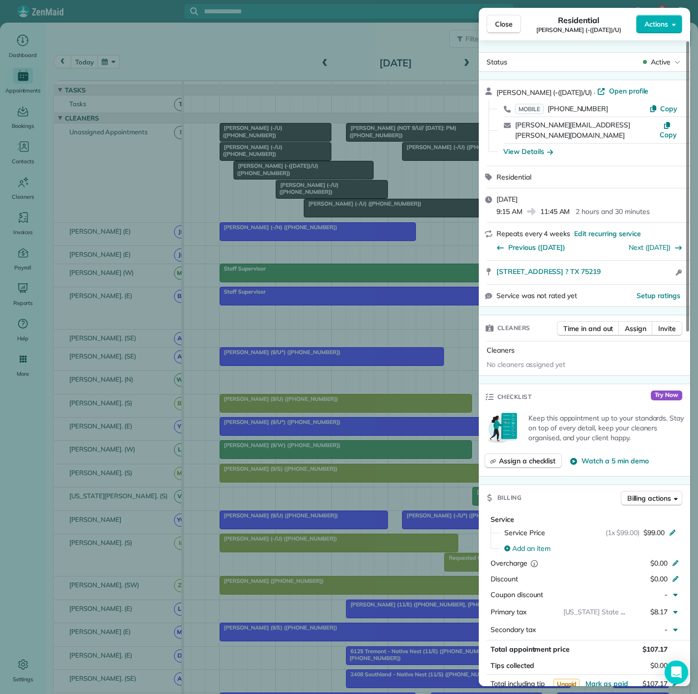
click at [281, 181] on div "Close Residential [PERSON_NAME] (-([DATE])/U) Actions Status Active [PERSON_NAM…" at bounding box center [349, 347] width 698 height 694
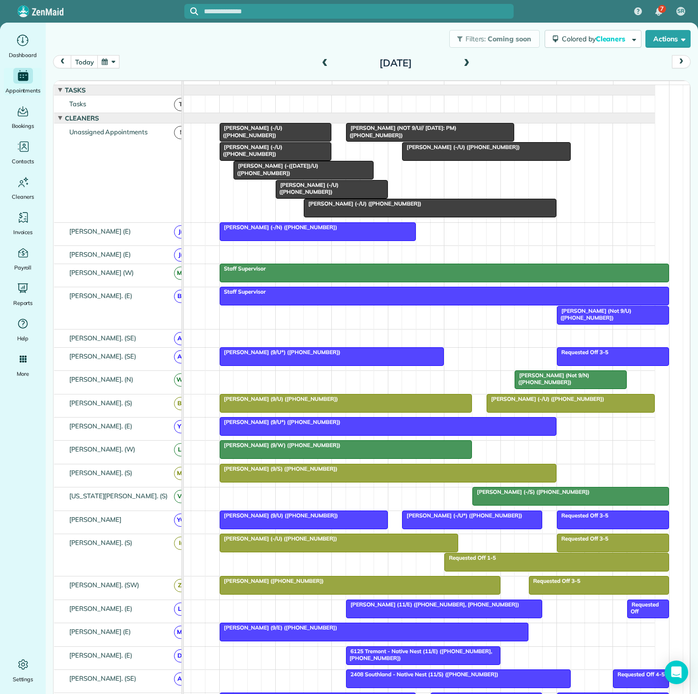
click at [300, 198] on div at bounding box center [331, 189] width 111 height 18
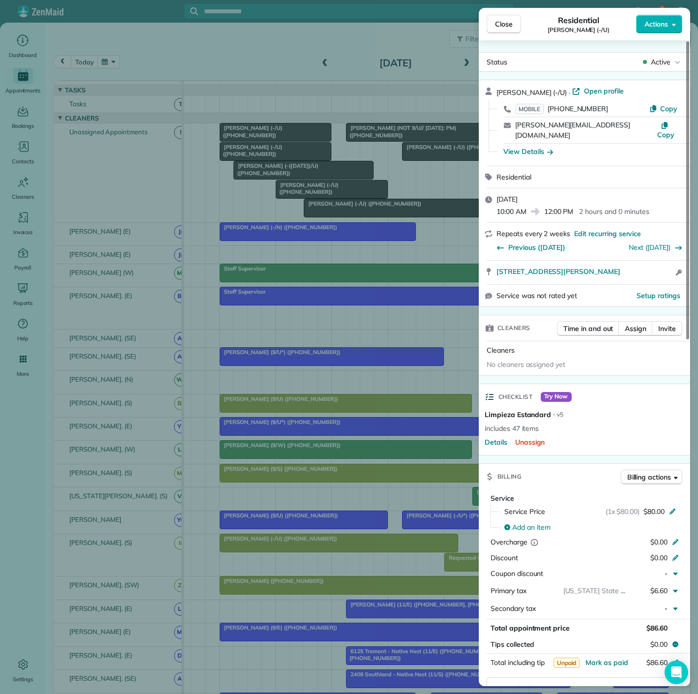
click at [300, 199] on div "Close Residential [PERSON_NAME] (-/U) Actions Status Active [PERSON_NAME] (-/U)…" at bounding box center [349, 347] width 698 height 694
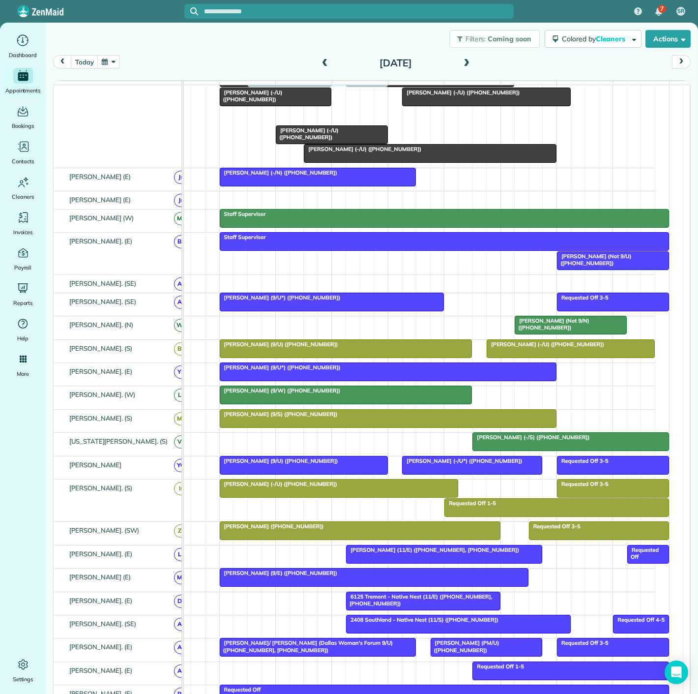
drag, startPoint x: 260, startPoint y: 173, endPoint x: 275, endPoint y: 139, distance: 37.2
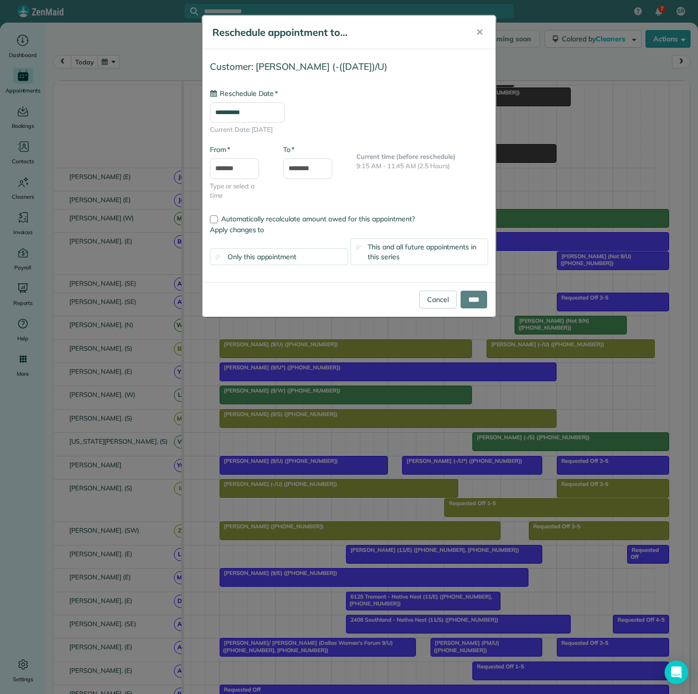
type input "**********"
click at [432, 302] on link "Cancel" at bounding box center [438, 300] width 37 height 18
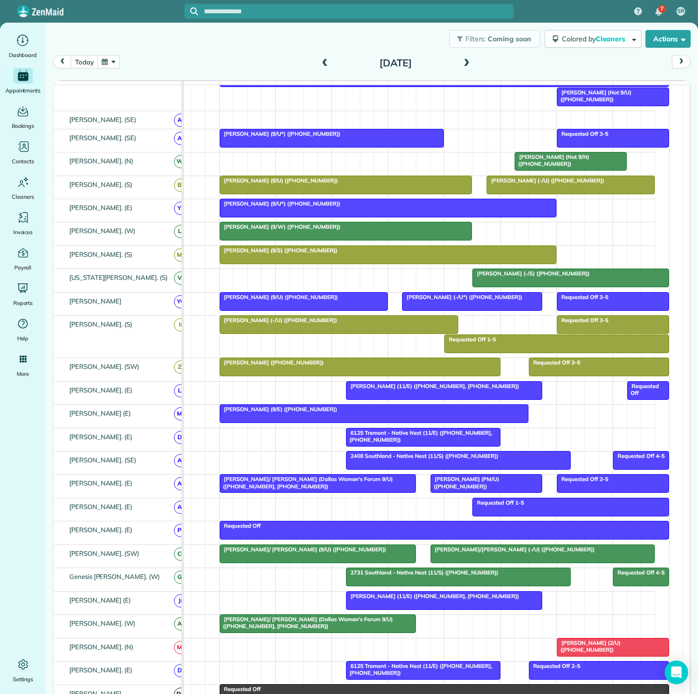
click at [533, 215] on div at bounding box center [388, 208] width 336 height 18
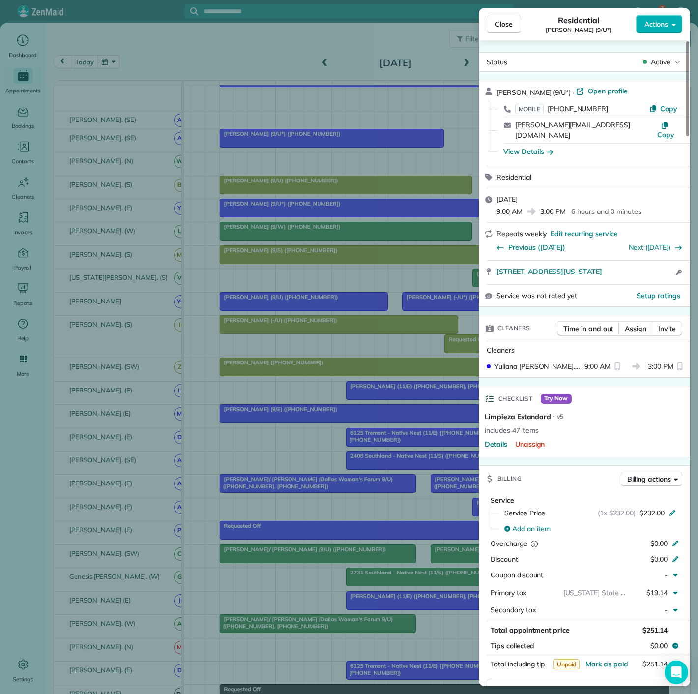
click at [314, 230] on div "Close Residential [PERSON_NAME] (9/U*) Actions Status Active [PERSON_NAME] (9/U…" at bounding box center [349, 347] width 698 height 694
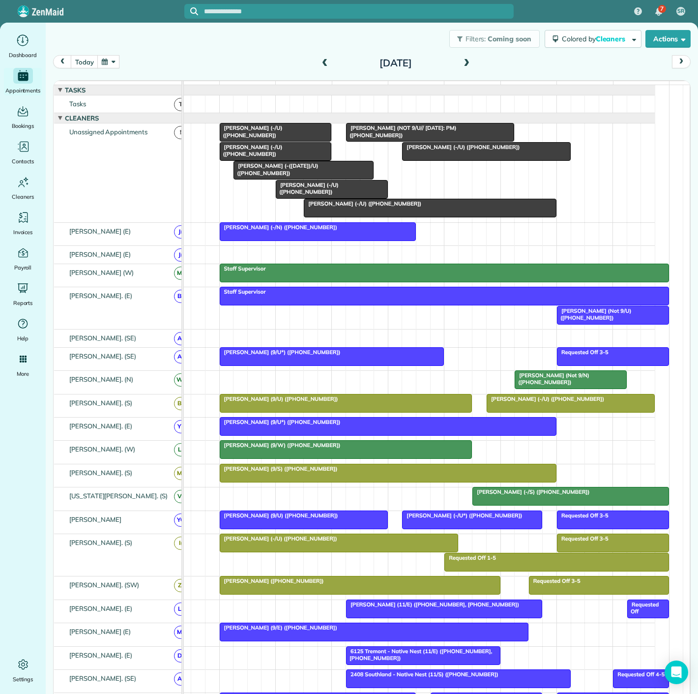
click at [256, 153] on span "[PERSON_NAME] (-/U) ([PHONE_NUMBER])" at bounding box center [250, 151] width 63 height 14
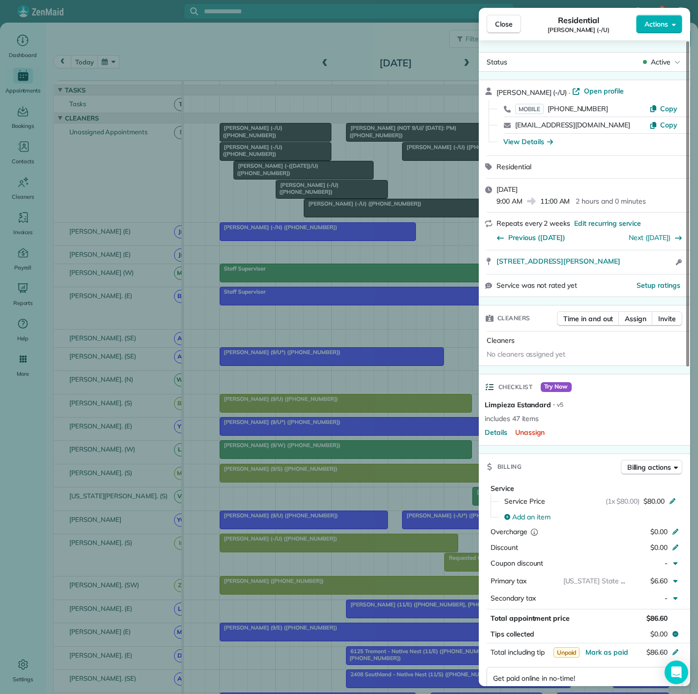
click at [245, 156] on div "Close Residential [PERSON_NAME] (-/U) Actions Status Active [PERSON_NAME] (-/[G…" at bounding box center [349, 347] width 698 height 694
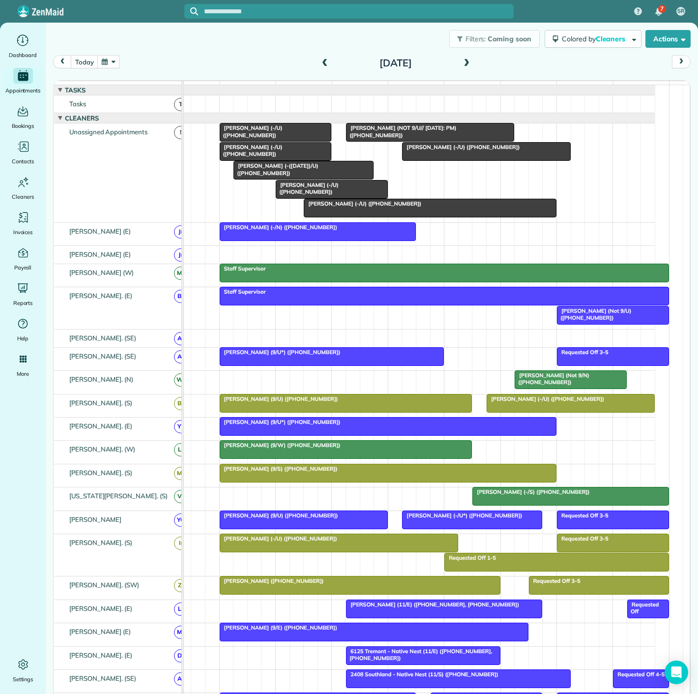
click at [267, 139] on div at bounding box center [275, 132] width 111 height 18
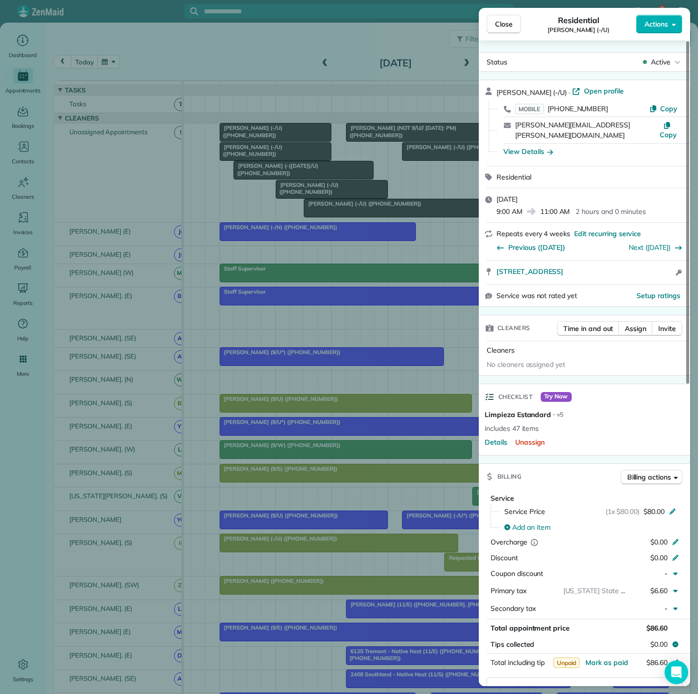
click at [267, 138] on div "Close Residential [PERSON_NAME] (-/U) Actions Status Active [PERSON_NAME] (-/U)…" at bounding box center [349, 347] width 698 height 694
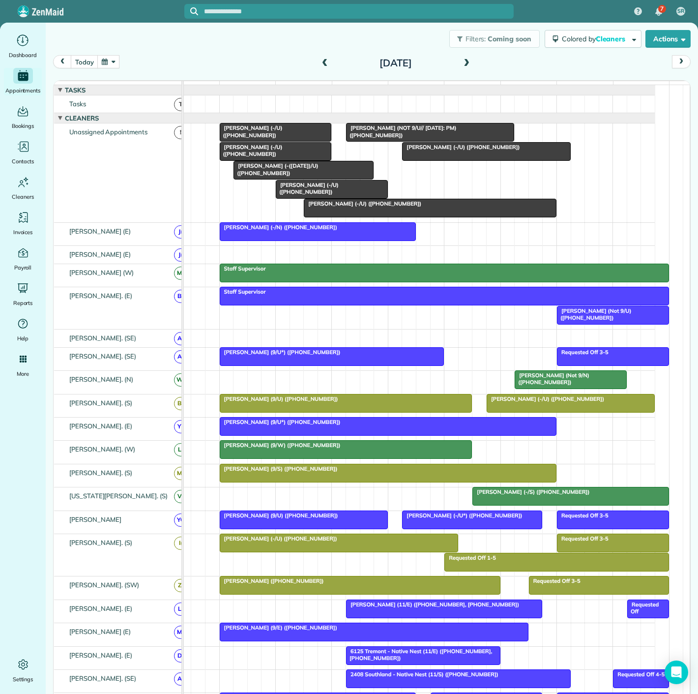
click at [331, 198] on div at bounding box center [331, 189] width 111 height 18
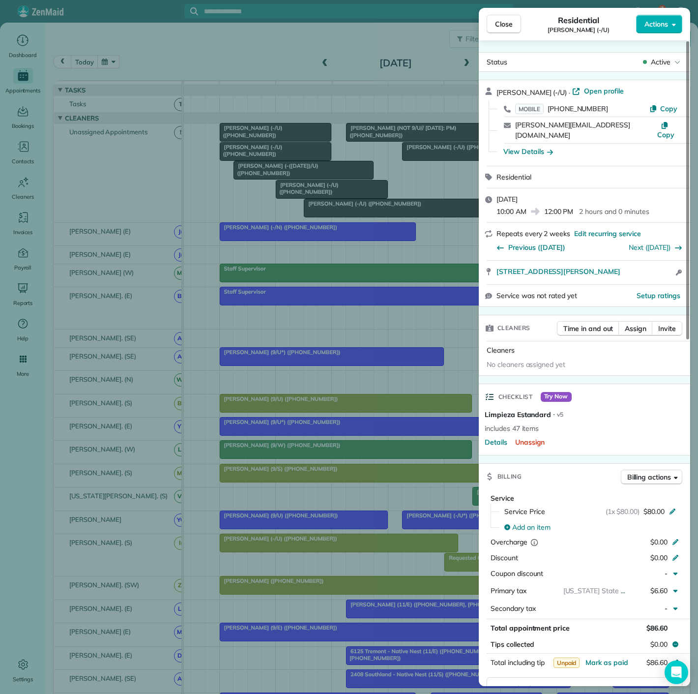
click at [331, 202] on div "Close Residential [PERSON_NAME] (-/U) Actions Status Active [PERSON_NAME] (-/U)…" at bounding box center [349, 347] width 698 height 694
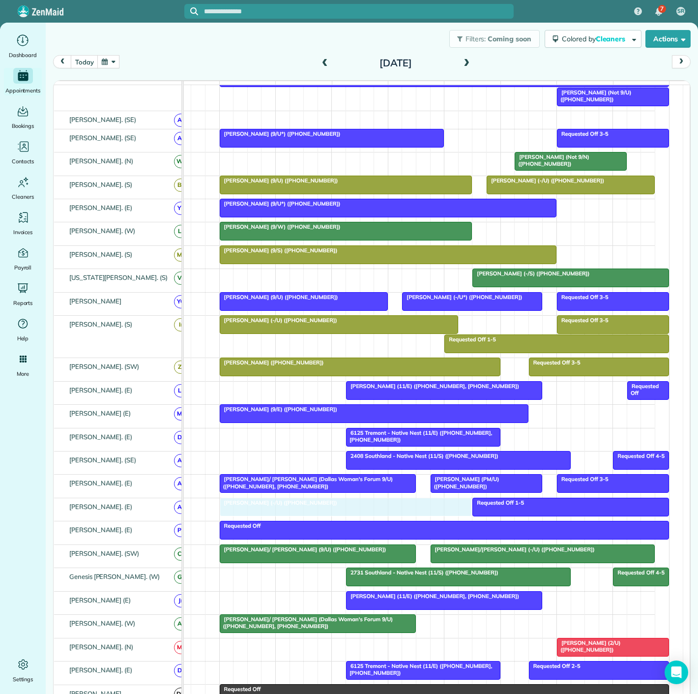
drag, startPoint x: 429, startPoint y: 217, endPoint x: 345, endPoint y: 518, distance: 313.0
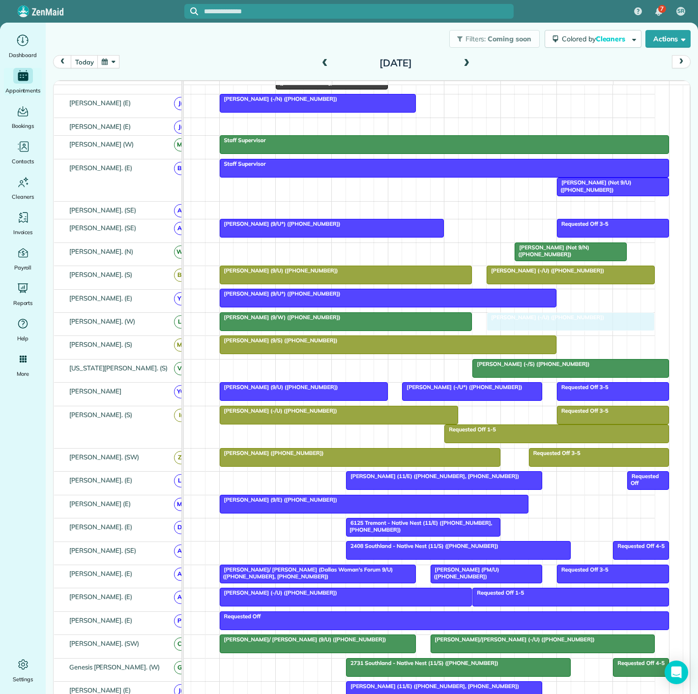
drag, startPoint x: 449, startPoint y: 163, endPoint x: 531, endPoint y: 336, distance: 191.4
click at [527, 330] on div at bounding box center [570, 322] width 167 height 18
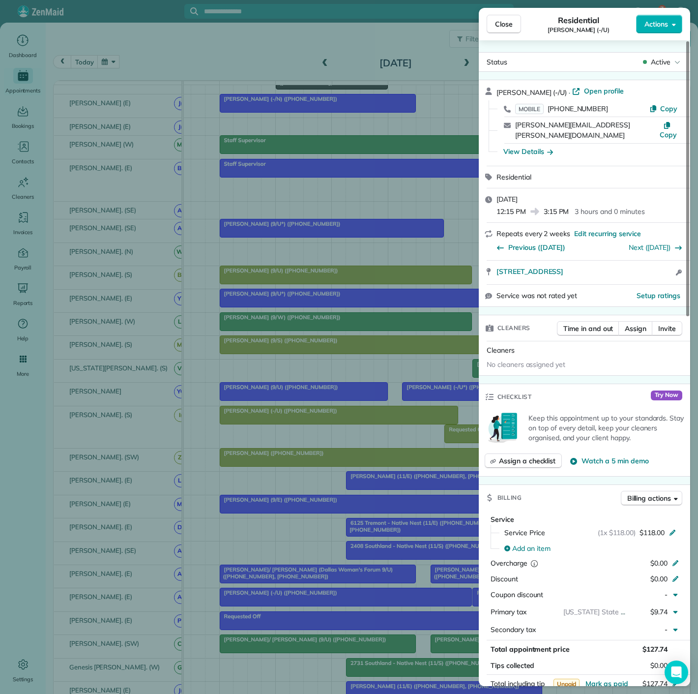
click at [439, 327] on div "Close Residential [PERSON_NAME] (-/U) Actions Status Active [PERSON_NAME] (-/U)…" at bounding box center [349, 347] width 698 height 694
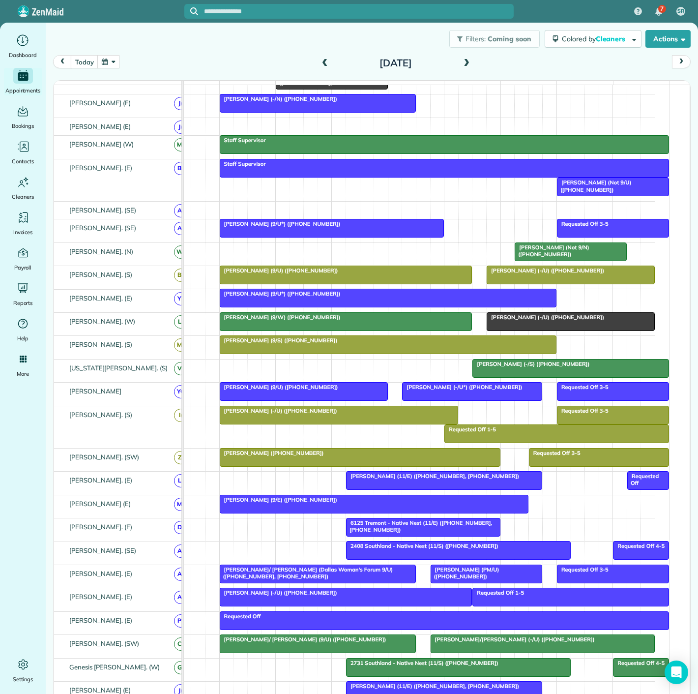
click at [403, 327] on div at bounding box center [346, 322] width 252 height 18
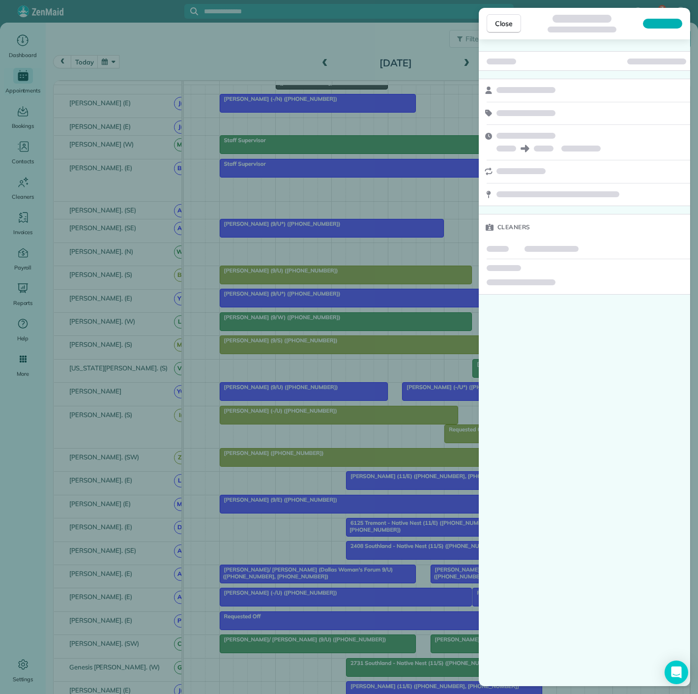
click at [402, 325] on div "Close Cleaners" at bounding box center [349, 347] width 698 height 694
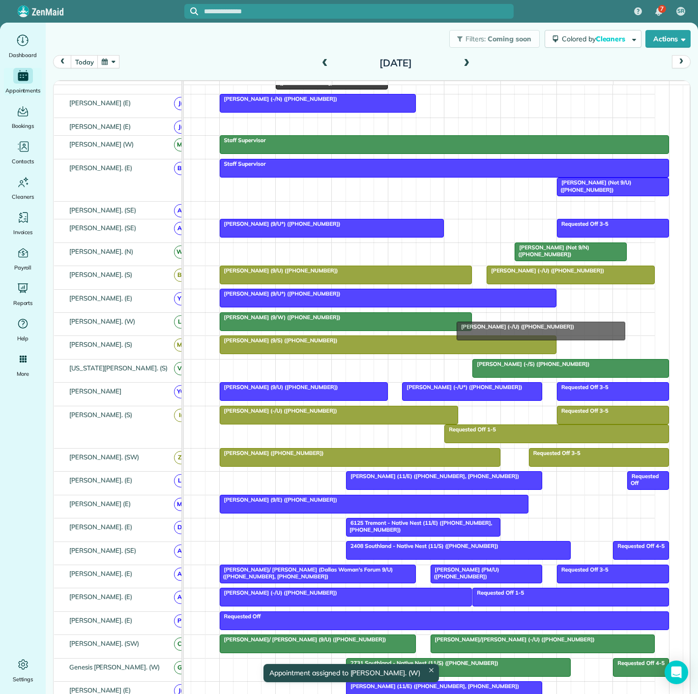
drag, startPoint x: 532, startPoint y: 325, endPoint x: 504, endPoint y: 315, distance: 29.4
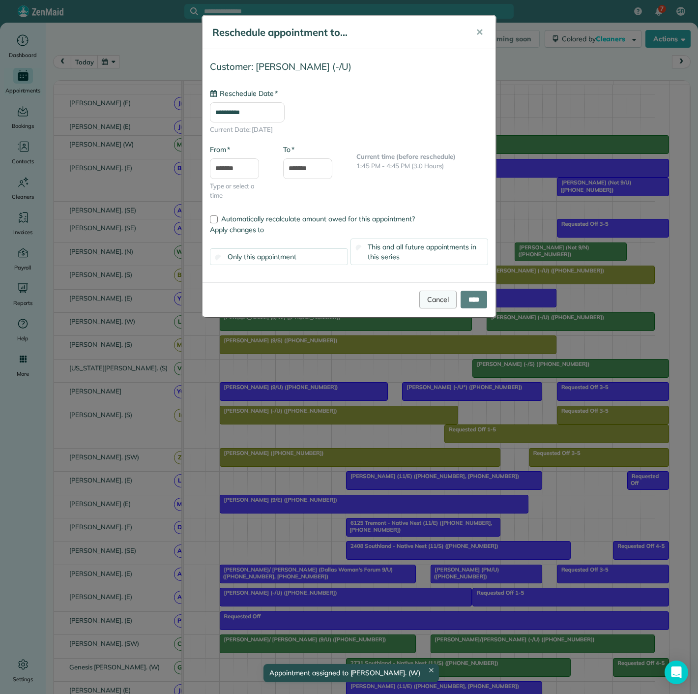
click at [430, 296] on link "Cancel" at bounding box center [438, 300] width 37 height 18
type input "**********"
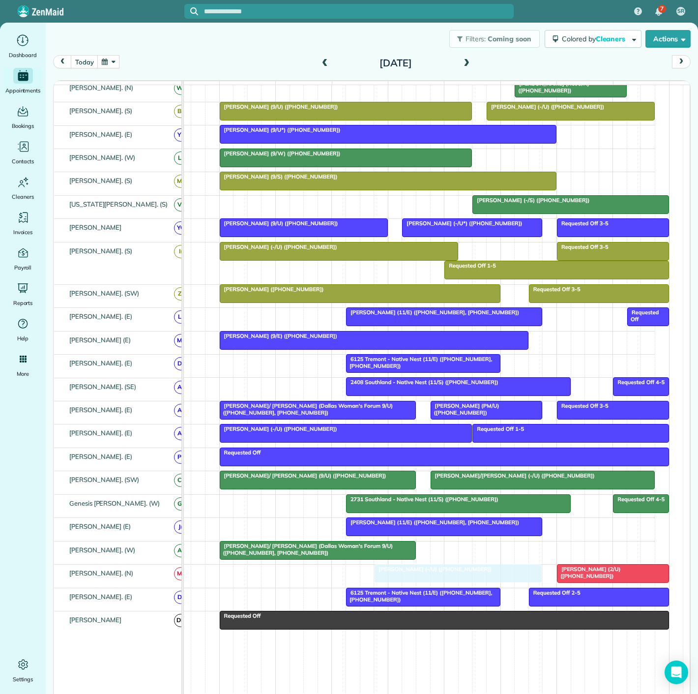
drag, startPoint x: 558, startPoint y: 326, endPoint x: 440, endPoint y: 581, distance: 281.9
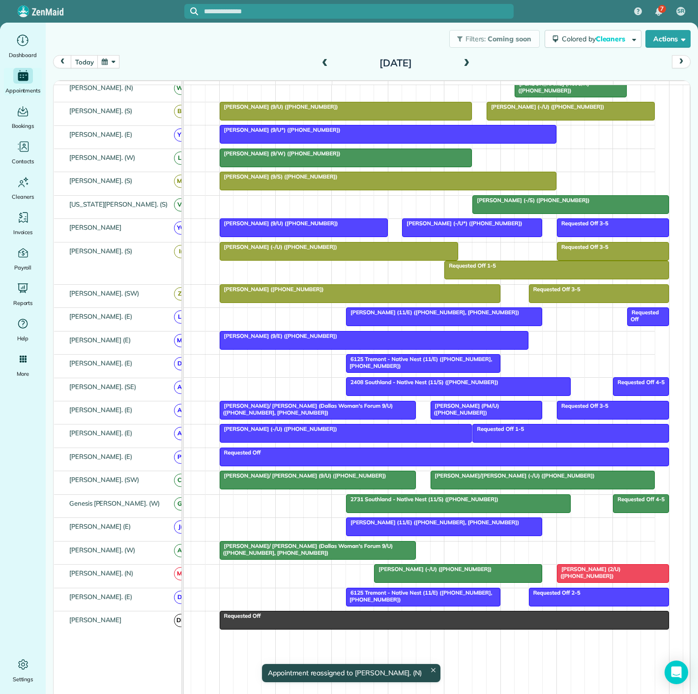
click at [414, 578] on div at bounding box center [458, 574] width 167 height 18
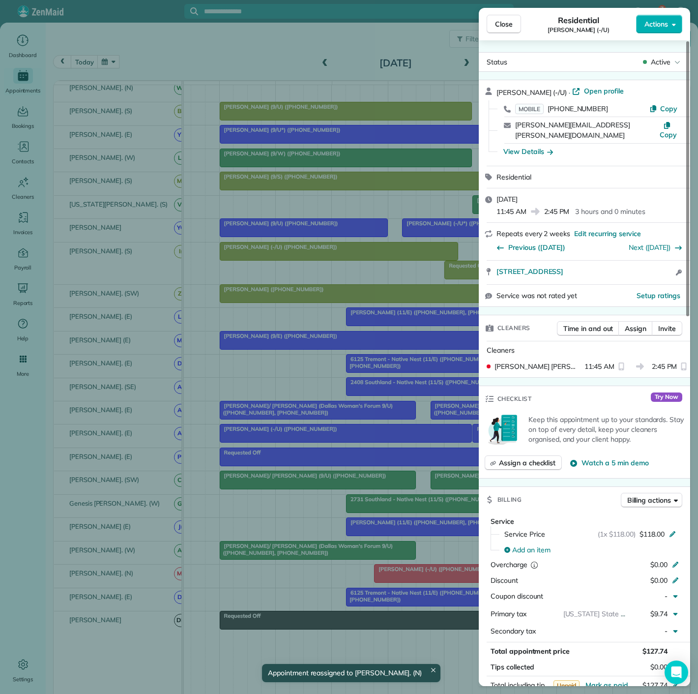
click at [412, 578] on div "Close Residential [PERSON_NAME] (-/U) Actions Status Active [PERSON_NAME] (-/U)…" at bounding box center [349, 347] width 698 height 694
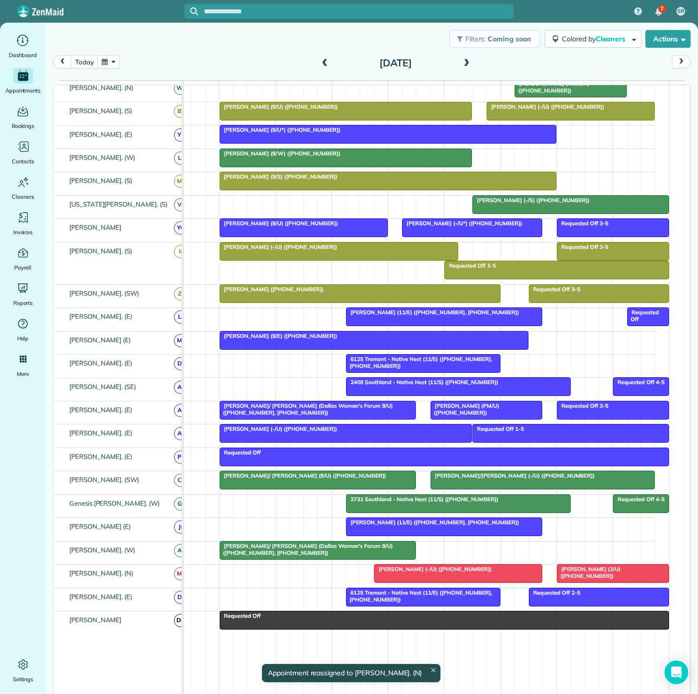
click at [612, 571] on span "[PERSON_NAME] (2/U) ([PHONE_NUMBER])" at bounding box center [589, 573] width 64 height 14
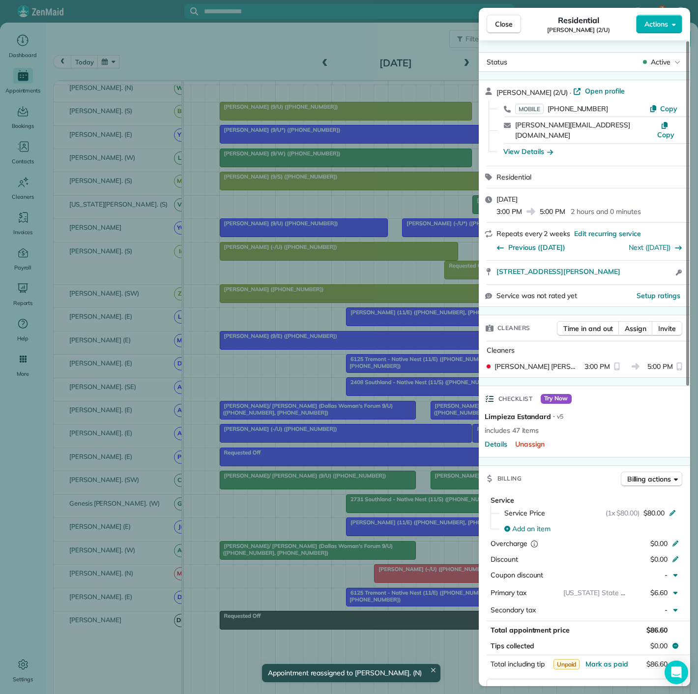
click at [417, 576] on div "Close Residential [PERSON_NAME] (2/U) Actions Status Active [PERSON_NAME] (2/U)…" at bounding box center [349, 347] width 698 height 694
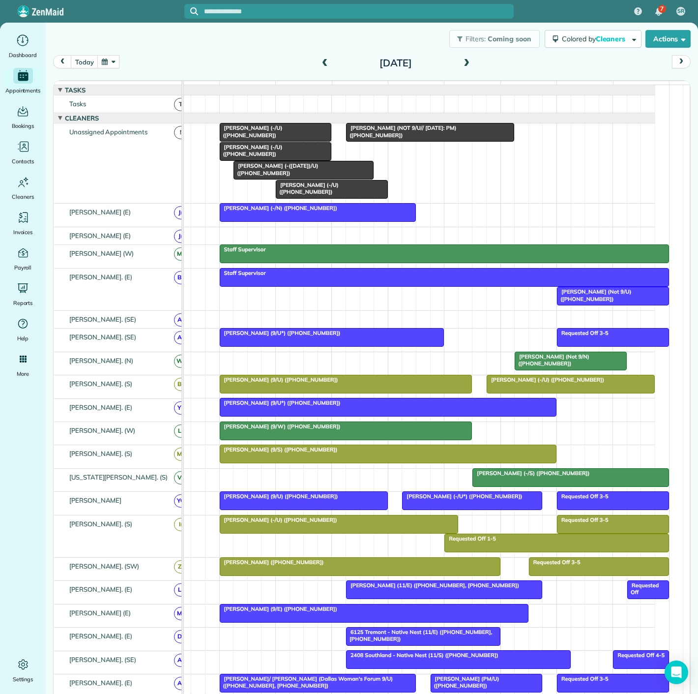
click at [318, 345] on div at bounding box center [332, 338] width 224 height 18
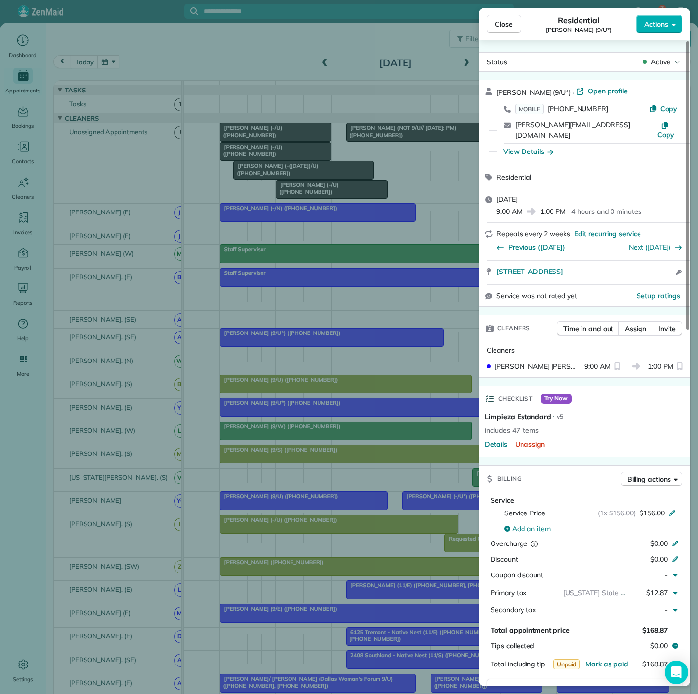
click at [317, 343] on div "Close Residential [PERSON_NAME] (9/U*) Actions Status Active [PERSON_NAME] (9/U…" at bounding box center [349, 347] width 698 height 694
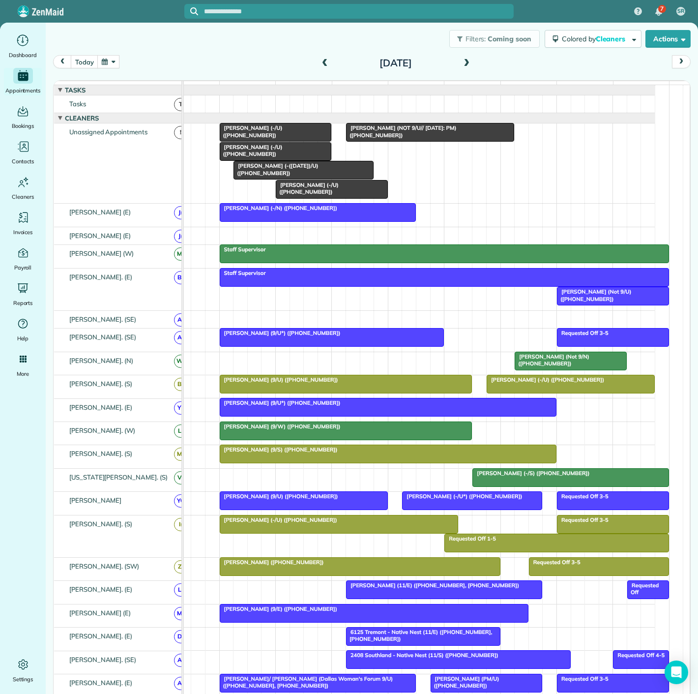
click at [296, 194] on span "[PERSON_NAME] (-/U) ([PHONE_NUMBER])" at bounding box center [306, 188] width 63 height 14
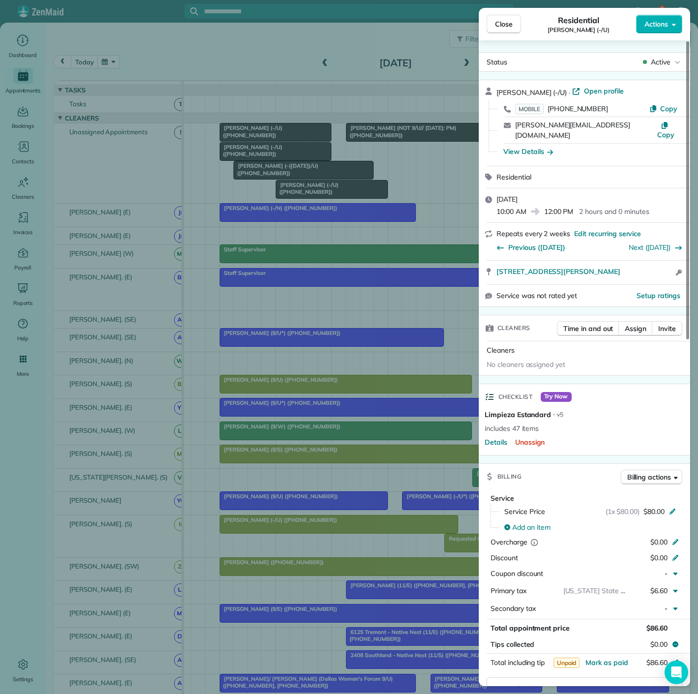
click at [296, 193] on div "Close Residential [PERSON_NAME] (-/U) Actions Status Active [PERSON_NAME] (-/U)…" at bounding box center [349, 347] width 698 height 694
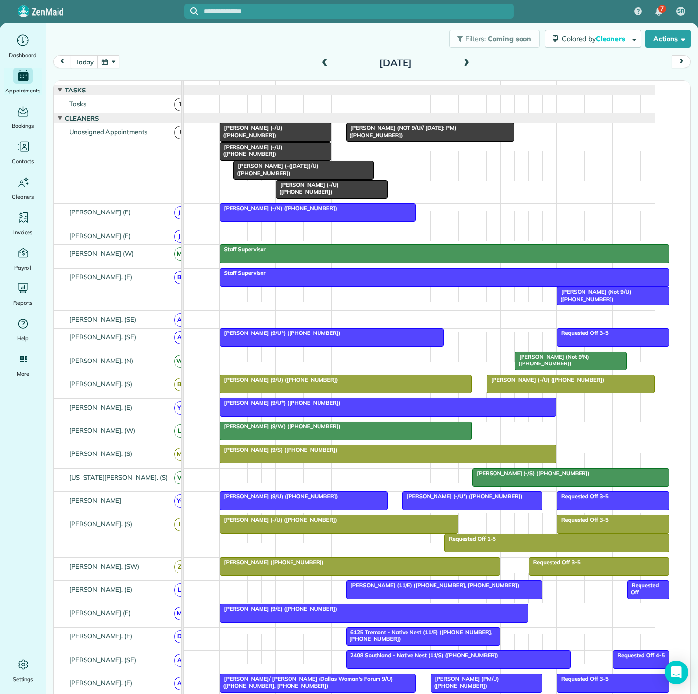
click at [285, 175] on span "[PERSON_NAME] (-([DATE])/U) ([PHONE_NUMBER])" at bounding box center [275, 169] width 85 height 14
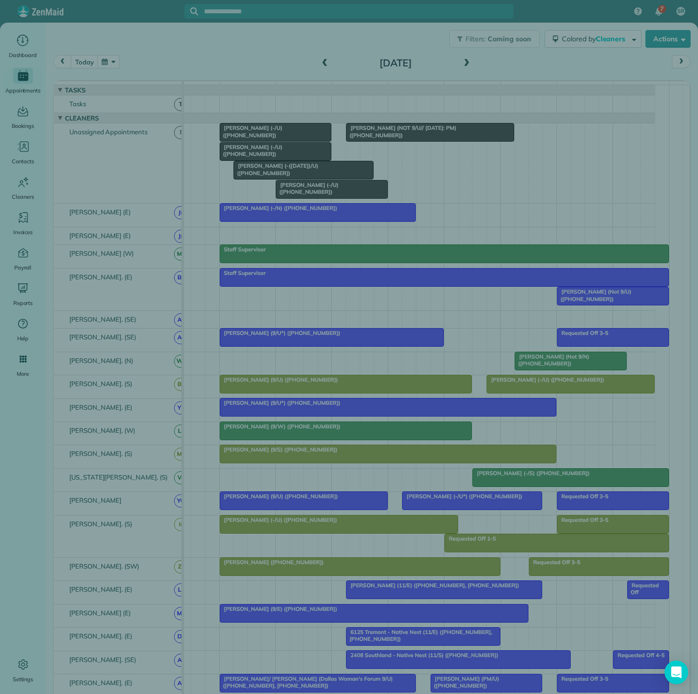
click at [256, 157] on div "Close Residential [PERSON_NAME] (-([DATE])/U) Actions Status Active [PERSON_NAM…" at bounding box center [349, 347] width 698 height 694
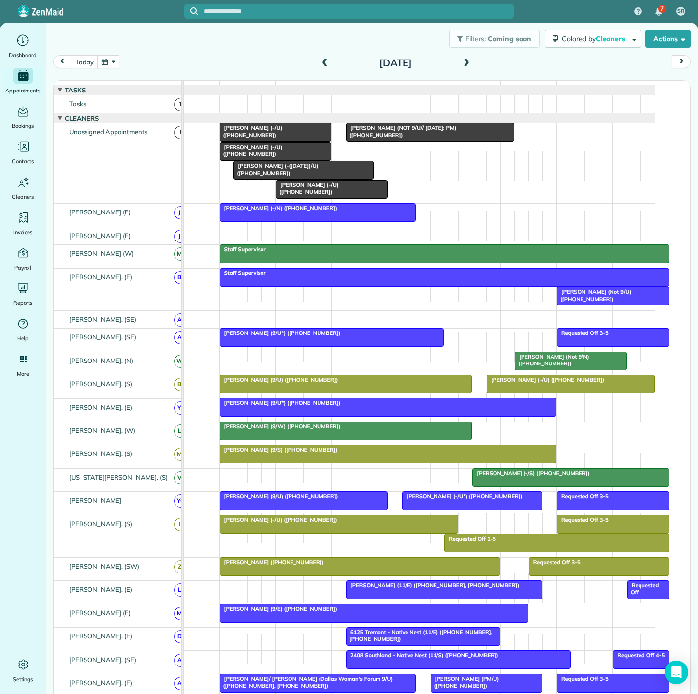
click at [255, 154] on div "7 SR Dashboard Appointments Bookings Contacts Cleaners Invoices Payroll Reports…" at bounding box center [349, 347] width 698 height 694
click at [255, 154] on span "[PERSON_NAME] (-/U) ([PHONE_NUMBER])" at bounding box center [250, 151] width 63 height 14
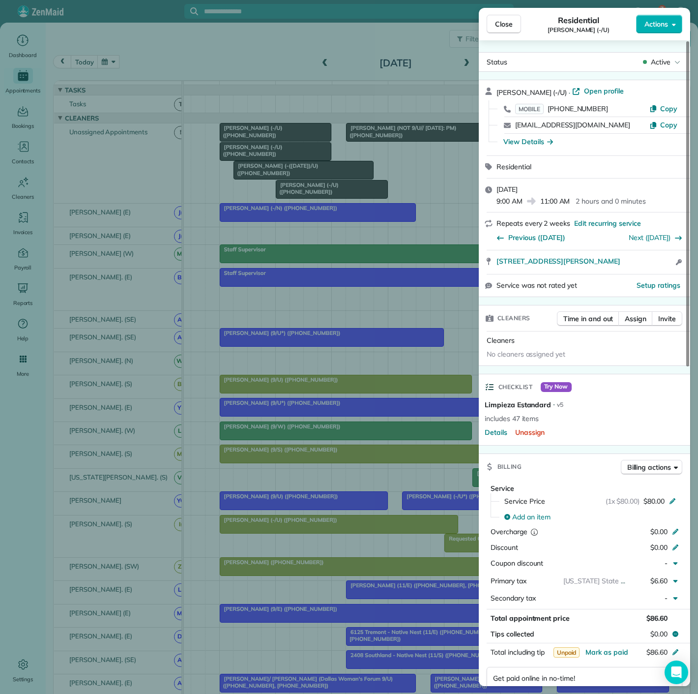
click at [255, 154] on div "Close Residential [PERSON_NAME] (-/U) Actions Status Active [PERSON_NAME] (-/[G…" at bounding box center [349, 347] width 698 height 694
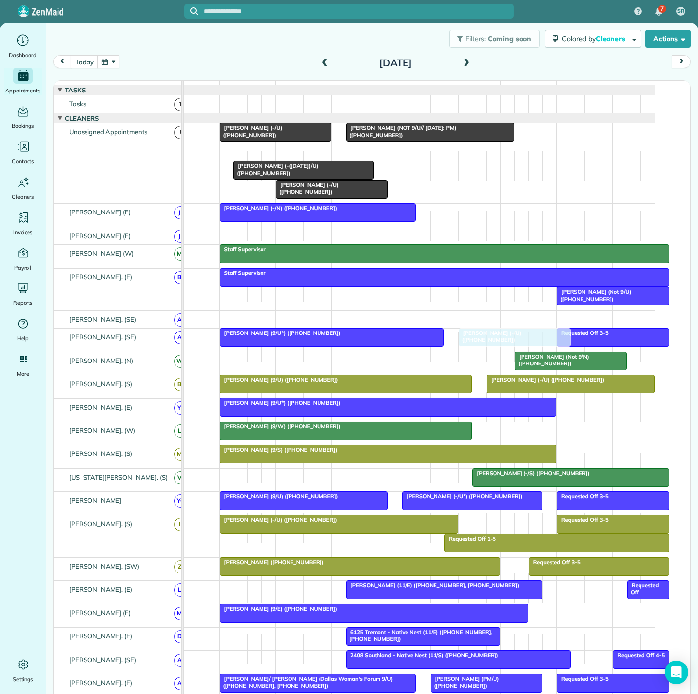
drag, startPoint x: 255, startPoint y: 155, endPoint x: 489, endPoint y: 345, distance: 301.1
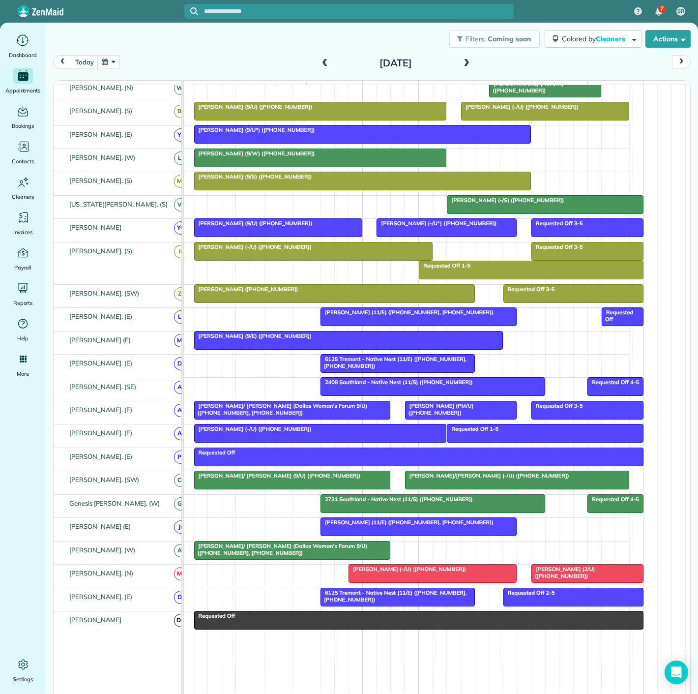
click at [392, 578] on div at bounding box center [432, 574] width 167 height 18
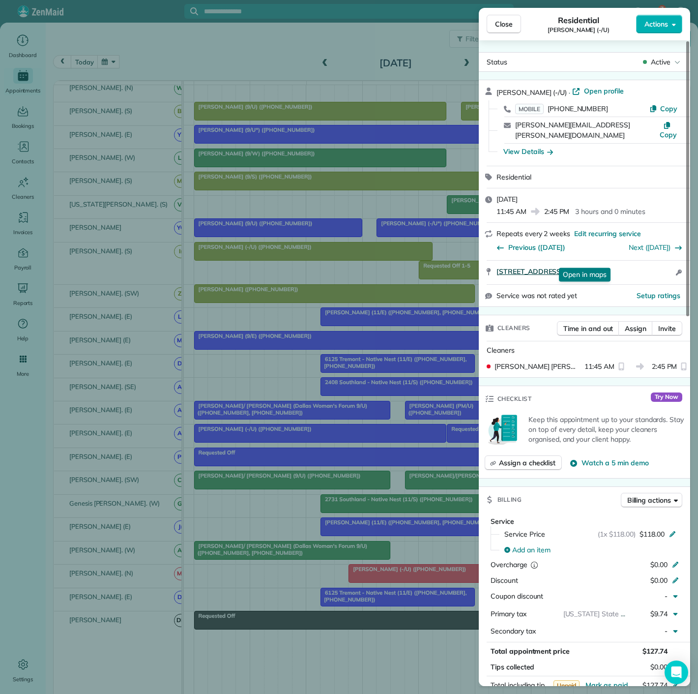
copy span "[STREET_ADDRESS]"
drag, startPoint x: 493, startPoint y: 263, endPoint x: 648, endPoint y: 261, distance: 155.4
click at [648, 261] on div "[STREET_ADDRESS] Open in maps Open in maps Open access information" at bounding box center [584, 273] width 211 height 24
drag, startPoint x: 195, startPoint y: 515, endPoint x: 269, endPoint y: 532, distance: 75.6
click at [195, 515] on div "Close Residential [PERSON_NAME] (-/U) Actions Status Active [PERSON_NAME] (-/U)…" at bounding box center [349, 347] width 698 height 694
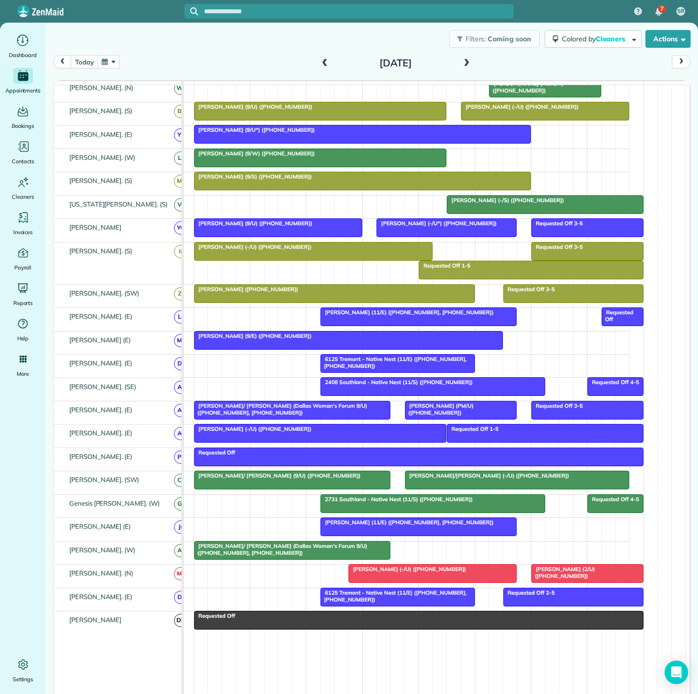
click at [584, 576] on div at bounding box center [587, 574] width 111 height 18
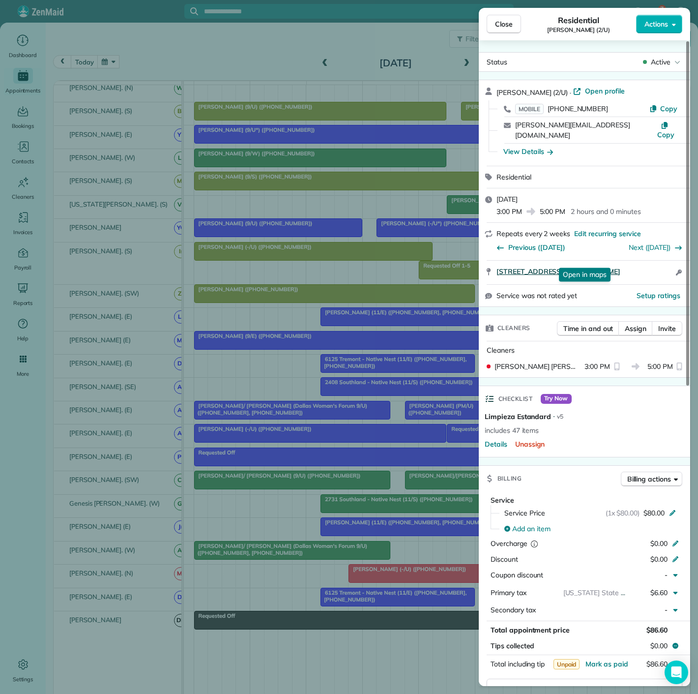
drag, startPoint x: 494, startPoint y: 262, endPoint x: 651, endPoint y: 259, distance: 156.4
click at [651, 261] on div "[STREET_ADDRESS][PERSON_NAME] Open in maps Open in maps Open access information" at bounding box center [584, 273] width 211 height 24
click at [298, 301] on div "Close Residential [PERSON_NAME] (2/U) Actions Status Active [PERSON_NAME] (2/U)…" at bounding box center [349, 347] width 698 height 694
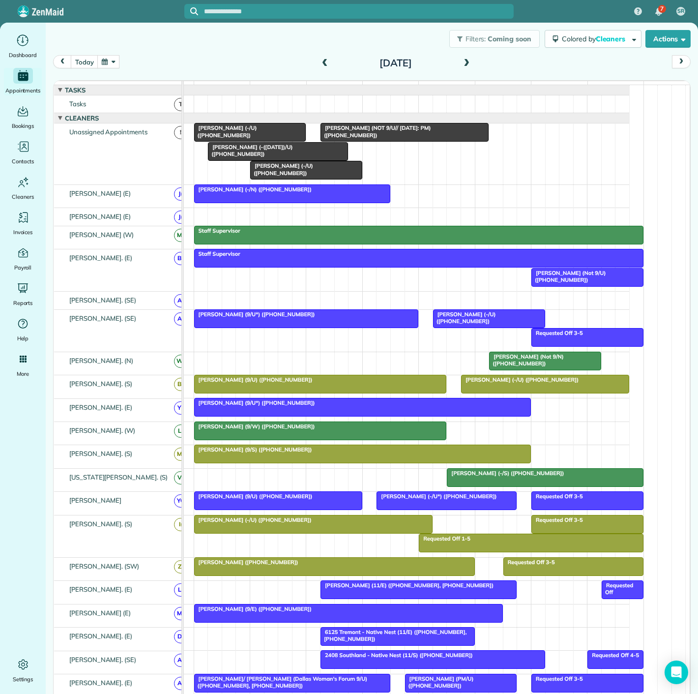
click at [245, 153] on span "[PERSON_NAME] (-([DATE])/U) ([PHONE_NUMBER])" at bounding box center [250, 151] width 85 height 14
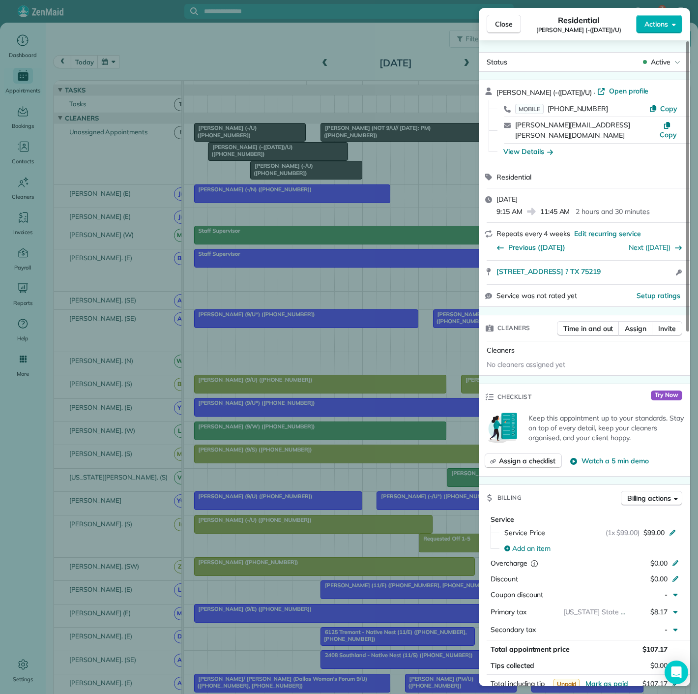
click at [503, 271] on div "[STREET_ADDRESS] ? TX 75219 Open access information" at bounding box center [584, 273] width 211 height 24
copy span "[STREET_ADDRESS] ? TX 75219"
drag, startPoint x: 490, startPoint y: 265, endPoint x: 620, endPoint y: 257, distance: 129.6
click at [620, 261] on div "[STREET_ADDRESS] ? TX 75219 Open in maps Open in maps Open access information" at bounding box center [584, 273] width 211 height 24
click at [253, 175] on div "Close Residential [PERSON_NAME] (-([DATE])/U) Actions Status Active [PERSON_NAM…" at bounding box center [349, 347] width 698 height 694
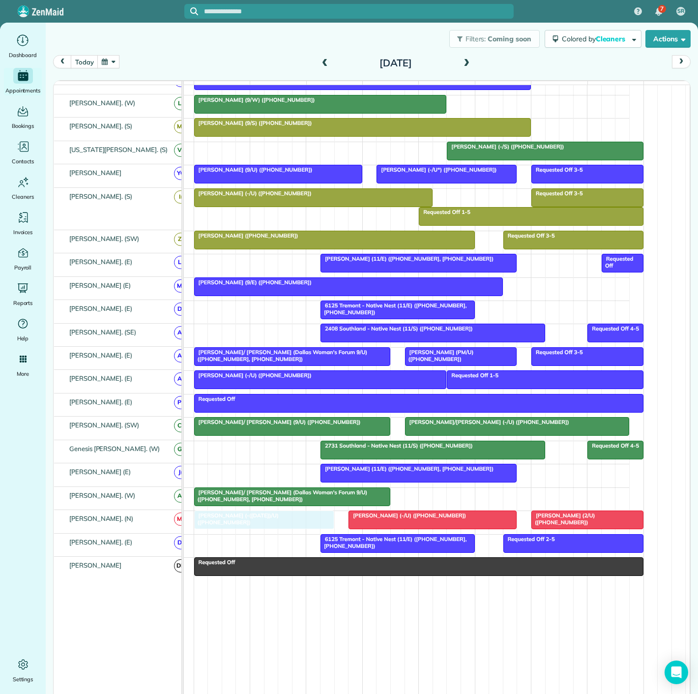
drag, startPoint x: 266, startPoint y: 151, endPoint x: 254, endPoint y: 516, distance: 365.1
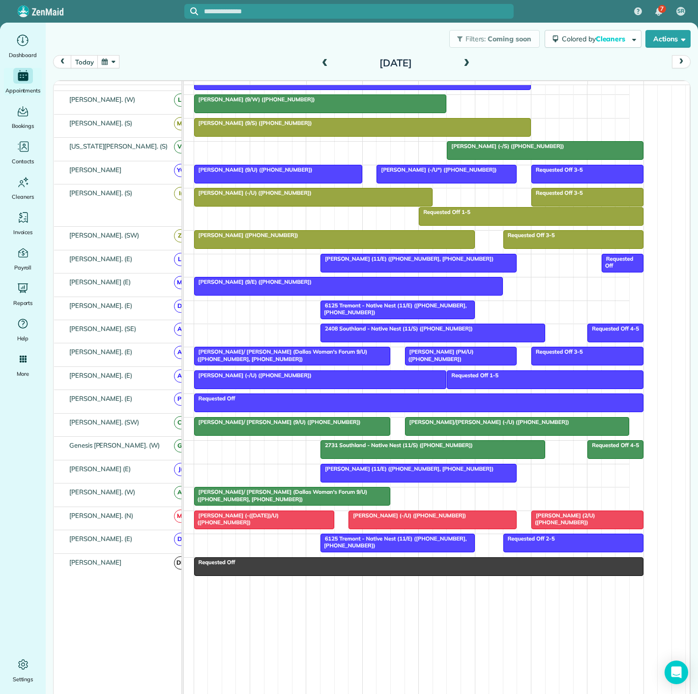
click at [334, 495] on div "[PERSON_NAME]/ [PERSON_NAME] (Dallas Woman's Forum 9/U) ([PHONE_NUMBER], [PHONE…" at bounding box center [292, 495] width 190 height 14
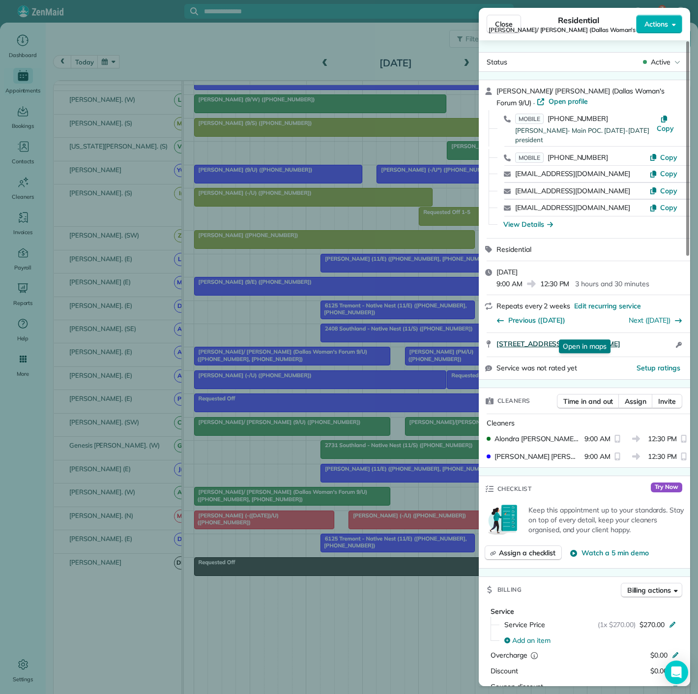
copy span "[STREET_ADDRESS][PERSON_NAME]"
drag, startPoint x: 492, startPoint y: 334, endPoint x: 620, endPoint y: 335, distance: 127.9
click at [620, 335] on div "[STREET_ADDRESS][PERSON_NAME] Open in maps Open in maps Open access information" at bounding box center [584, 345] width 211 height 24
click at [116, 322] on div "Close Residential [PERSON_NAME]/ [PERSON_NAME] (Dallas Woman's Forum 9/U) Actio…" at bounding box center [349, 347] width 698 height 694
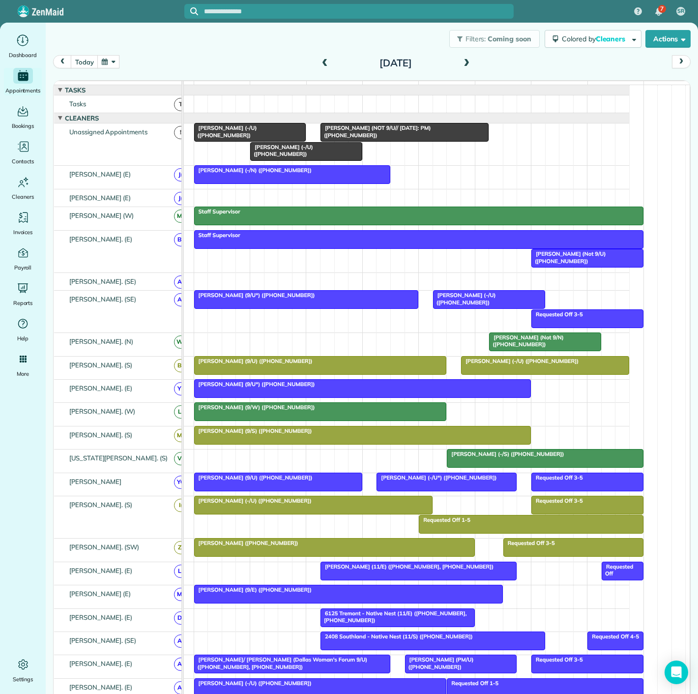
click at [257, 134] on span "[PERSON_NAME] (-/U) ([PHONE_NUMBER])" at bounding box center [225, 131] width 63 height 14
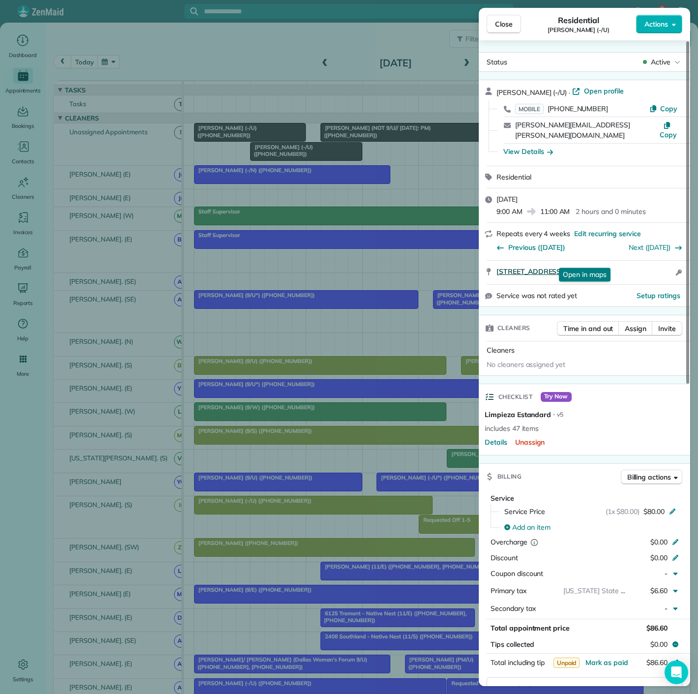
copy span "[STREET_ADDRESS]"
drag, startPoint x: 494, startPoint y: 266, endPoint x: 667, endPoint y: 258, distance: 173.8
click at [667, 261] on div "[STREET_ADDRESS] Open in maps Open in maps Open access information" at bounding box center [584, 273] width 211 height 24
click at [351, 143] on div "Close Residential [PERSON_NAME] (-/U) Actions Status Active [PERSON_NAME] (-/U)…" at bounding box center [349, 347] width 698 height 694
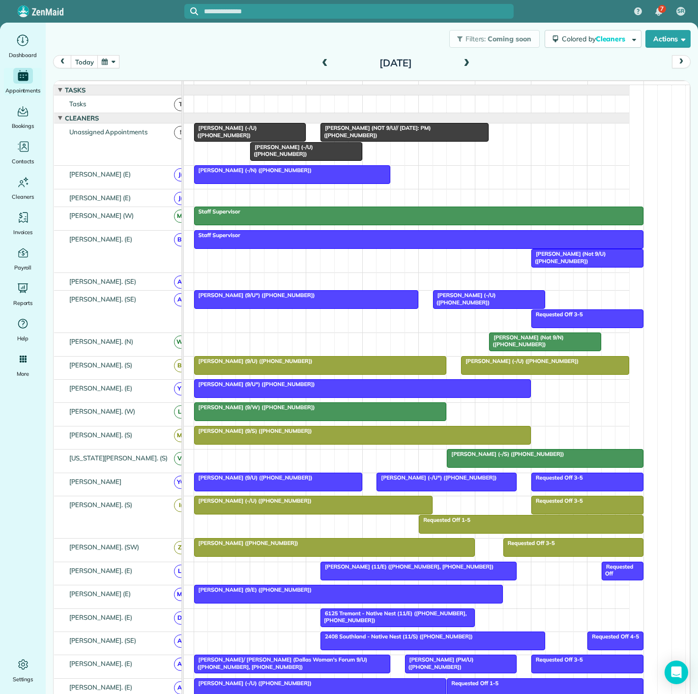
click at [292, 155] on span "[PERSON_NAME] (-/U) ([PHONE_NUMBER])" at bounding box center [281, 151] width 63 height 14
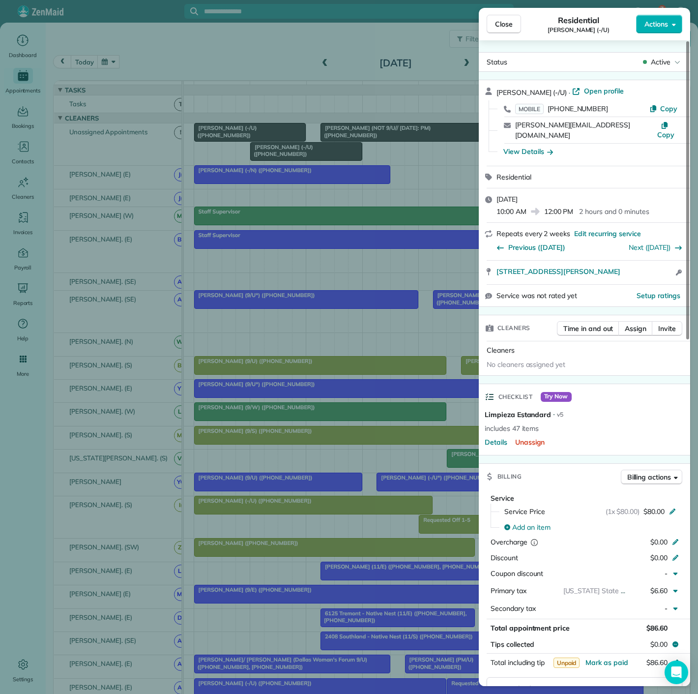
click at [363, 142] on div "Close Residential [PERSON_NAME] (-/U) Actions Status Active [PERSON_NAME] (-/U)…" at bounding box center [349, 347] width 698 height 694
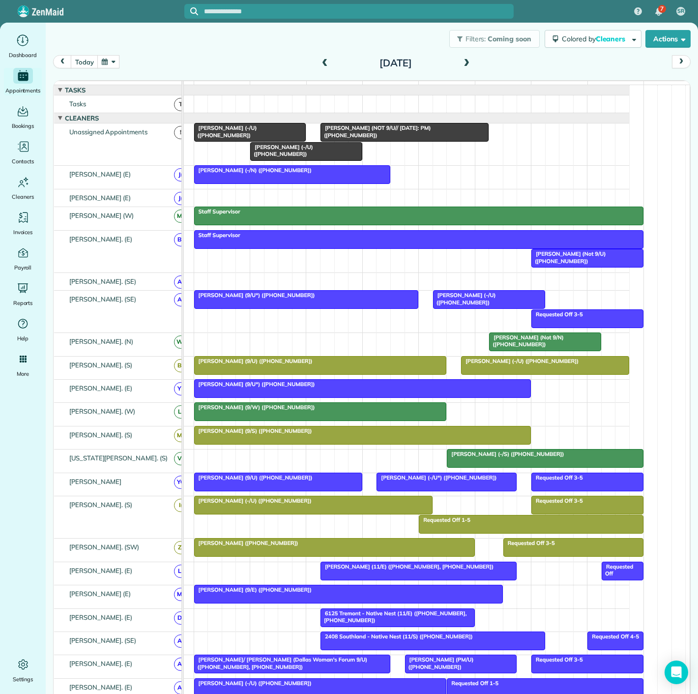
click at [363, 141] on div at bounding box center [404, 132] width 167 height 18
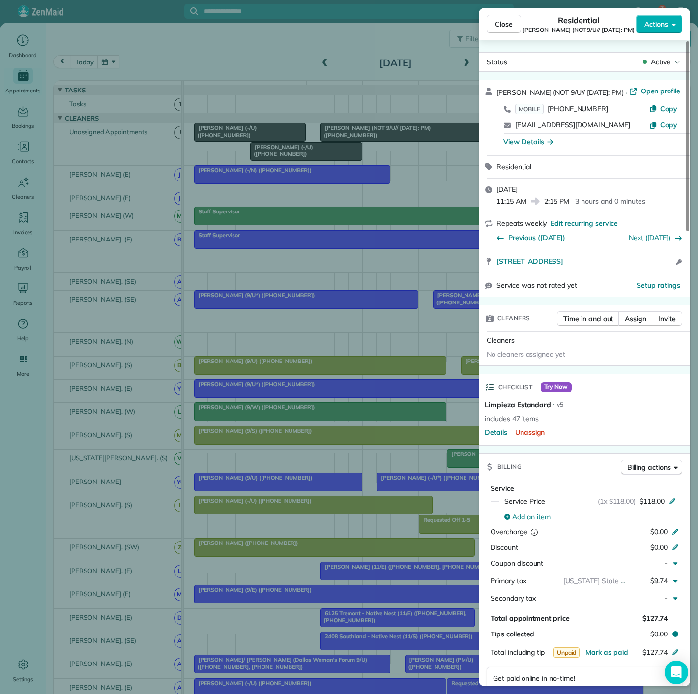
copy span "[STREET_ADDRESS]"
drag, startPoint x: 491, startPoint y: 263, endPoint x: 654, endPoint y: 266, distance: 163.3
click at [654, 266] on div "[STREET_ADDRESS] Open access information" at bounding box center [584, 262] width 211 height 24
drag, startPoint x: 282, startPoint y: 349, endPoint x: 288, endPoint y: 352, distance: 5.9
click at [282, 349] on div "Close Residential [PERSON_NAME] (NOT 9/U// [DATE]: PM) Actions Status Active [P…" at bounding box center [349, 347] width 698 height 694
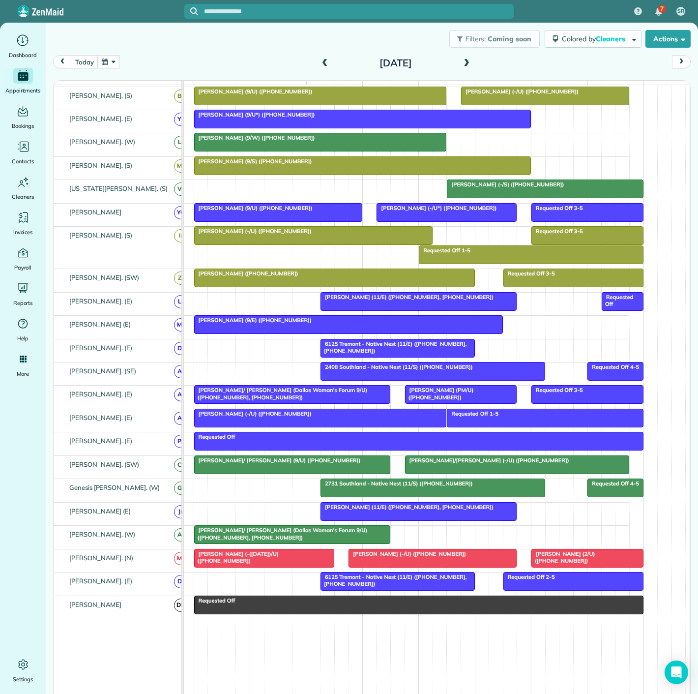
scroll to position [312, 0]
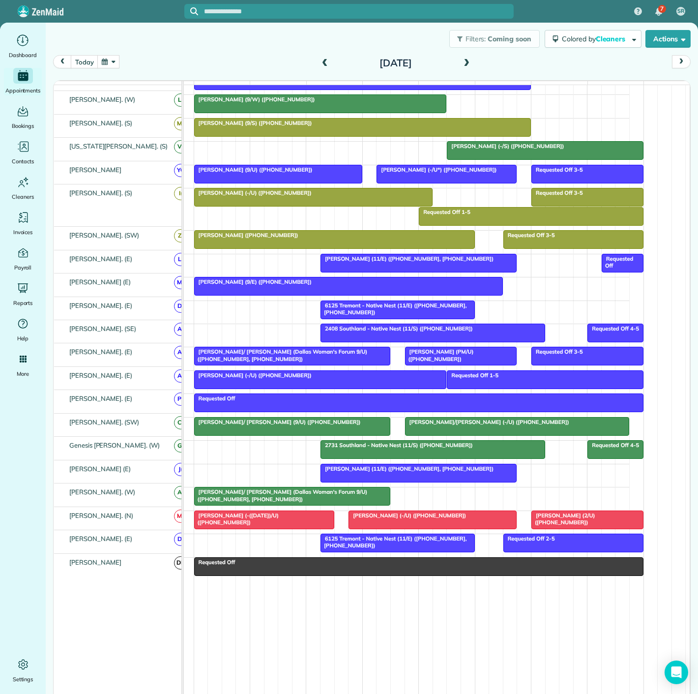
click at [272, 502] on div at bounding box center [292, 496] width 195 height 18
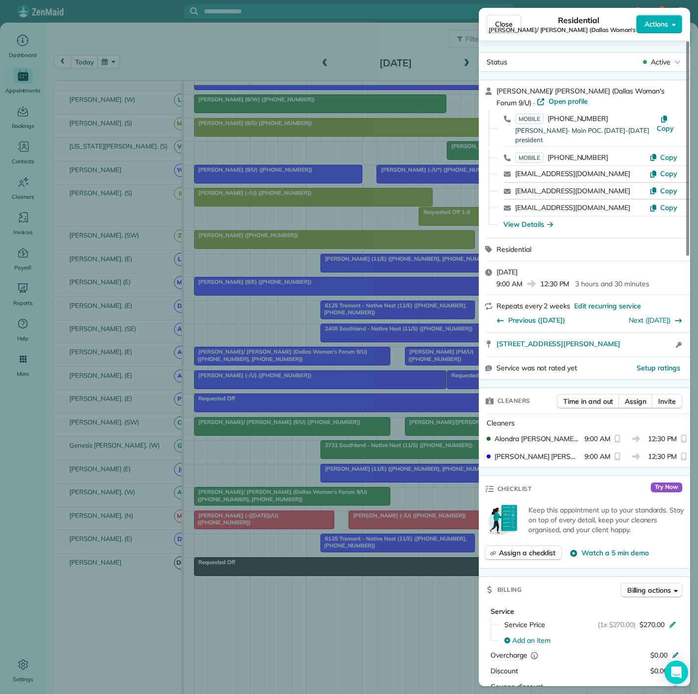
click at [272, 502] on div "Close Residential [PERSON_NAME]/ [PERSON_NAME] (Dallas Woman's Forum 9/U) Actio…" at bounding box center [349, 347] width 698 height 694
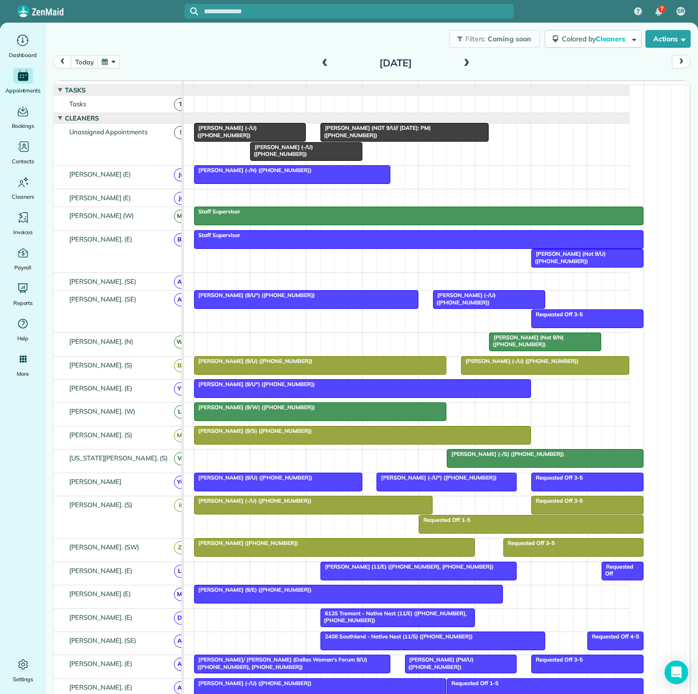
click at [343, 140] on div at bounding box center [404, 132] width 167 height 18
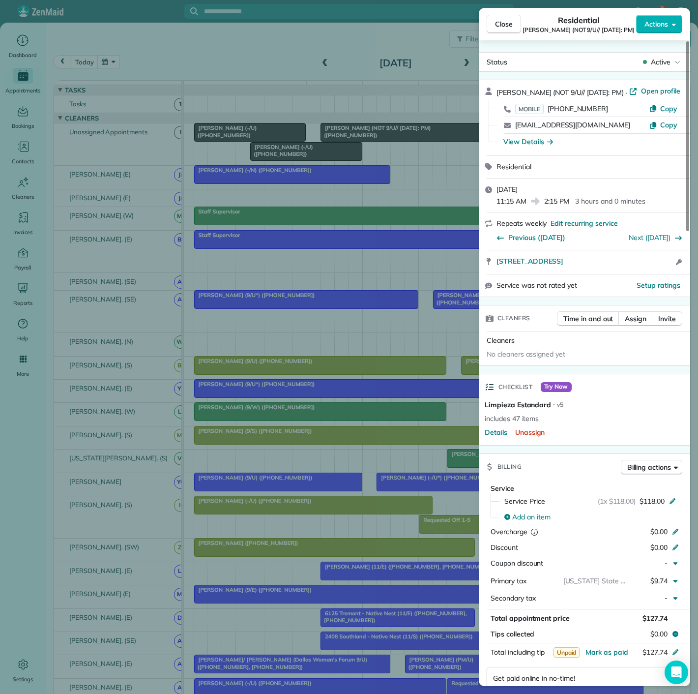
click at [343, 140] on div "Close Residential [PERSON_NAME] (NOT 9/U// [DATE]: PM) Actions Status Active [P…" at bounding box center [349, 347] width 698 height 694
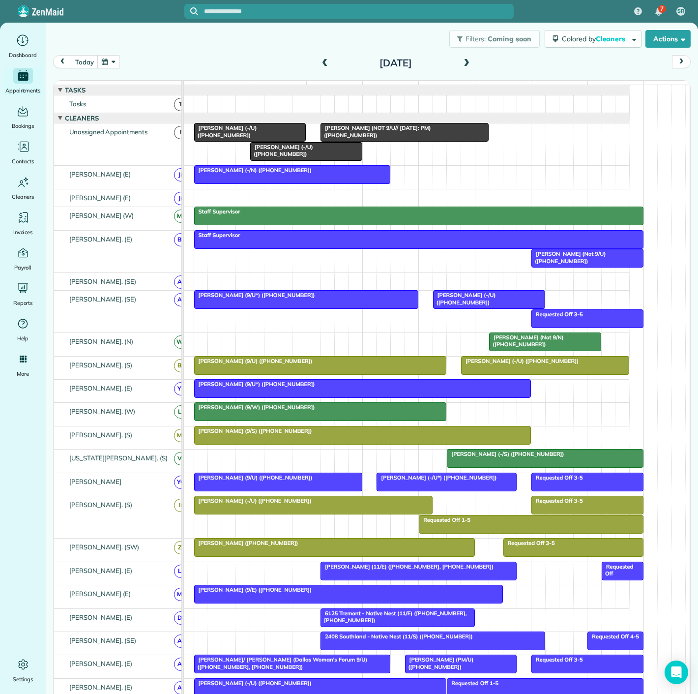
click at [248, 132] on span "[PERSON_NAME] (-/U) ([PHONE_NUMBER])" at bounding box center [225, 131] width 63 height 14
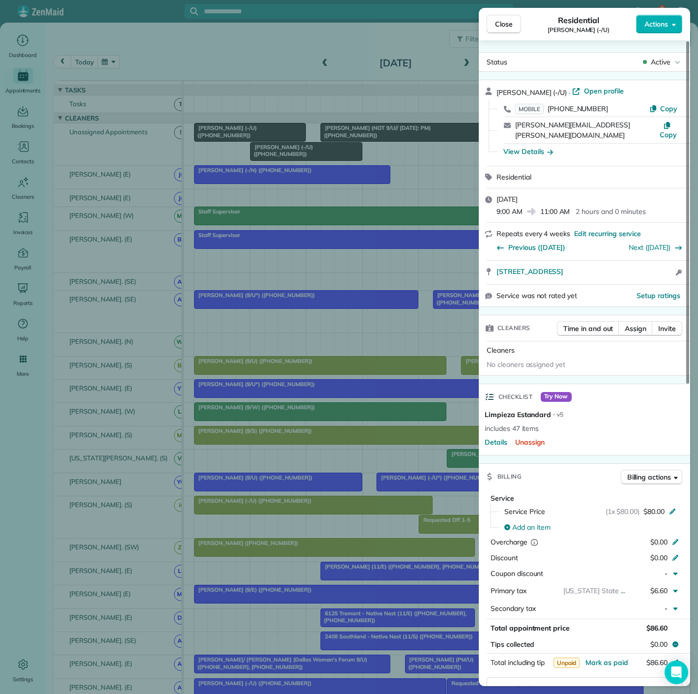
click at [248, 132] on div "Close Residential [PERSON_NAME] (-/U) Actions Status Active [PERSON_NAME] (-/U)…" at bounding box center [349, 347] width 698 height 694
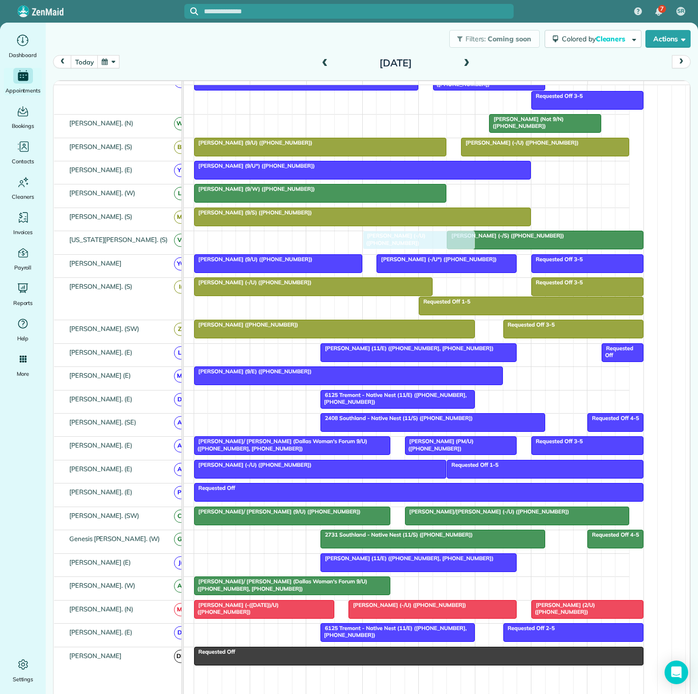
scroll to position [253, 0]
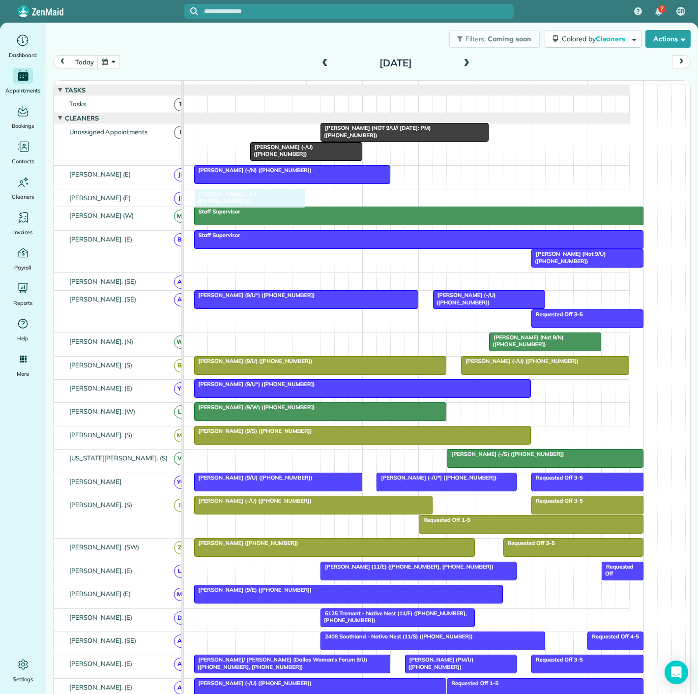
drag, startPoint x: 227, startPoint y: 135, endPoint x: 262, endPoint y: 196, distance: 69.6
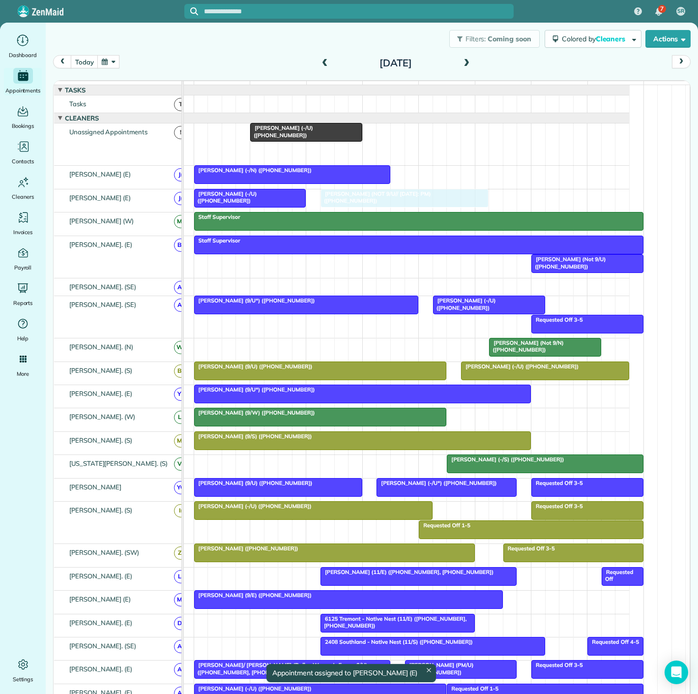
drag, startPoint x: 371, startPoint y: 157, endPoint x: 367, endPoint y: 202, distance: 44.9
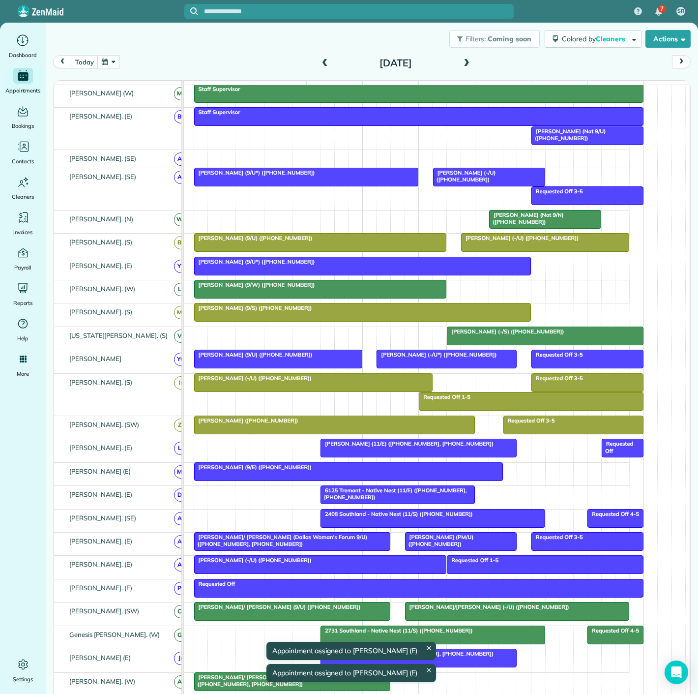
click at [350, 498] on span "6125 Tremont - Native Nest (11/E) ([PHONE_NUMBER], [PHONE_NUMBER])" at bounding box center [393, 494] width 147 height 14
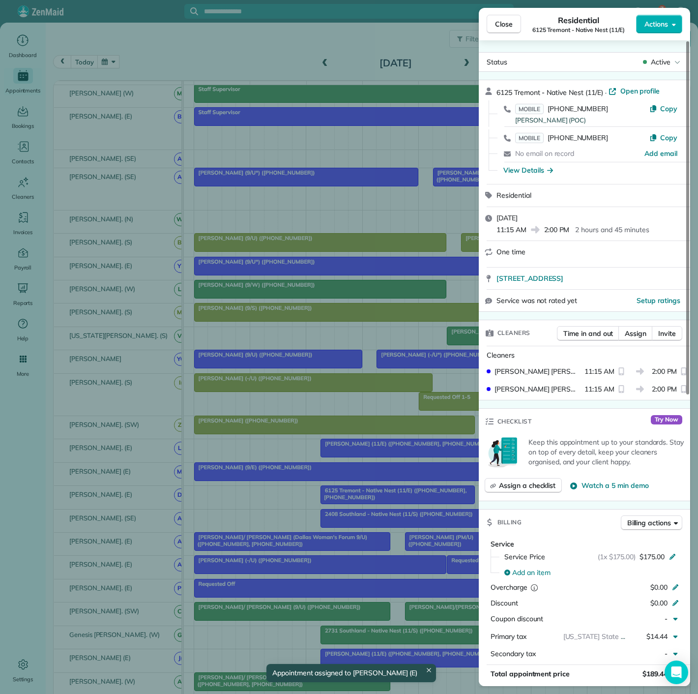
copy span "[STREET_ADDRESS]"
drag, startPoint x: 489, startPoint y: 284, endPoint x: 621, endPoint y: 270, distance: 132.5
click at [621, 270] on div "[STREET_ADDRESS]" at bounding box center [584, 279] width 211 height 22
click at [195, 210] on div "Close Residential 6125 Tremont - Native Nest (11/E) Actions Status Active 6125 …" at bounding box center [349, 347] width 698 height 694
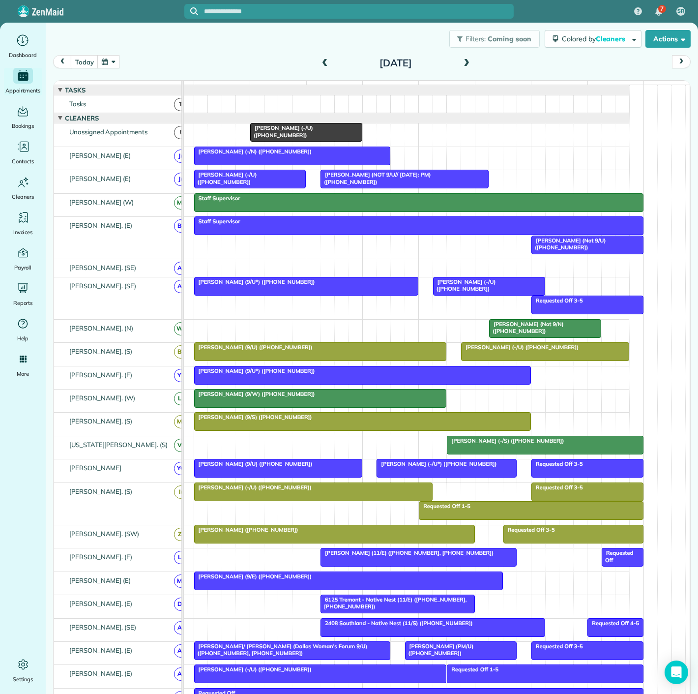
click at [281, 138] on span "[PERSON_NAME] (-/U) ([PHONE_NUMBER])" at bounding box center [281, 131] width 63 height 14
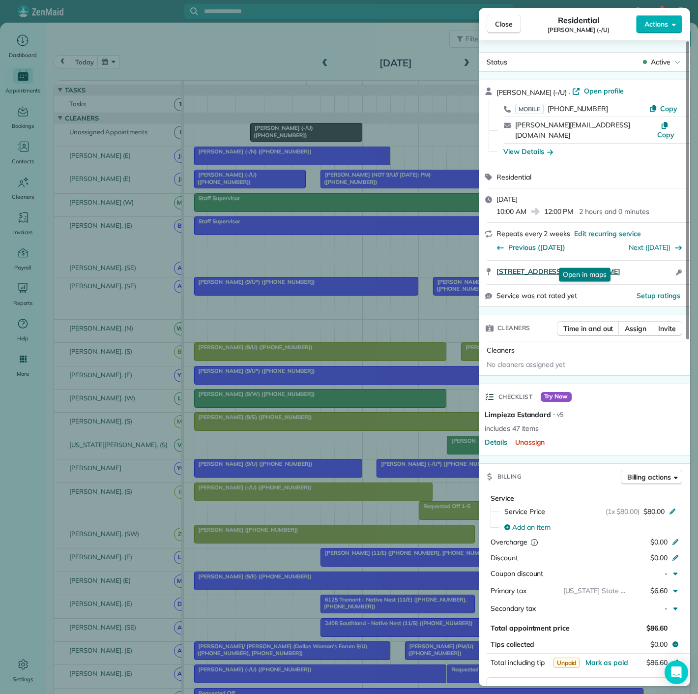
copy span "[STREET_ADDRESS][PERSON_NAME]"
drag, startPoint x: 492, startPoint y: 270, endPoint x: 655, endPoint y: 263, distance: 162.4
click at [655, 263] on div "[STREET_ADDRESS][PERSON_NAME] Open in maps Open in maps Open access information" at bounding box center [584, 273] width 211 height 24
click at [232, 162] on div "Close Residential [PERSON_NAME] (-/U) Actions Status Active [PERSON_NAME] (-/U)…" at bounding box center [349, 347] width 698 height 694
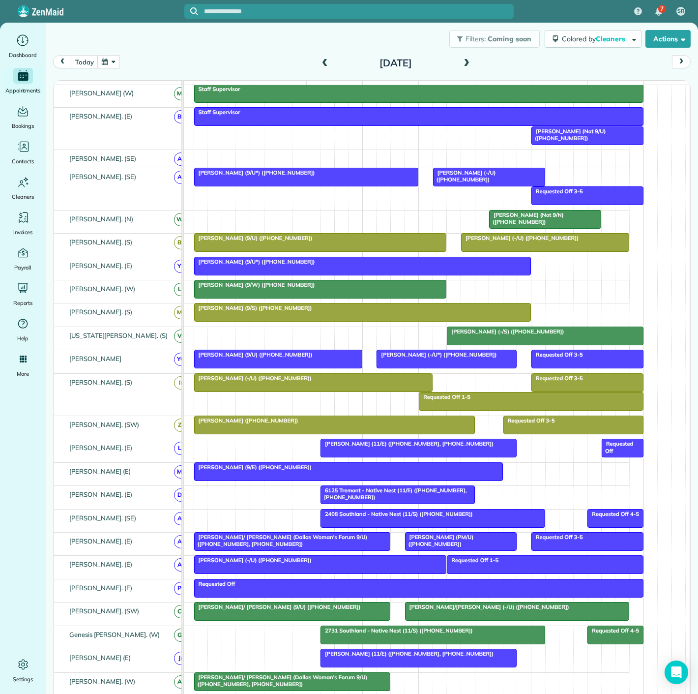
click at [350, 446] on span "[PERSON_NAME] (11/E) ([PHONE_NUMBER], [PHONE_NUMBER])" at bounding box center [407, 443] width 174 height 7
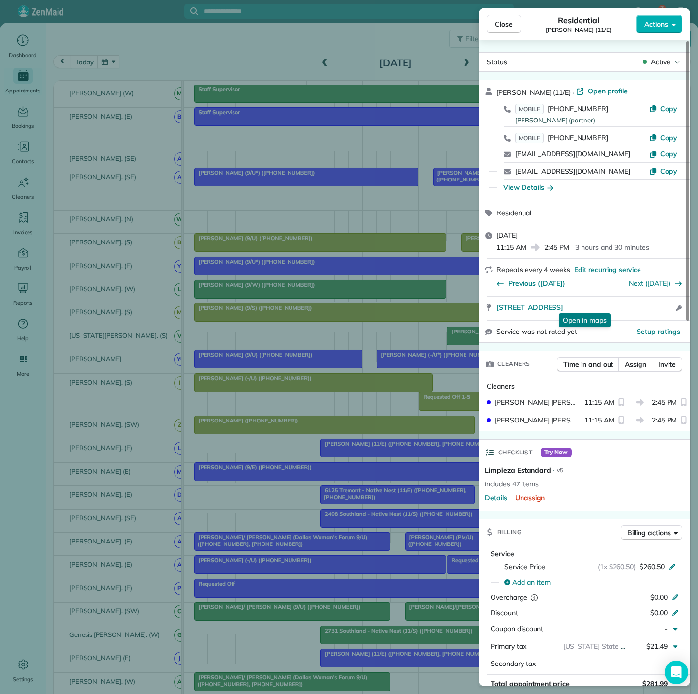
copy div "[STREET_ADDRESS] Open in [GEOGRAPHIC_DATA]"
drag, startPoint x: 494, startPoint y: 314, endPoint x: 599, endPoint y: 315, distance: 104.3
click at [599, 315] on div "[STREET_ADDRESS] Open in maps Open in maps Open access information" at bounding box center [584, 309] width 211 height 24
click at [251, 460] on div "Close Residential [PERSON_NAME] (11/E) Actions Status Active [PERSON_NAME] (11/…" at bounding box center [349, 347] width 698 height 694
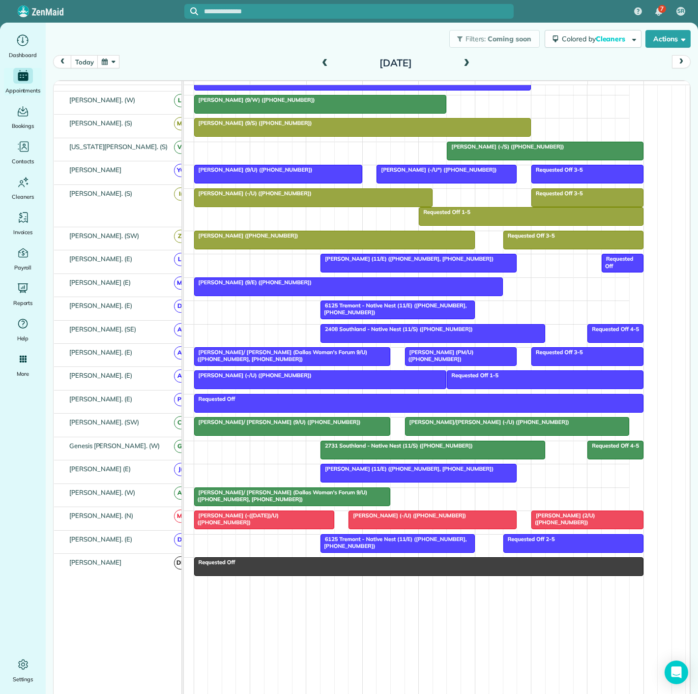
click at [313, 494] on span "[PERSON_NAME]/ [PERSON_NAME] (Dallas Woman's Forum 9/U) ([PHONE_NUMBER], [PHONE…" at bounding box center [281, 496] width 174 height 14
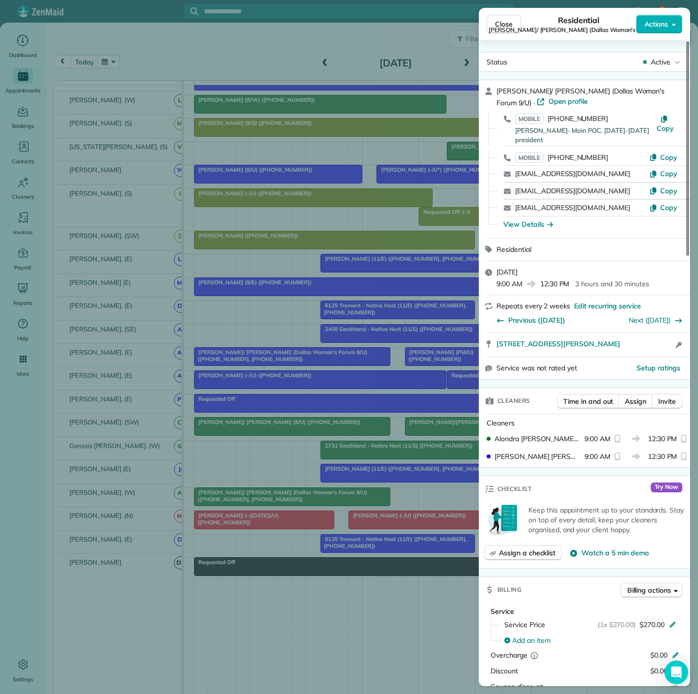
click at [244, 311] on div "Close Residential [PERSON_NAME]/ [PERSON_NAME] (Dallas Woman's Forum 9/U) Actio…" at bounding box center [349, 347] width 698 height 694
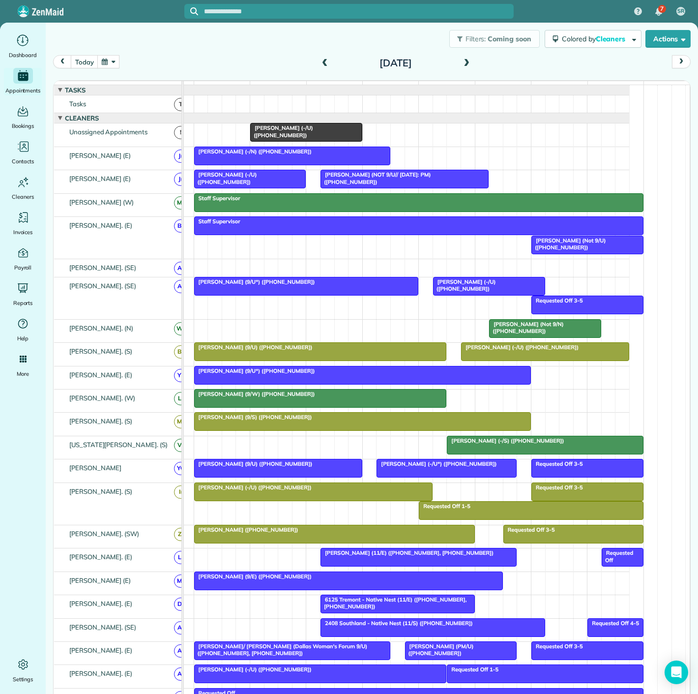
click at [578, 251] on div "[PERSON_NAME] (Not 9/U) ([PHONE_NUMBER])" at bounding box center [588, 244] width 106 height 14
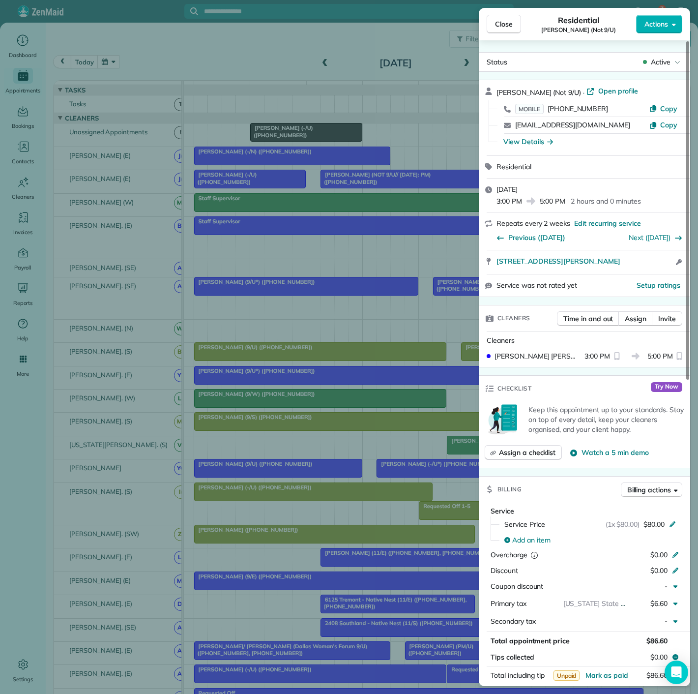
click at [302, 245] on div "Close Residential [PERSON_NAME] (Not 9/U) Actions Status Active [PERSON_NAME] (…" at bounding box center [349, 347] width 698 height 694
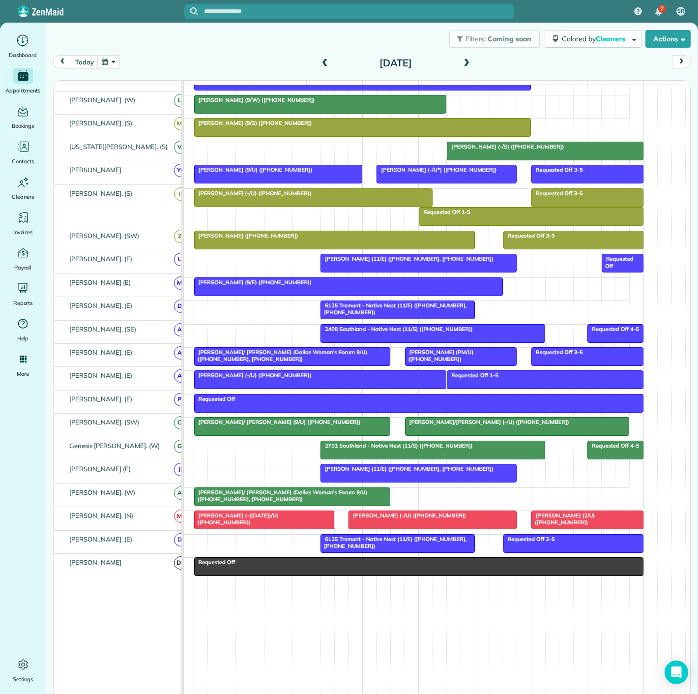
click at [323, 493] on span "[PERSON_NAME]/ [PERSON_NAME] (Dallas Woman's Forum 9/U) ([PHONE_NUMBER], [PHONE…" at bounding box center [281, 496] width 174 height 14
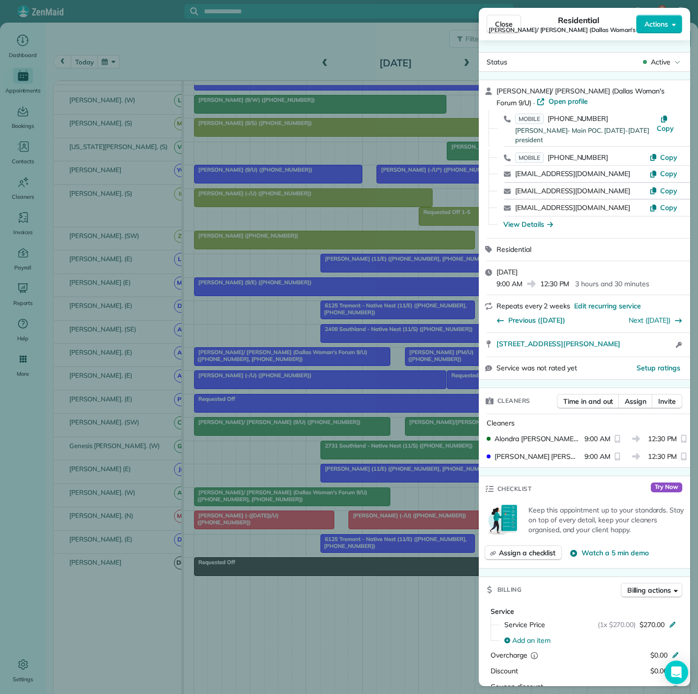
click at [323, 493] on div "Close Residential [PERSON_NAME]/ [PERSON_NAME] (Dallas Woman's Forum 9/U) Actio…" at bounding box center [349, 347] width 698 height 694
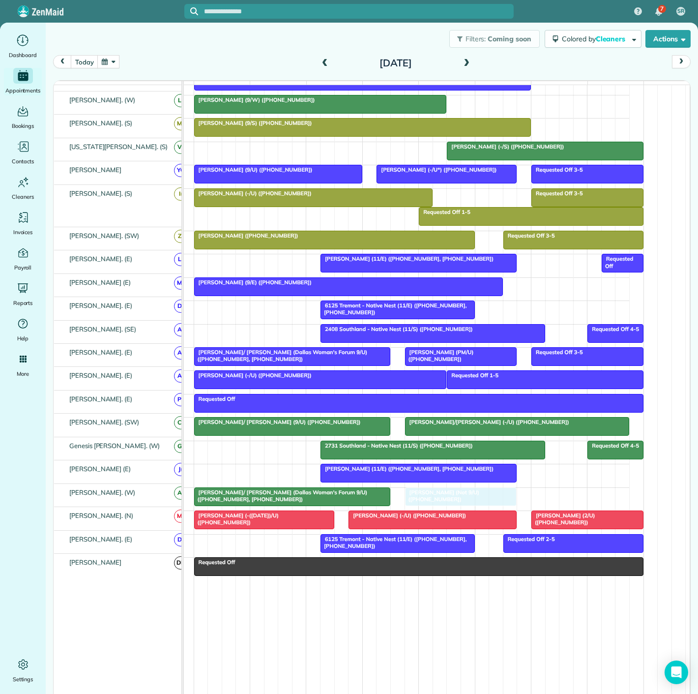
drag, startPoint x: 598, startPoint y: 229, endPoint x: 471, endPoint y: 490, distance: 290.6
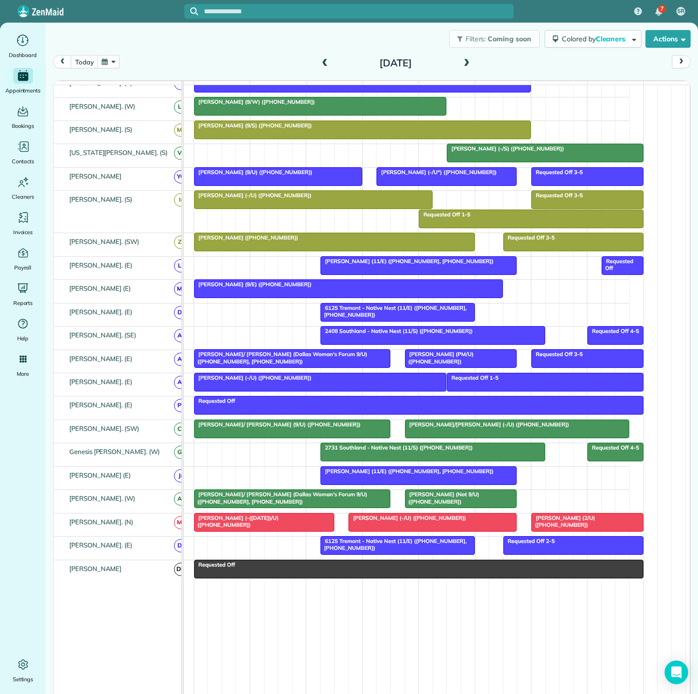
click at [309, 500] on span "[PERSON_NAME]/ [PERSON_NAME] (Dallas Woman's Forum 9/U) ([PHONE_NUMBER], [PHONE…" at bounding box center [281, 498] width 174 height 14
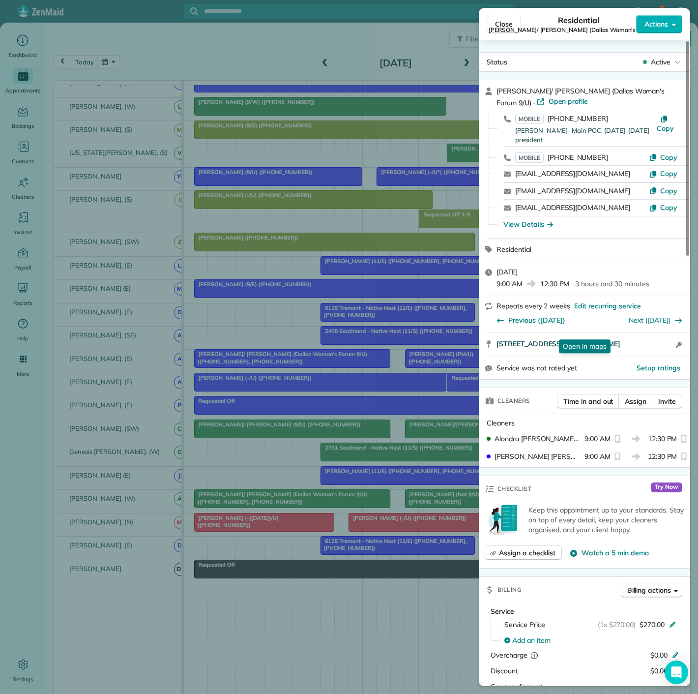
copy span "[STREET_ADDRESS][PERSON_NAME]"
drag, startPoint x: 546, startPoint y: 333, endPoint x: 621, endPoint y: 333, distance: 74.3
click at [621, 333] on div "[STREET_ADDRESS][PERSON_NAME] Open in maps Open in maps Open access information" at bounding box center [584, 345] width 211 height 24
click at [309, 529] on div "Close Residential [PERSON_NAME]/ [PERSON_NAME] (Dallas Woman's Forum 9/U) Actio…" at bounding box center [349, 347] width 698 height 694
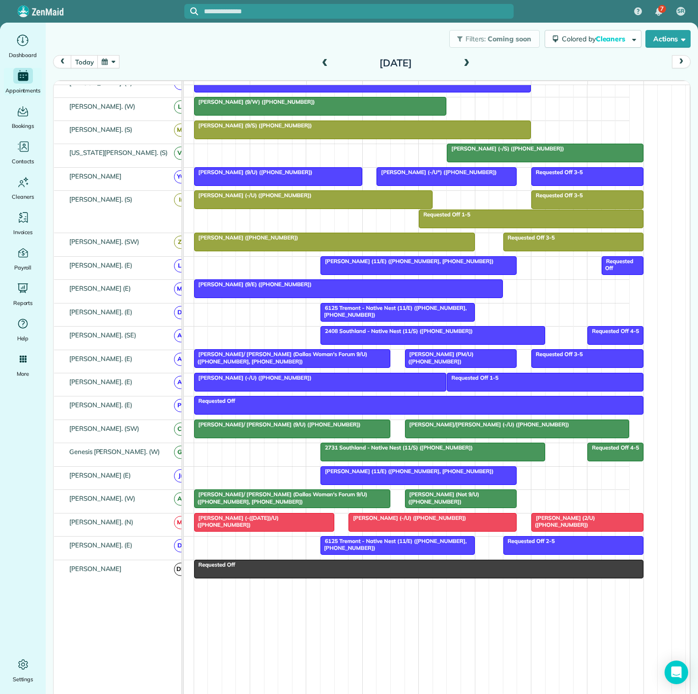
click at [452, 505] on div "[PERSON_NAME] (Not 9/U) ([PHONE_NUMBER])" at bounding box center [461, 498] width 106 height 14
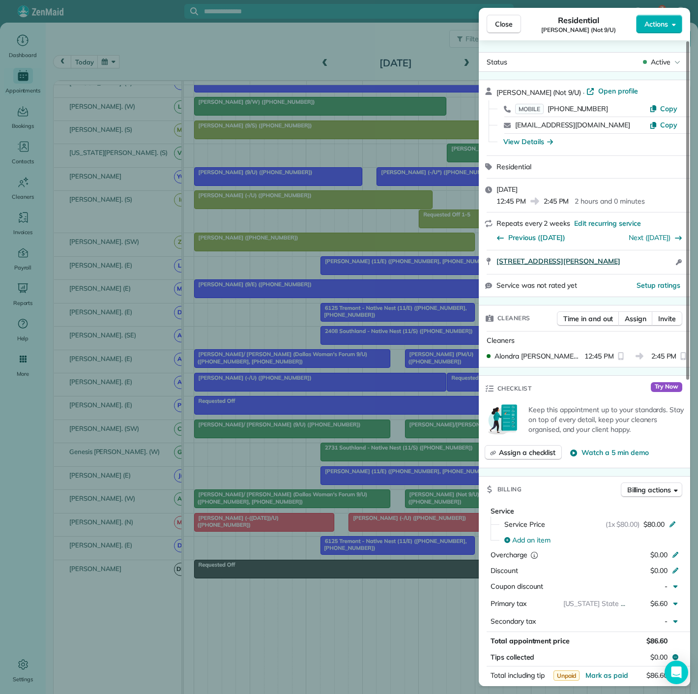
copy span "[STREET_ADDRESS][PERSON_NAME]"
drag, startPoint x: 490, startPoint y: 264, endPoint x: 633, endPoint y: 263, distance: 142.6
click at [633, 263] on div "[STREET_ADDRESS][PERSON_NAME] Open in maps Open in maps Open access information" at bounding box center [584, 262] width 211 height 24
click at [419, 539] on div "Close Residential [PERSON_NAME] (Not 9/U) Actions Status Active [PERSON_NAME] (…" at bounding box center [349, 347] width 698 height 694
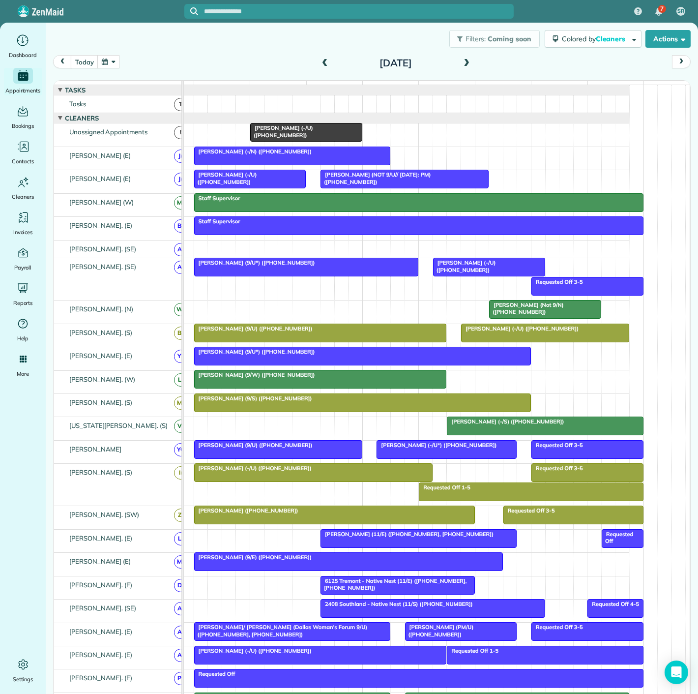
click at [292, 130] on link "[PERSON_NAME] (-/U) ([PHONE_NUMBER])" at bounding box center [306, 132] width 112 height 19
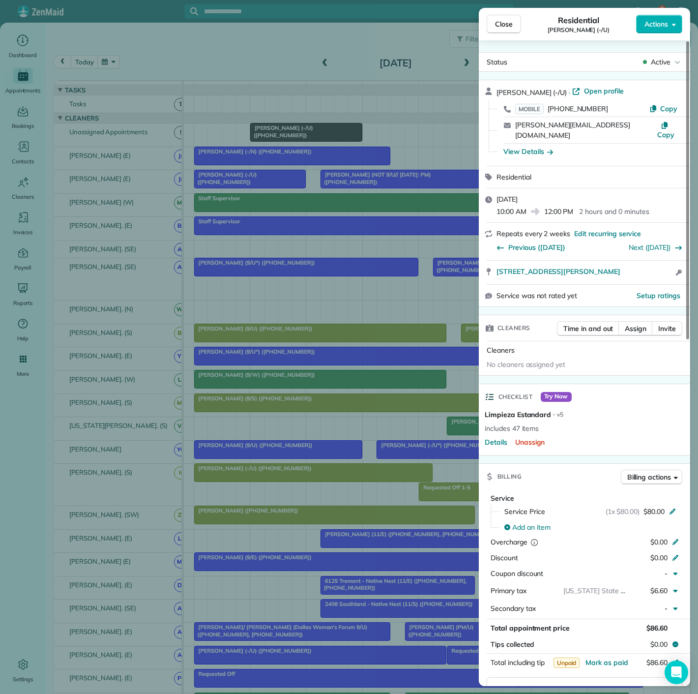
drag, startPoint x: 492, startPoint y: 261, endPoint x: 648, endPoint y: 264, distance: 155.9
click at [648, 264] on div "[STREET_ADDRESS][PERSON_NAME] Open access information" at bounding box center [584, 273] width 211 height 24
click at [268, 257] on div "Close Residential [PERSON_NAME] (-/U) Actions Status Active [PERSON_NAME] (-/U)…" at bounding box center [349, 347] width 698 height 694
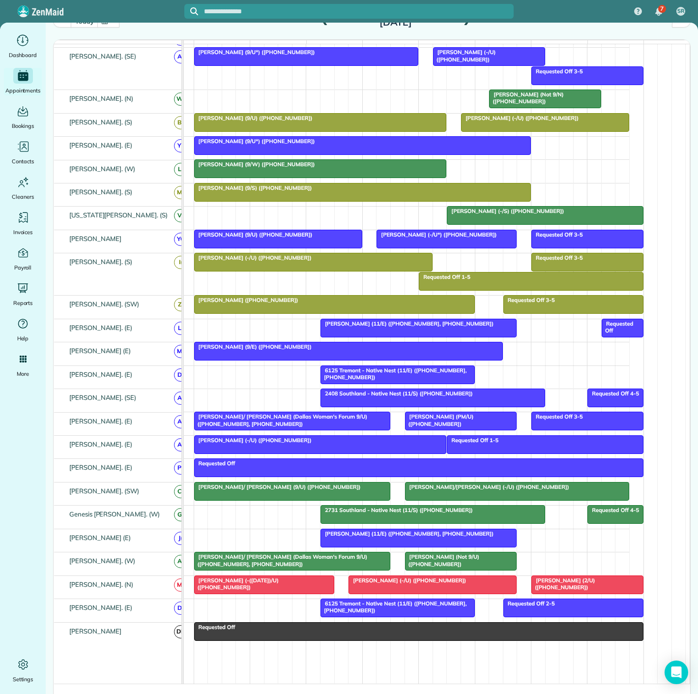
click at [452, 584] on div "[PERSON_NAME] (-/U) ([PHONE_NUMBER])" at bounding box center [433, 580] width 162 height 7
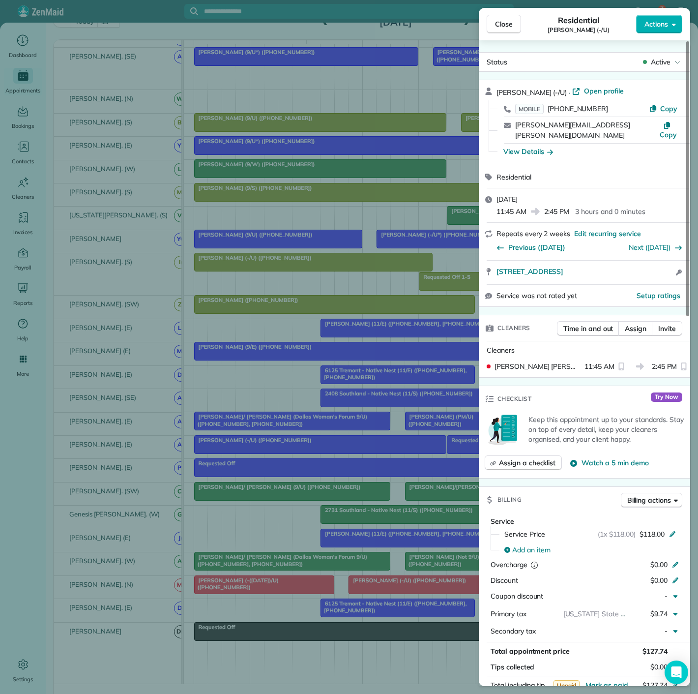
click at [409, 586] on div "Close Residential [PERSON_NAME] (-/U) Actions Status Active [PERSON_NAME] (-/U)…" at bounding box center [349, 347] width 698 height 694
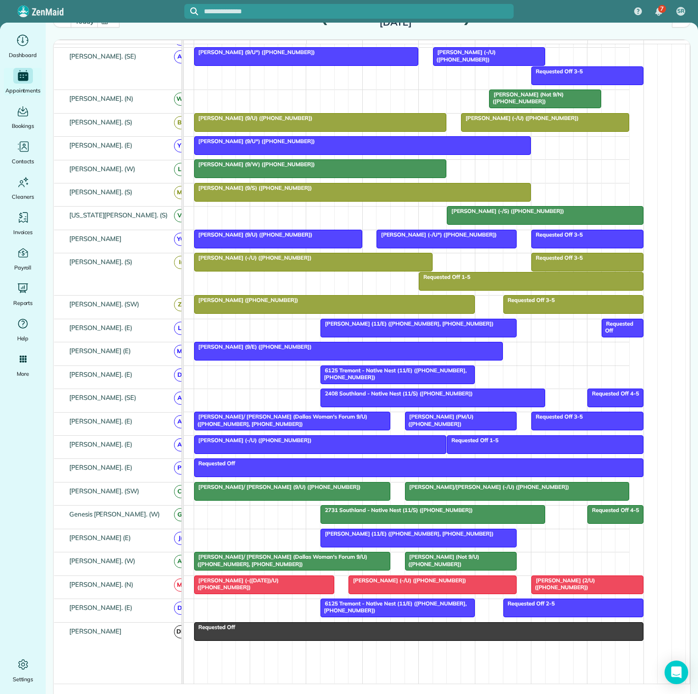
click at [556, 588] on div at bounding box center [587, 585] width 111 height 18
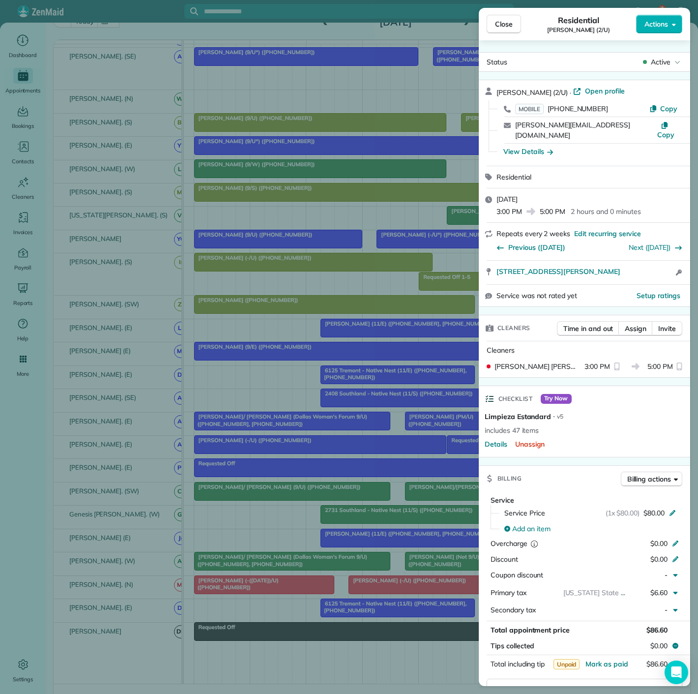
click at [393, 586] on div "Close Residential [PERSON_NAME] (2/U) Actions Status Active [PERSON_NAME] (2/U)…" at bounding box center [349, 347] width 698 height 694
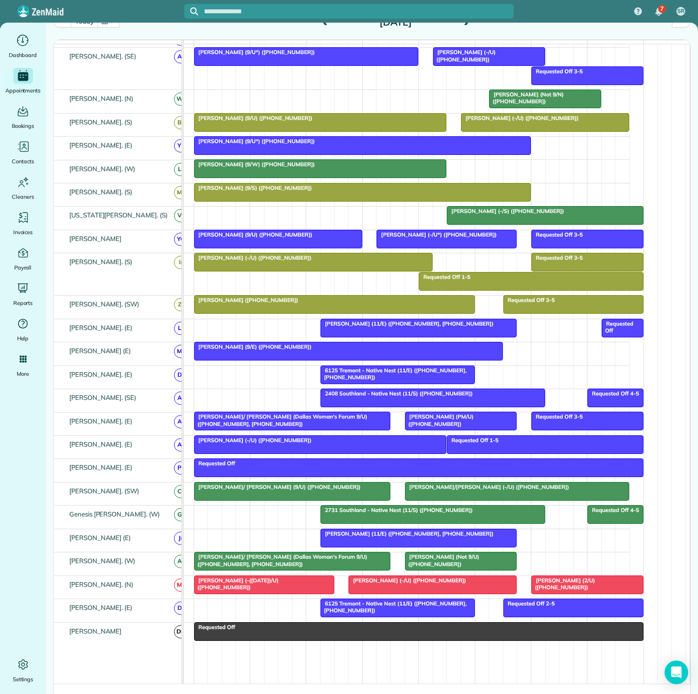
click at [288, 559] on span "[PERSON_NAME]/ [PERSON_NAME] (Dallas Woman's Forum 9/U) ([PHONE_NUMBER], [PHONE…" at bounding box center [281, 560] width 174 height 14
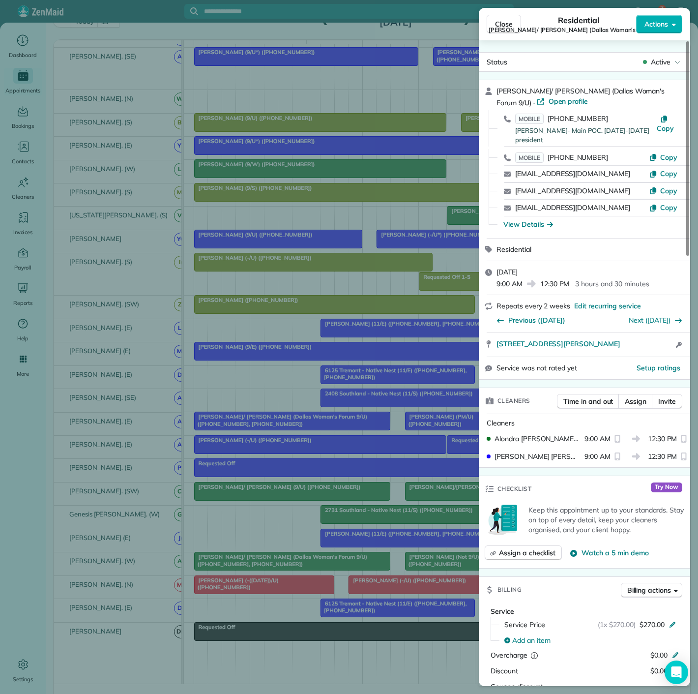
click at [288, 559] on div "Close Residential [PERSON_NAME]/ [PERSON_NAME] (Dallas Woman's Forum 9/U) Actio…" at bounding box center [349, 347] width 698 height 694
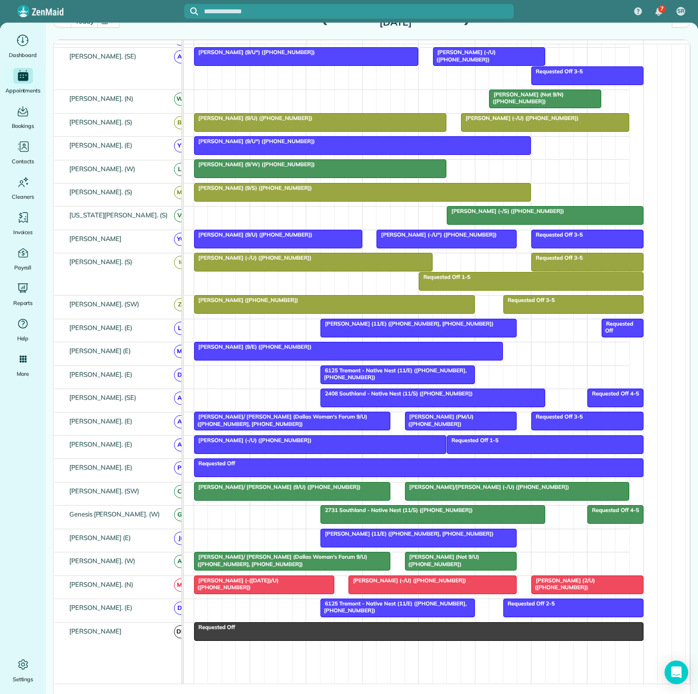
click at [455, 568] on div "[PERSON_NAME] (Not 9/U) ([PHONE_NUMBER])" at bounding box center [461, 560] width 106 height 14
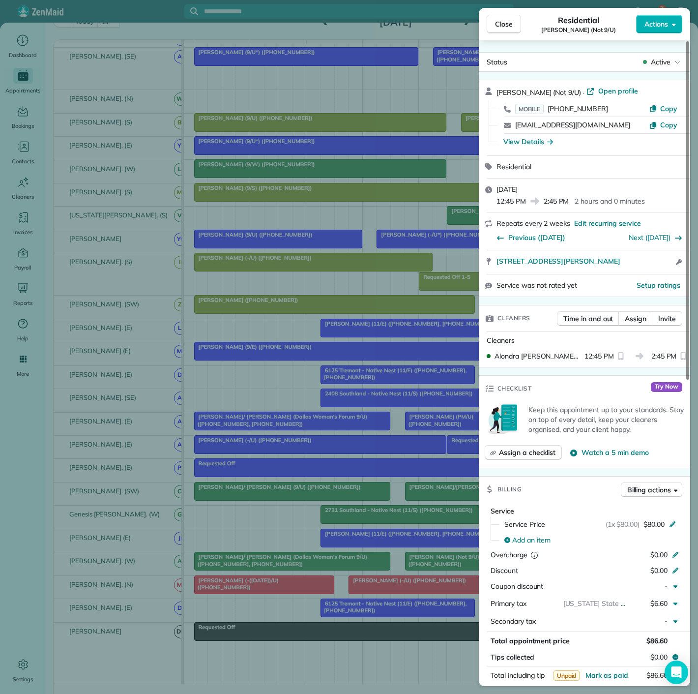
click at [429, 562] on div "Close Residential [PERSON_NAME] (Not 9/U) Actions Status Active [PERSON_NAME] (…" at bounding box center [349, 347] width 698 height 694
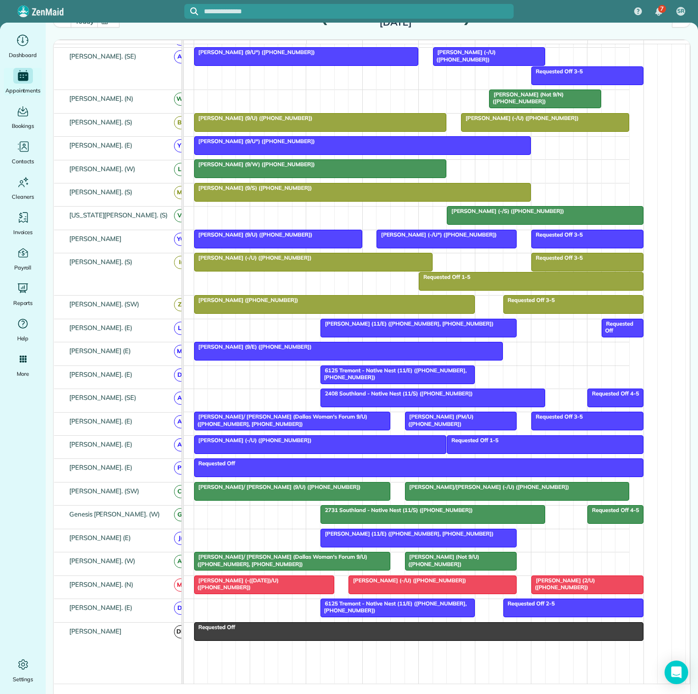
click at [429, 562] on span "[PERSON_NAME] (Not 9/U) ([PHONE_NUMBER])" at bounding box center [442, 560] width 75 height 14
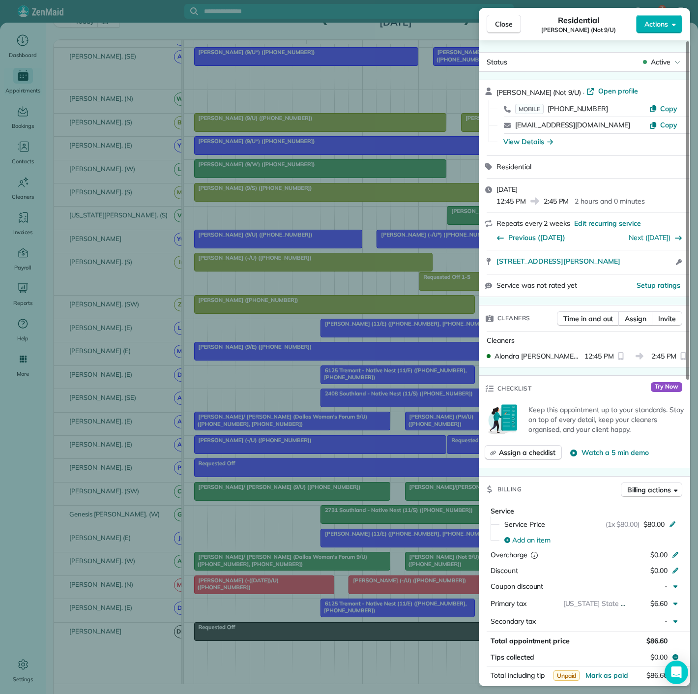
click at [240, 570] on div "Close Residential [PERSON_NAME] (Not 9/U) Actions Status Active [PERSON_NAME] (…" at bounding box center [349, 347] width 698 height 694
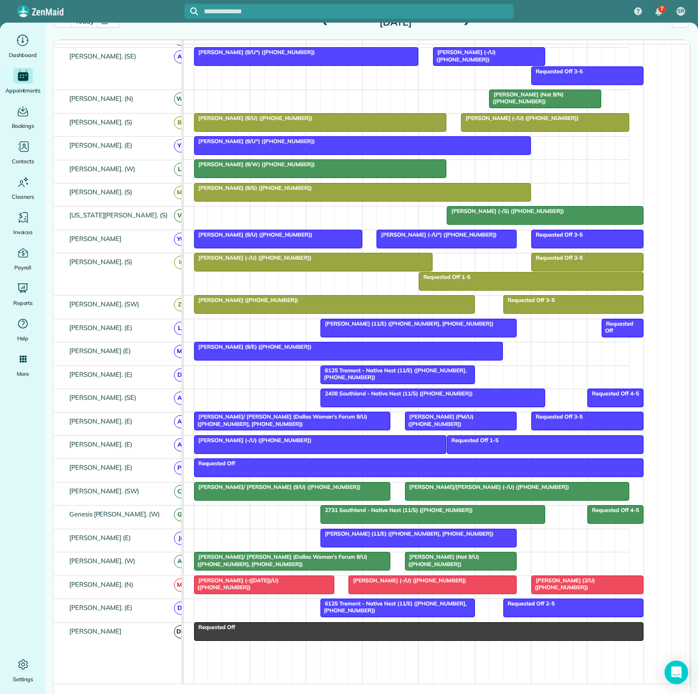
click at [238, 563] on div "[PERSON_NAME]/ [PERSON_NAME] (Dallas Woman's Forum 9/U) ([PHONE_NUMBER], [PHONE…" at bounding box center [292, 560] width 190 height 14
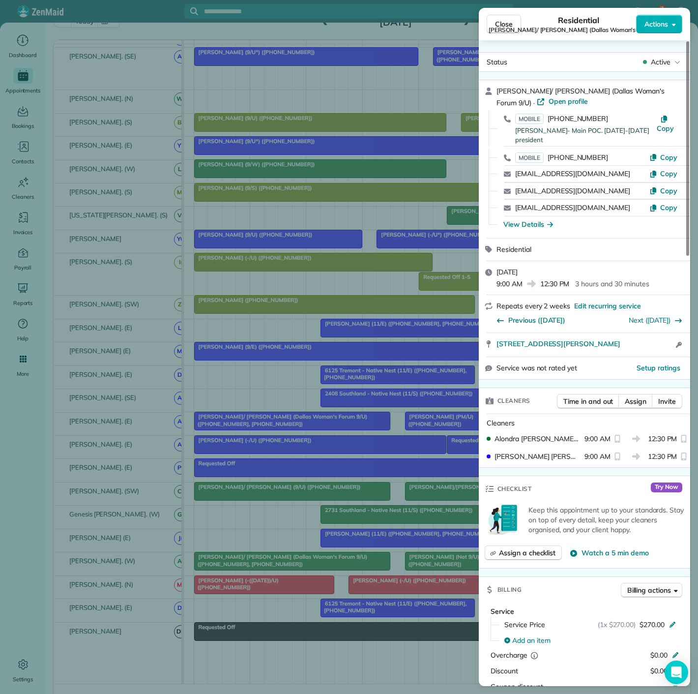
click at [238, 563] on div "Close Residential [PERSON_NAME]/ [PERSON_NAME] (Dallas Woman's Forum 9/U) Actio…" at bounding box center [349, 347] width 698 height 694
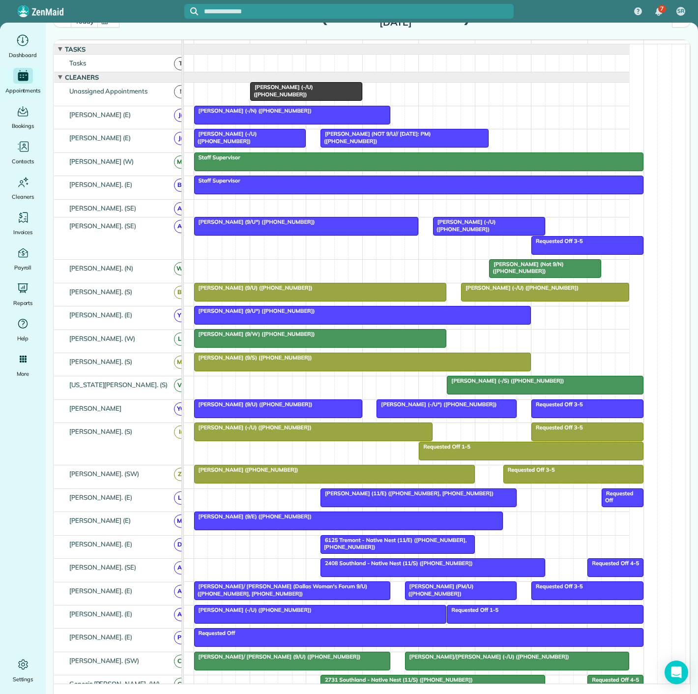
click at [270, 92] on span "[PERSON_NAME] (-/U) ([PHONE_NUMBER])" at bounding box center [281, 91] width 63 height 14
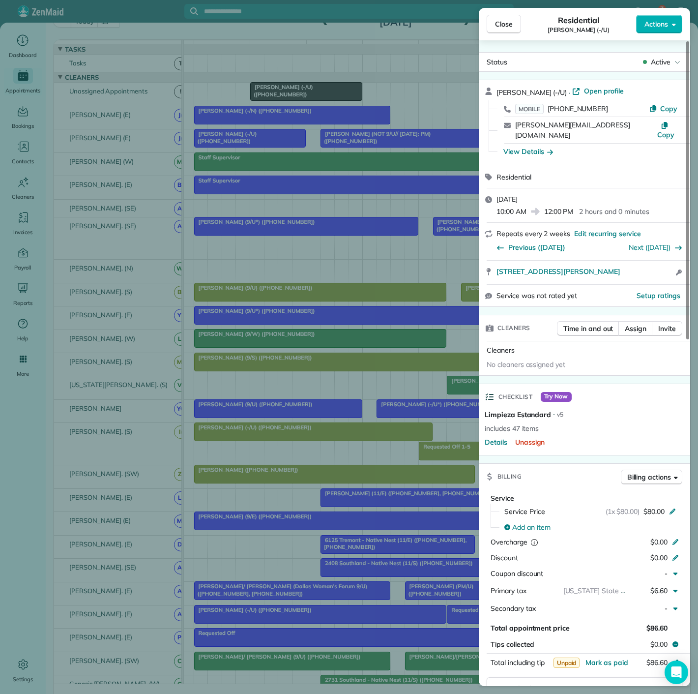
drag, startPoint x: 492, startPoint y: 261, endPoint x: 478, endPoint y: 230, distance: 34.6
click at [671, 268] on div "[STREET_ADDRESS][PERSON_NAME] Open access information" at bounding box center [584, 273] width 211 height 24
drag, startPoint x: 244, startPoint y: 415, endPoint x: 250, endPoint y: 415, distance: 5.4
click at [244, 415] on div "Close Residential [PERSON_NAME] (-/U) Actions Status Active [PERSON_NAME] (-/U)…" at bounding box center [349, 347] width 698 height 694
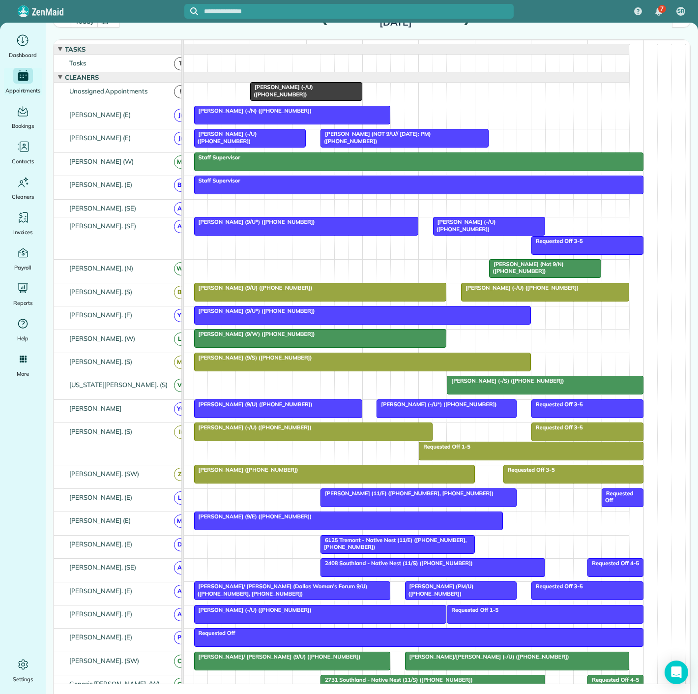
scroll to position [109, 46]
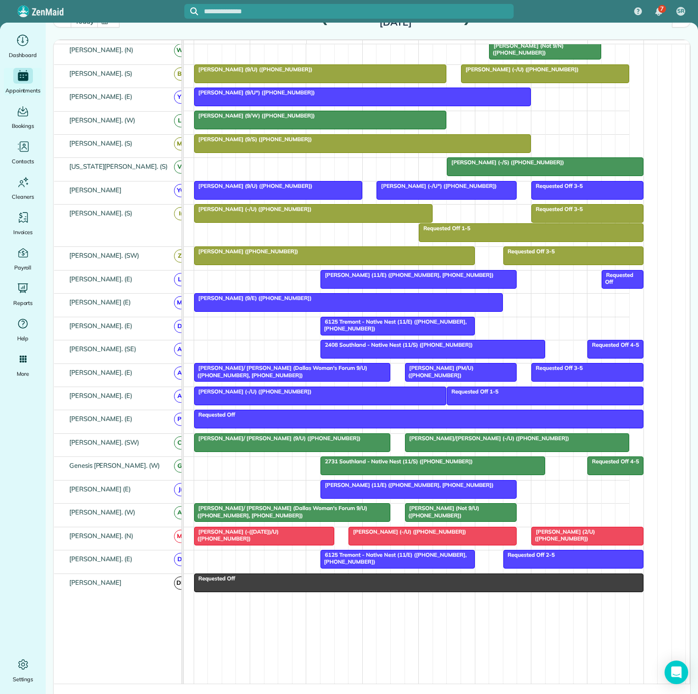
click at [430, 512] on span "[PERSON_NAME] (Not 9/U) ([PHONE_NUMBER])" at bounding box center [442, 512] width 75 height 14
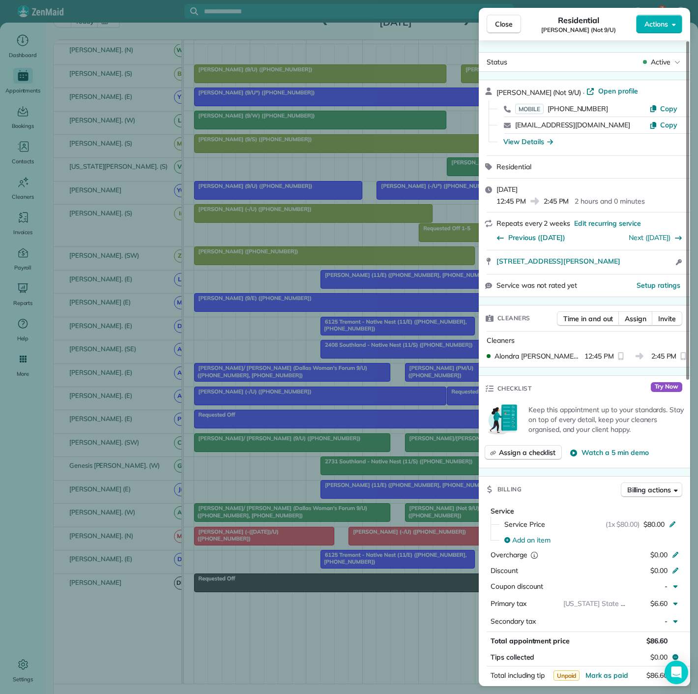
drag, startPoint x: 486, startPoint y: 268, endPoint x: 643, endPoint y: 264, distance: 156.4
click at [643, 264] on div "[STREET_ADDRESS][PERSON_NAME] Open access information" at bounding box center [584, 262] width 211 height 24
click at [123, 573] on div "Close Residential [PERSON_NAME] (Not 9/U) Actions Status Active [PERSON_NAME] (…" at bounding box center [349, 347] width 698 height 694
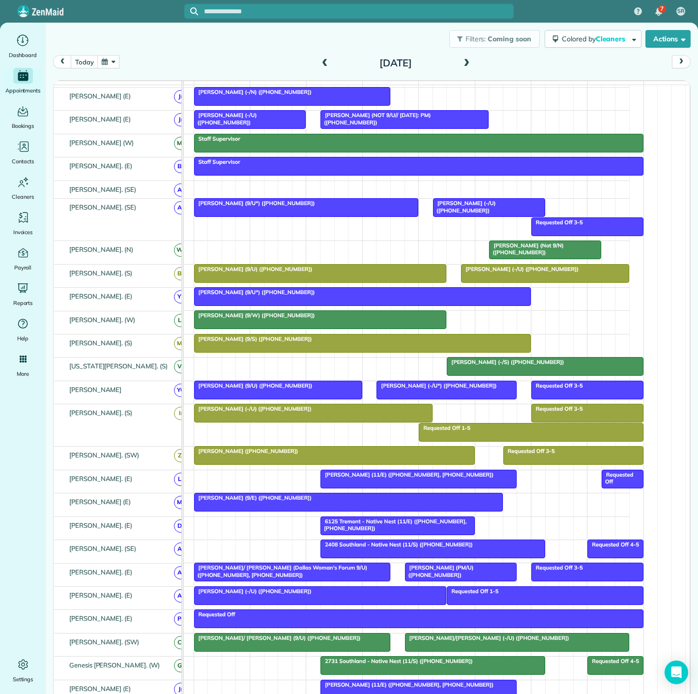
scroll to position [109, 0]
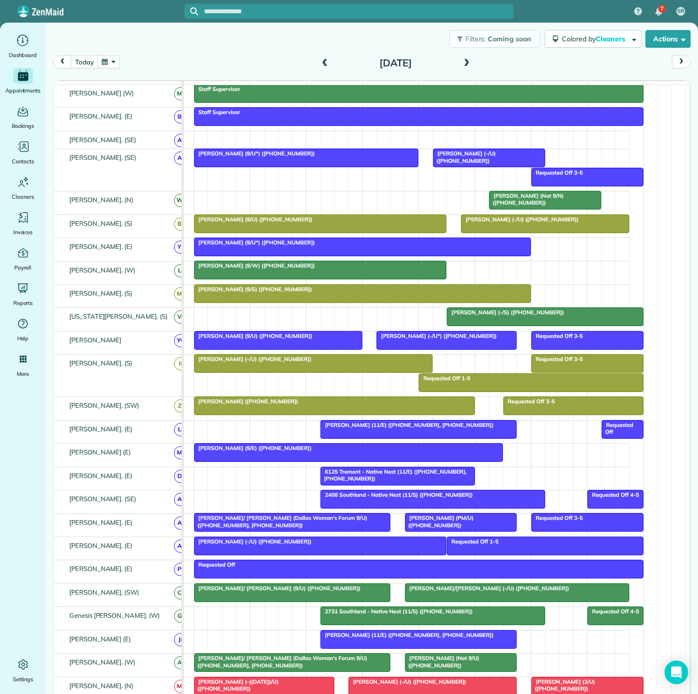
click at [469, 451] on div "[PERSON_NAME] (9/E) ([PHONE_NUMBER])" at bounding box center [348, 448] width 303 height 7
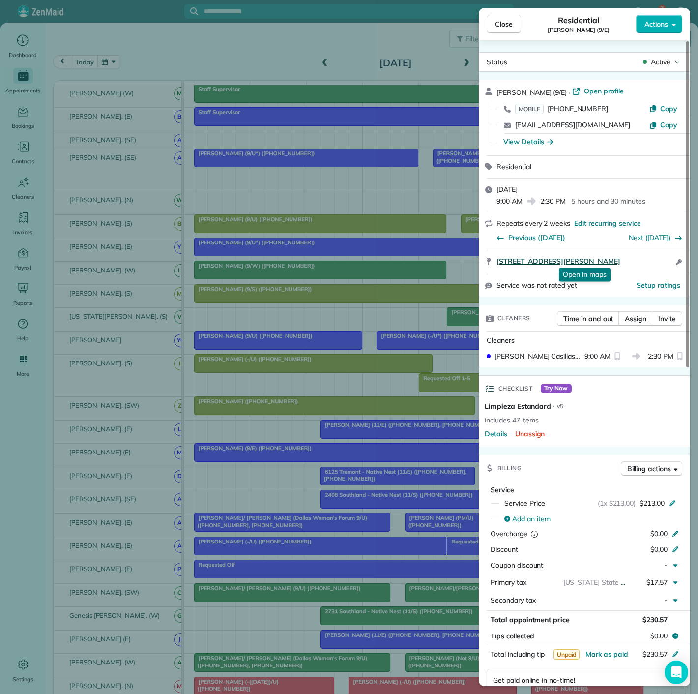
drag, startPoint x: 503, startPoint y: 264, endPoint x: 606, endPoint y: 262, distance: 103.3
click at [606, 262] on div "[STREET_ADDRESS][PERSON_NAME] Open in maps Open in maps Open access information" at bounding box center [584, 262] width 211 height 24
click at [234, 382] on div "Close Residential [PERSON_NAME] (9/E) Actions Status Active [PERSON_NAME] (9/E)…" at bounding box center [349, 347] width 698 height 694
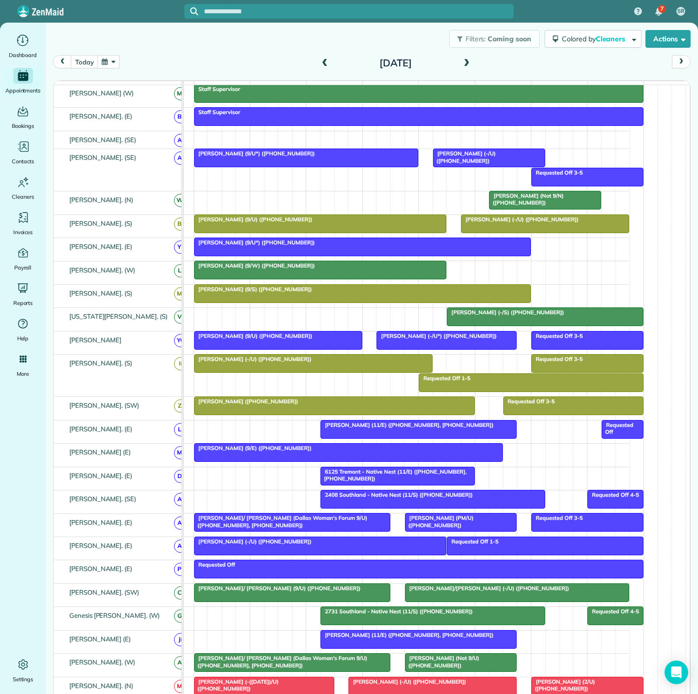
click at [490, 316] on span "[PERSON_NAME] (-/S) ([PHONE_NUMBER])" at bounding box center [506, 312] width 118 height 7
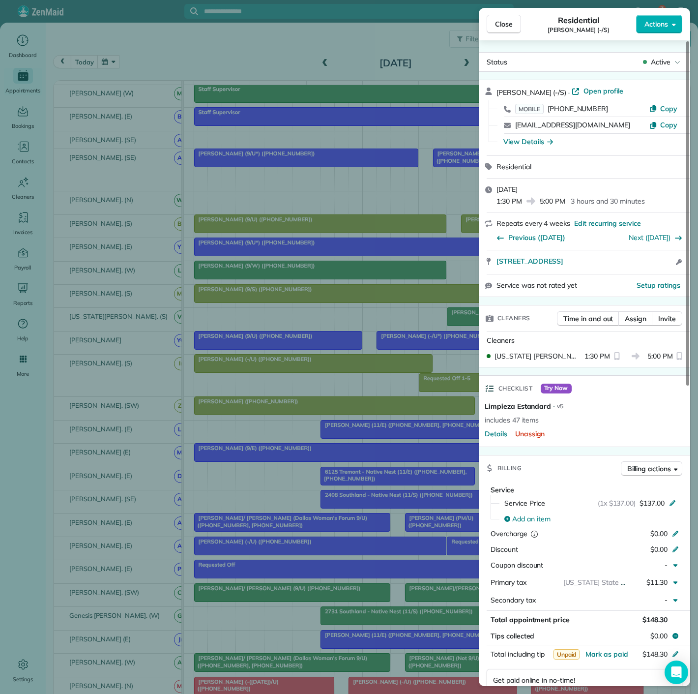
click at [366, 321] on div "Close Residential [PERSON_NAME] (-/S) Actions Status Active [PERSON_NAME] (-/S)…" at bounding box center [349, 347] width 698 height 694
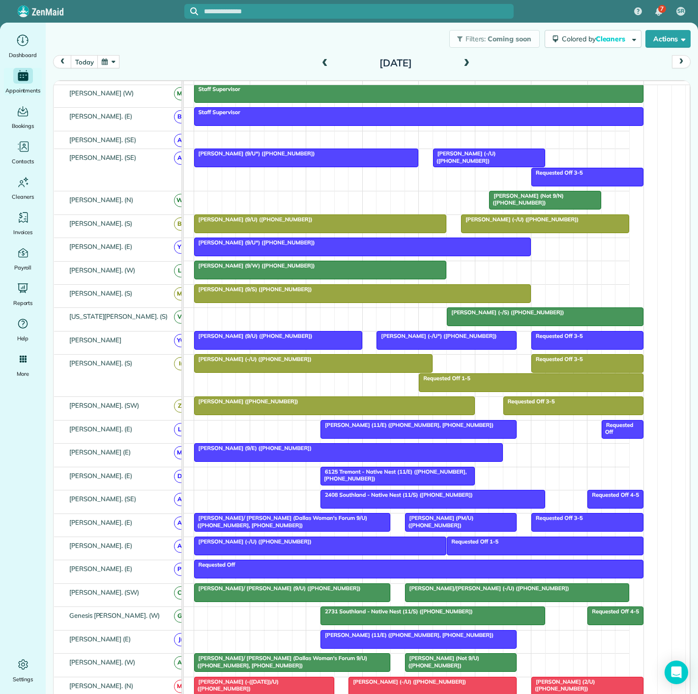
click at [253, 451] on span "[PERSON_NAME] (9/E) ([PHONE_NUMBER])" at bounding box center [253, 448] width 119 height 7
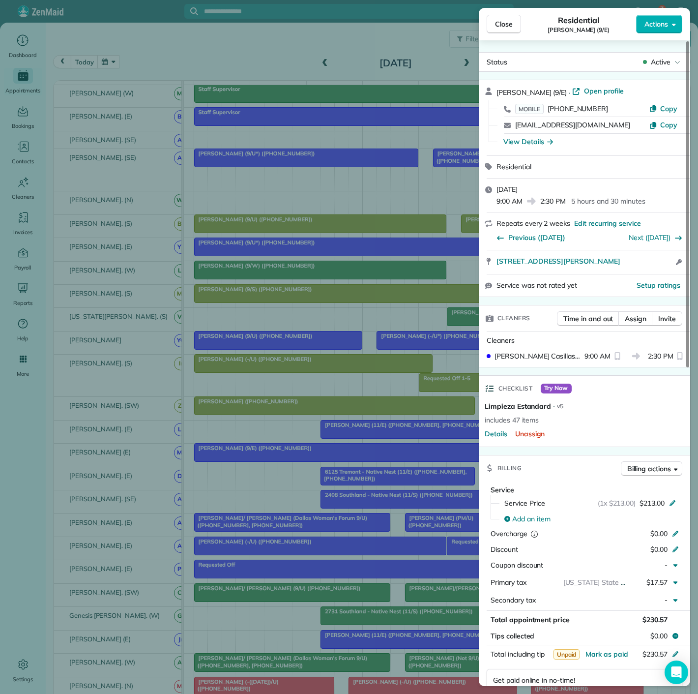
click at [253, 451] on div "Close Residential [PERSON_NAME] (9/E) Actions Status Active [PERSON_NAME] (9/E)…" at bounding box center [349, 347] width 698 height 694
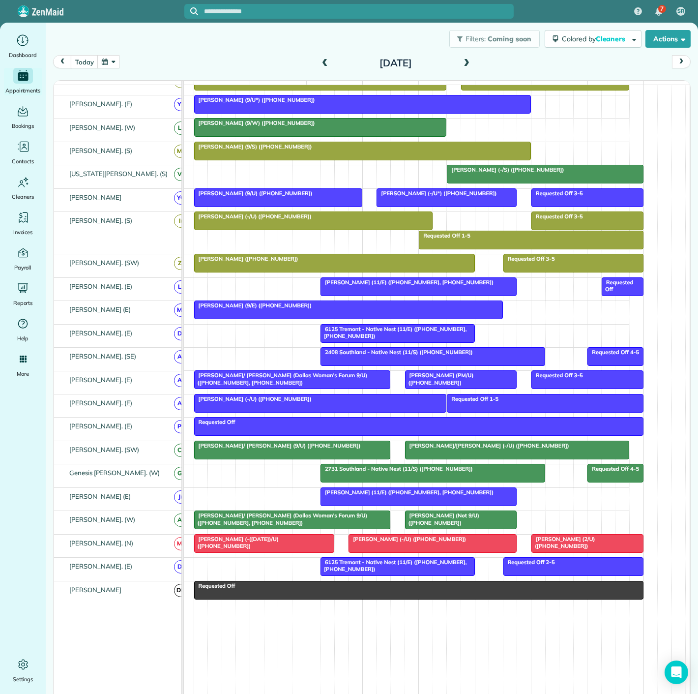
scroll to position [279, 0]
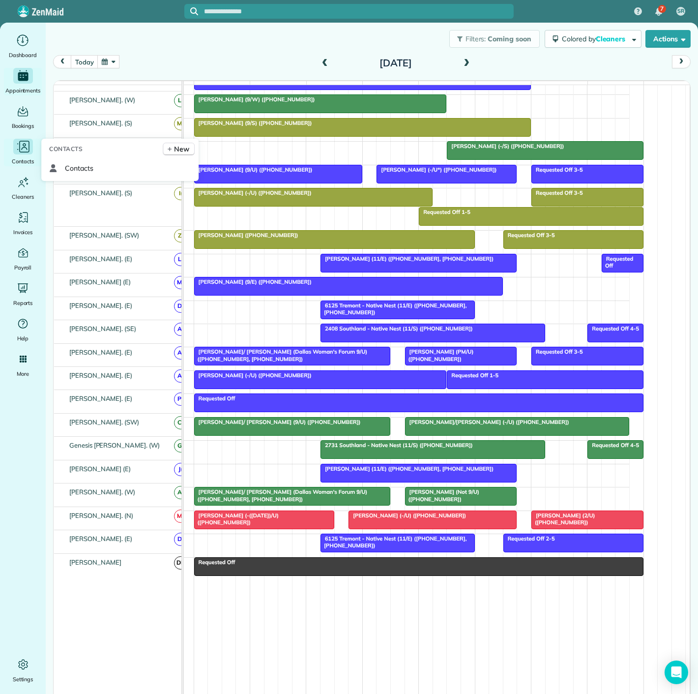
click at [21, 153] on icon "Main" at bounding box center [23, 146] width 15 height 15
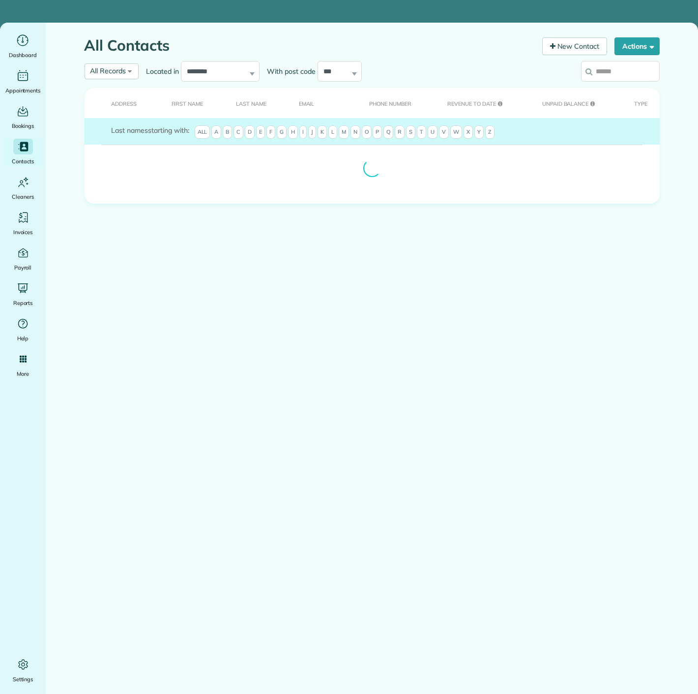
drag, startPoint x: 0, startPoint y: 0, endPoint x: 608, endPoint y: 69, distance: 612.3
click at [608, 69] on input "search" at bounding box center [620, 71] width 79 height 21
paste input "**********"
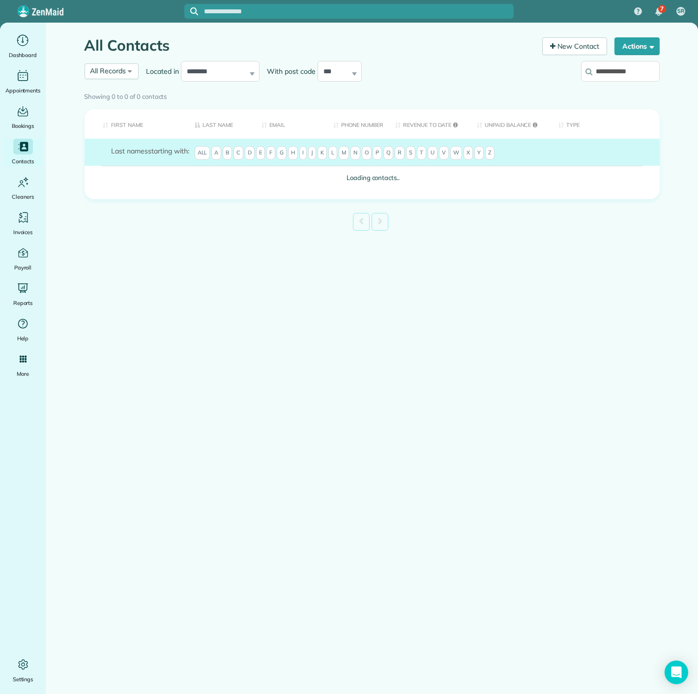
click at [630, 71] on input "**********" at bounding box center [620, 71] width 79 height 21
type input "**********"
click at [503, 82] on div "**********" at bounding box center [299, 72] width 428 height 26
click at [622, 67] on input "**********" at bounding box center [620, 71] width 79 height 21
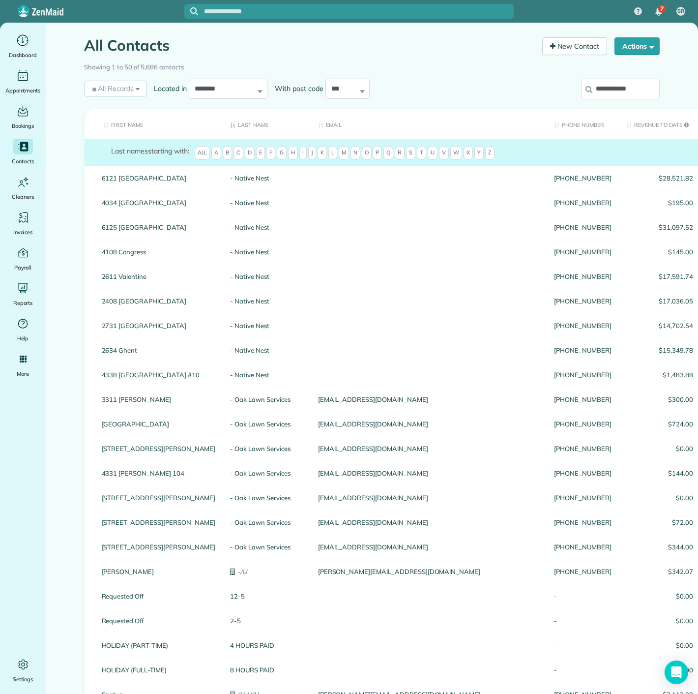
click at [643, 85] on input "**********" at bounding box center [620, 89] width 79 height 21
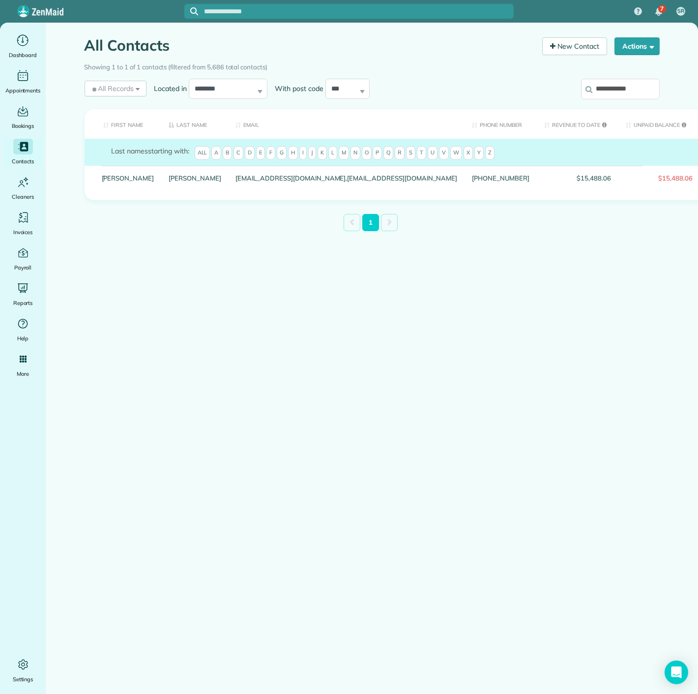
click at [595, 84] on input "**********" at bounding box center [620, 89] width 79 height 21
paste input "**********"
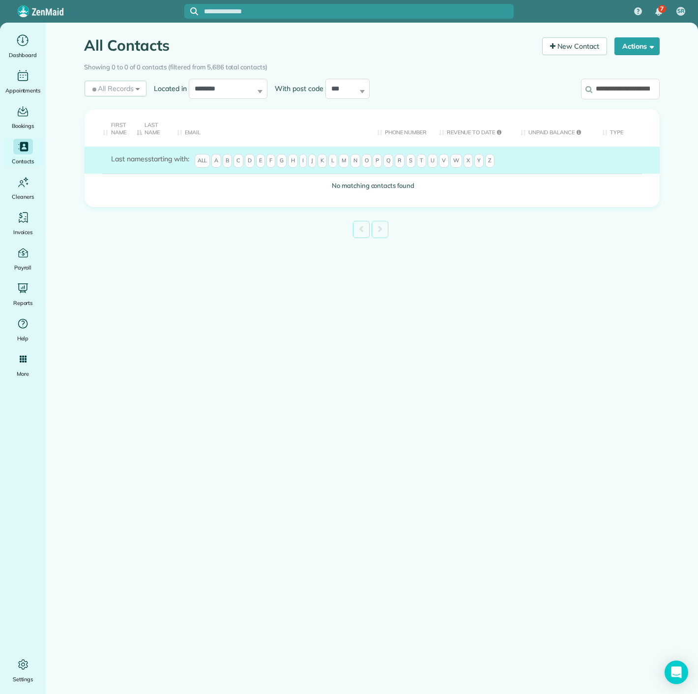
click at [620, 86] on input "**********" at bounding box center [620, 89] width 79 height 21
click at [605, 93] on input "**********" at bounding box center [620, 89] width 79 height 21
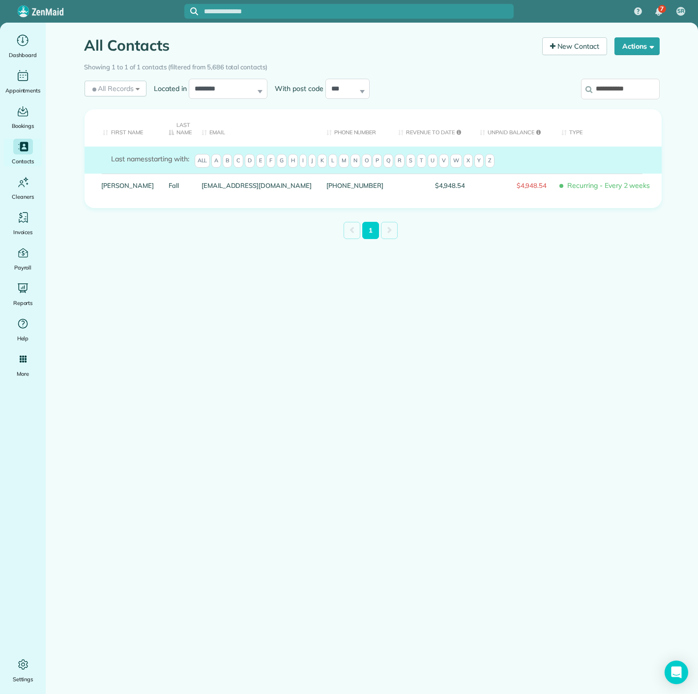
click at [605, 93] on input "**********" at bounding box center [620, 89] width 79 height 21
paste input "*"
click at [652, 92] on input "**********" at bounding box center [620, 89] width 79 height 21
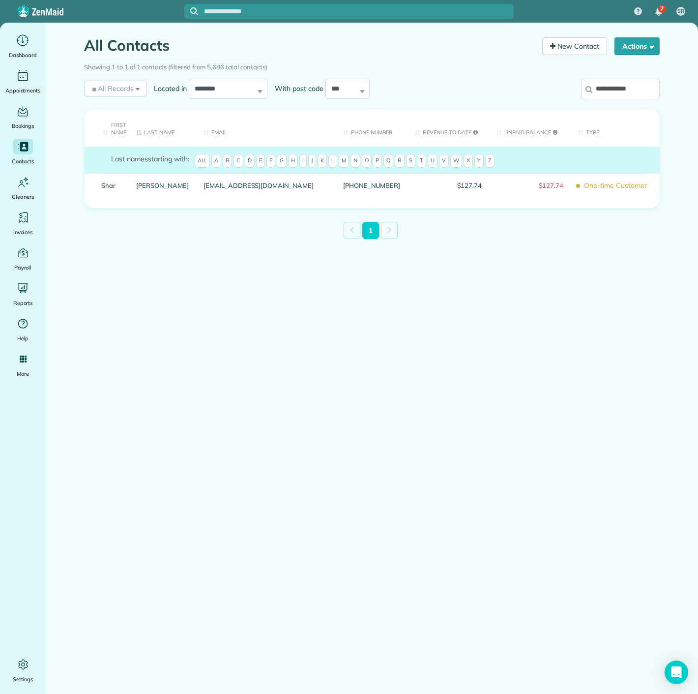
paste input "*"
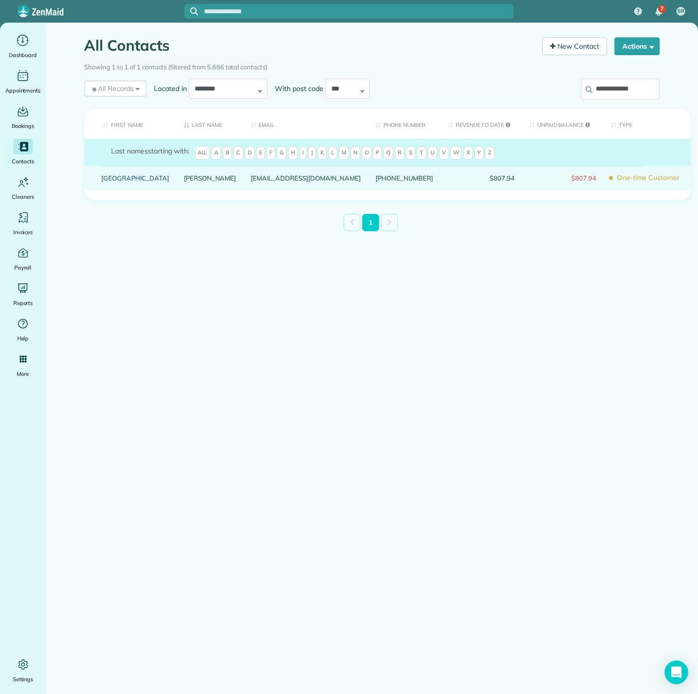
drag, startPoint x: 132, startPoint y: 186, endPoint x: 118, endPoint y: 183, distance: 14.1
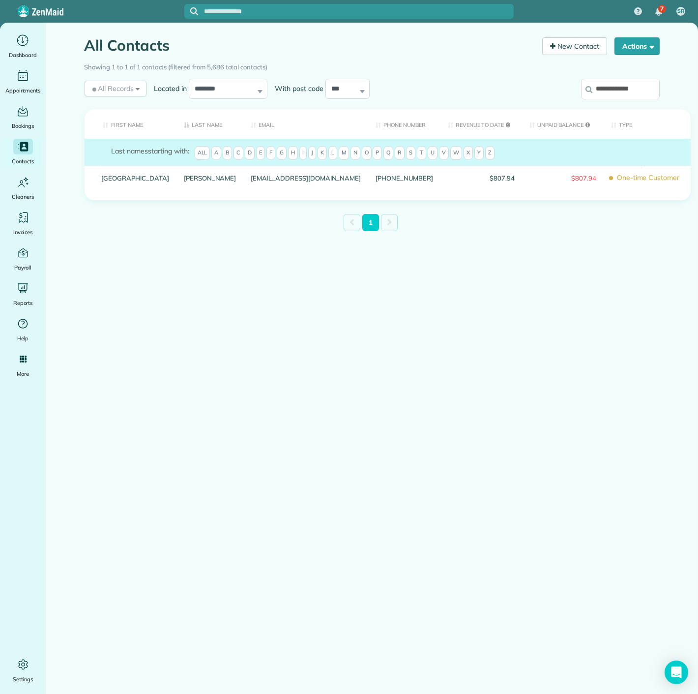
click at [599, 89] on input "**********" at bounding box center [620, 89] width 79 height 21
paste input "******"
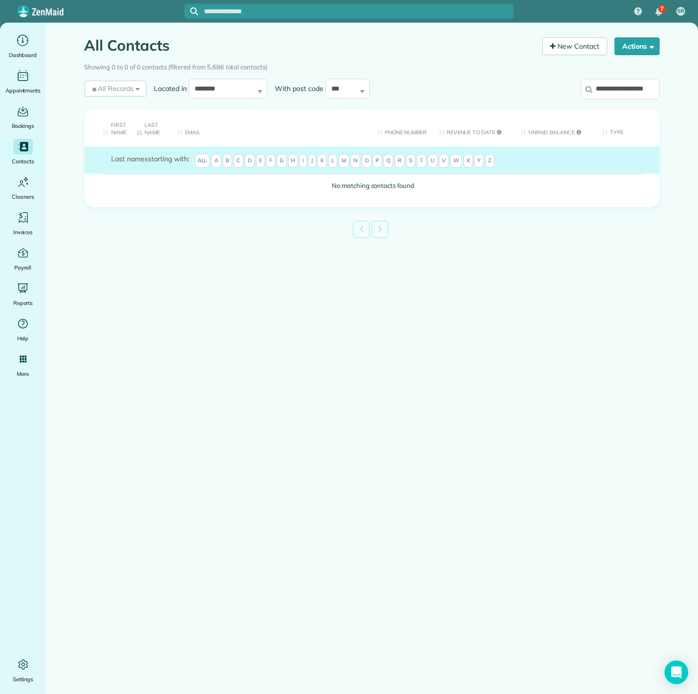
click at [599, 89] on input "**********" at bounding box center [620, 89] width 79 height 21
click at [632, 105] on div "**********" at bounding box center [593, 91] width 133 height 30
click at [629, 95] on input "**********" at bounding box center [620, 89] width 79 height 21
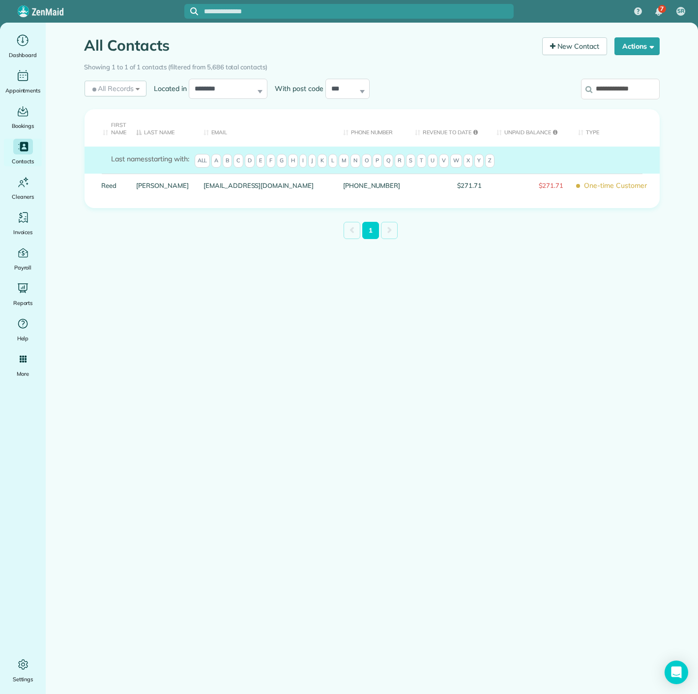
click at [629, 95] on input "**********" at bounding box center [620, 89] width 79 height 21
paste input "search"
click at [633, 89] on input "**********" at bounding box center [620, 89] width 79 height 21
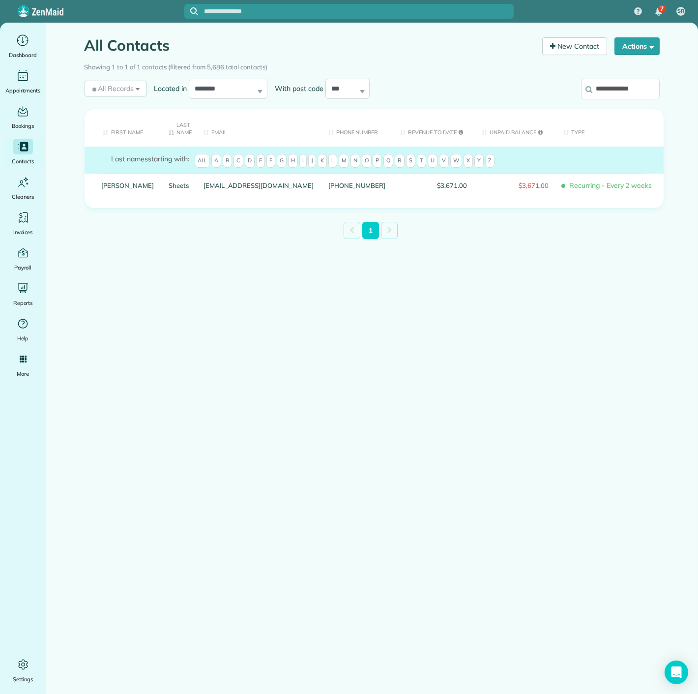
click at [633, 89] on input "**********" at bounding box center [620, 89] width 79 height 21
paste input "**********"
click at [600, 92] on input "**********" at bounding box center [620, 89] width 79 height 21
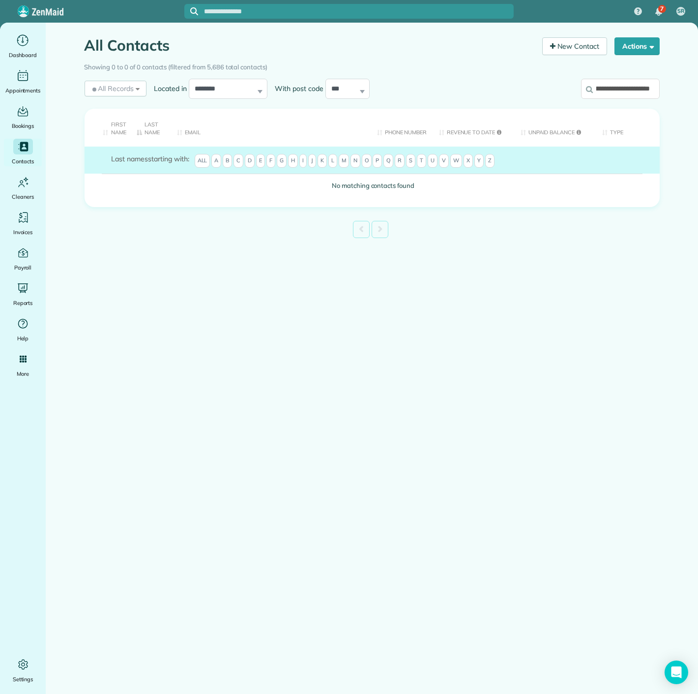
click at [600, 92] on input "**********" at bounding box center [620, 89] width 79 height 21
click at [578, 81] on div "**********" at bounding box center [593, 91] width 133 height 30
click at [595, 81] on input "**********" at bounding box center [620, 89] width 79 height 21
click at [596, 81] on input "**********" at bounding box center [620, 89] width 79 height 21
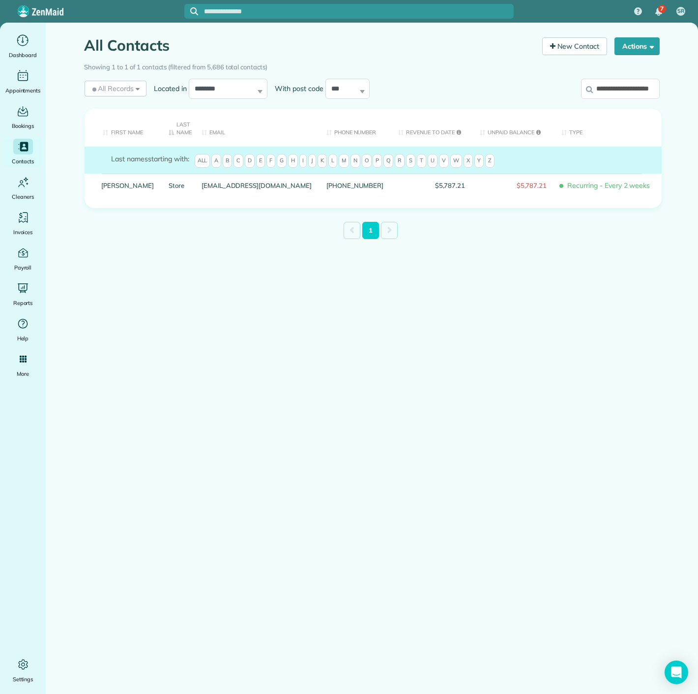
click at [596, 81] on input "**********" at bounding box center [620, 89] width 79 height 21
paste input "search"
click at [636, 86] on input "**********" at bounding box center [620, 89] width 79 height 21
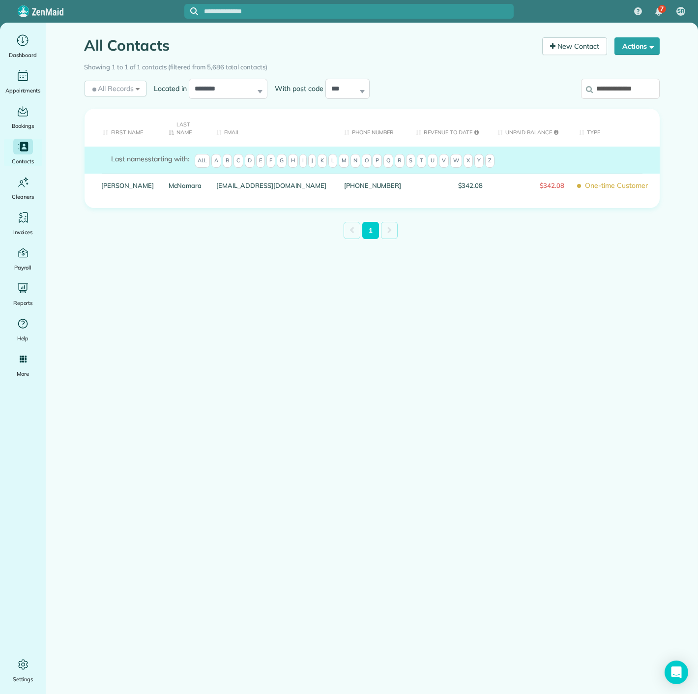
click at [636, 86] on input "**********" at bounding box center [620, 89] width 79 height 21
paste input "****"
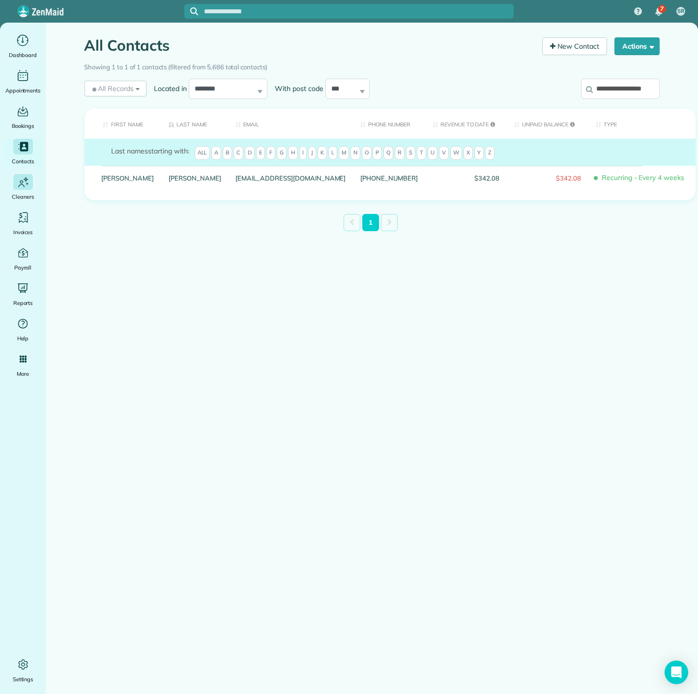
type input "**********"
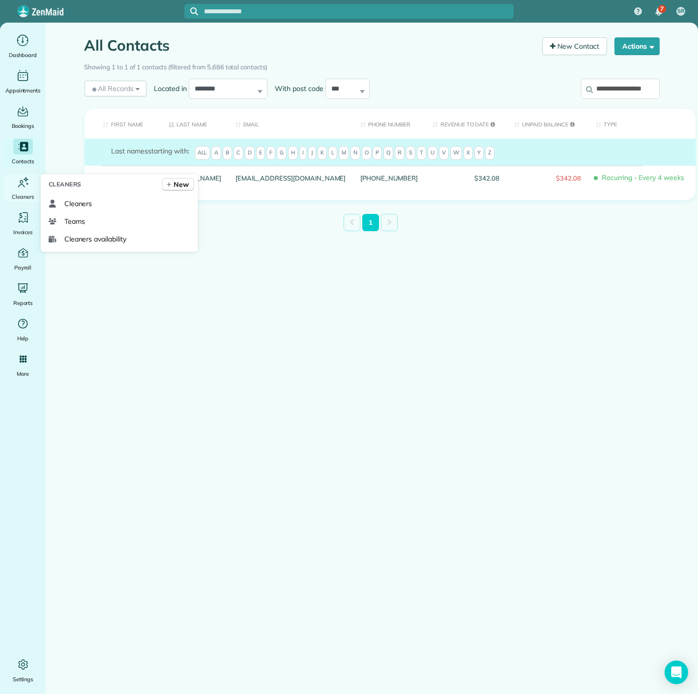
scroll to position [0, 0]
